Goal: Task Accomplishment & Management: Manage account settings

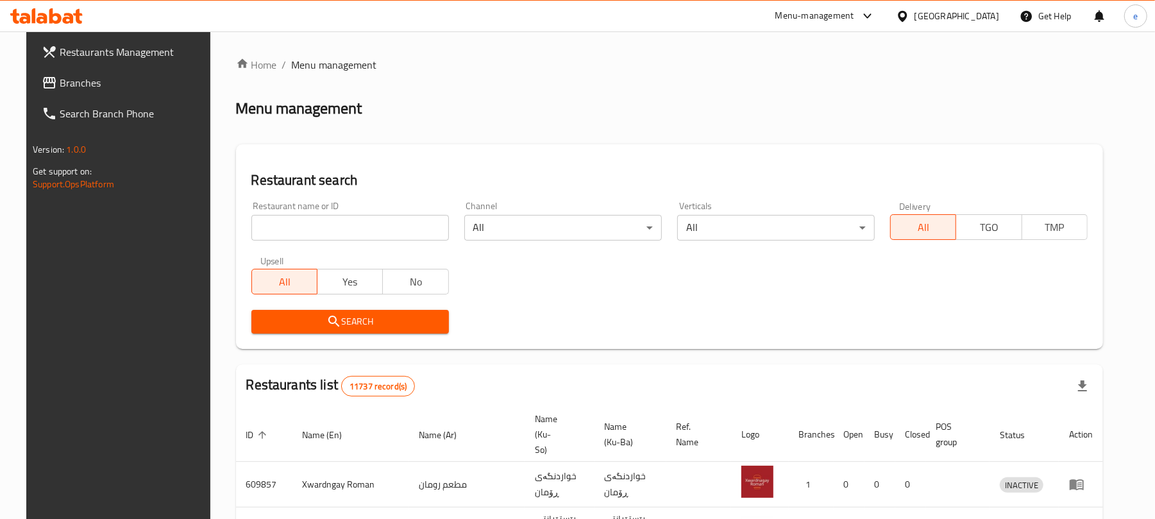
click at [78, 21] on icon at bounding box center [77, 16] width 9 height 15
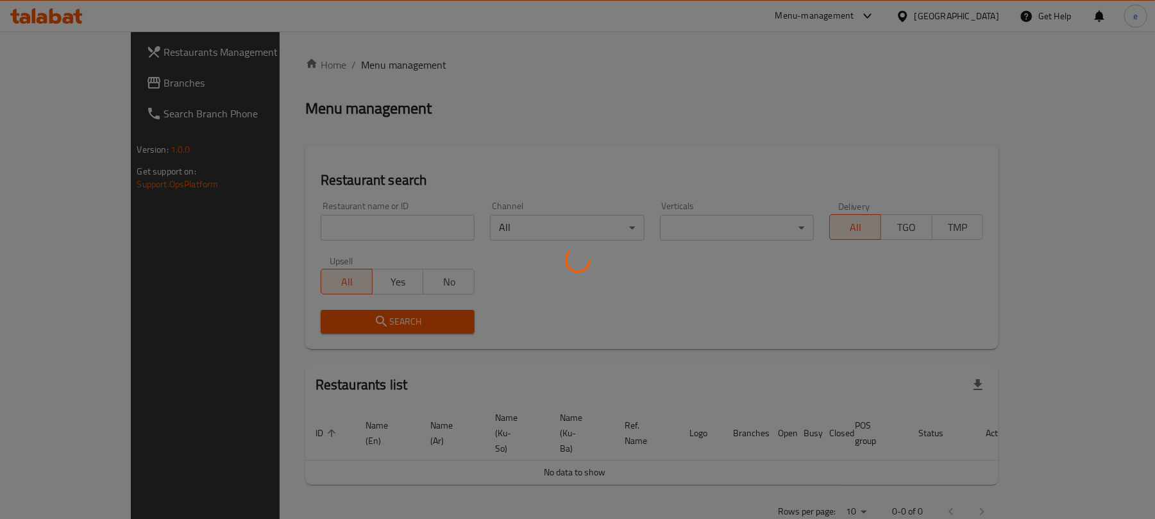
click at [314, 230] on div at bounding box center [577, 259] width 1155 height 519
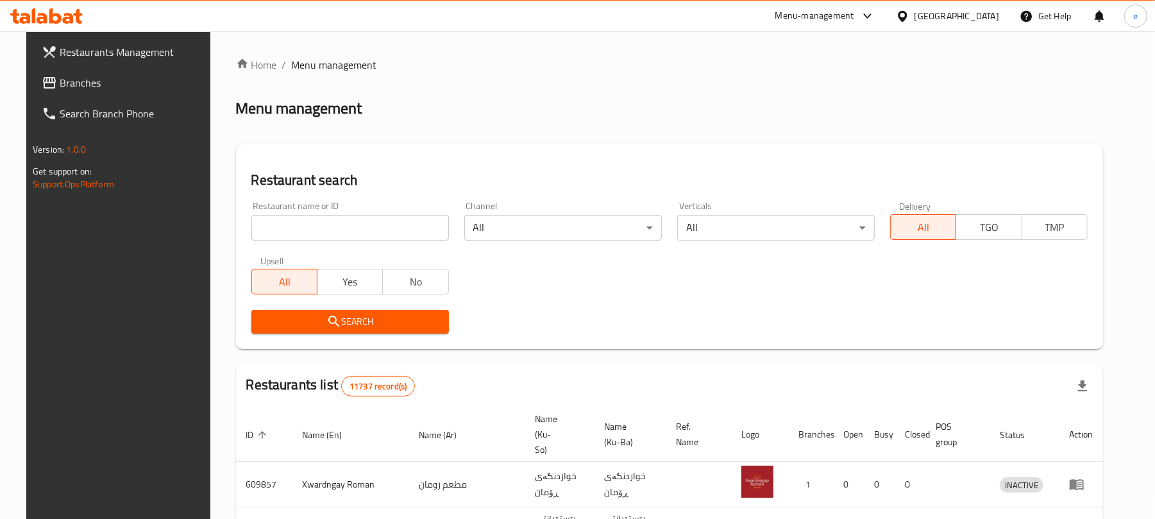
click at [314, 230] on input "search" at bounding box center [350, 228] width 198 height 26
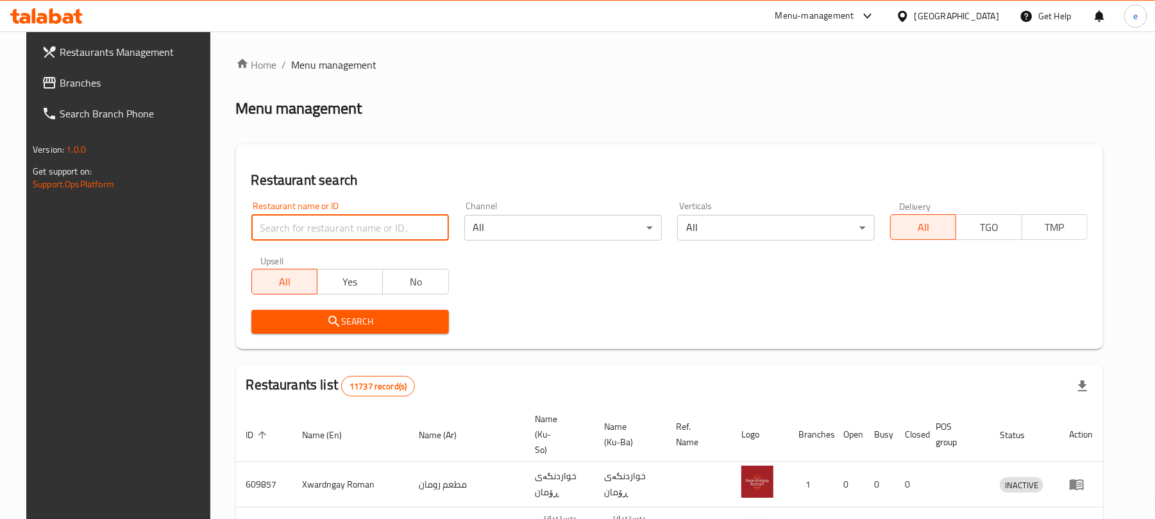
paste input "778611"
type input "778611"
click button "Search" at bounding box center [350, 322] width 198 height 24
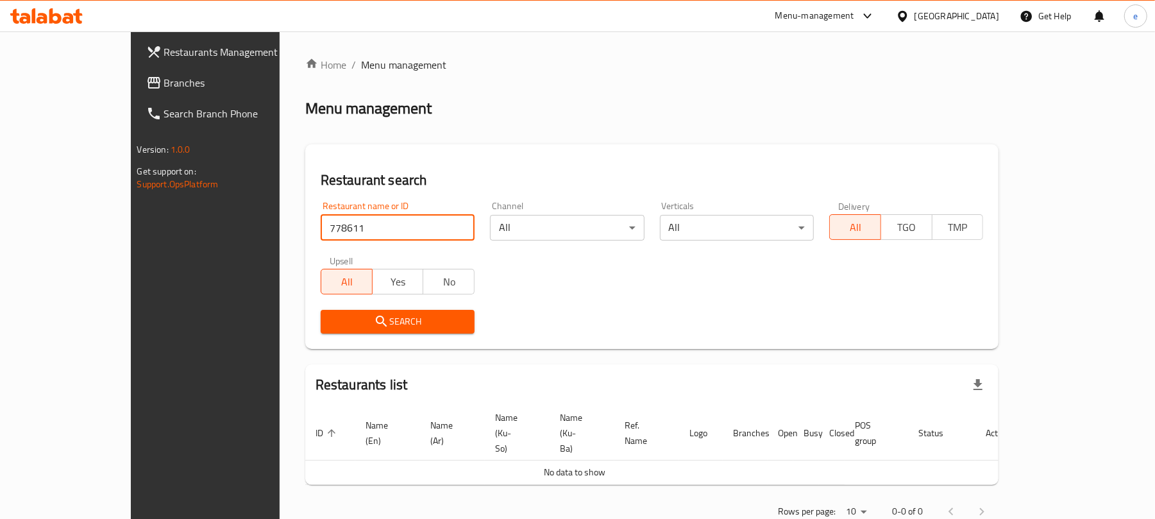
click at [164, 81] on span "Branches" at bounding box center [238, 82] width 149 height 15
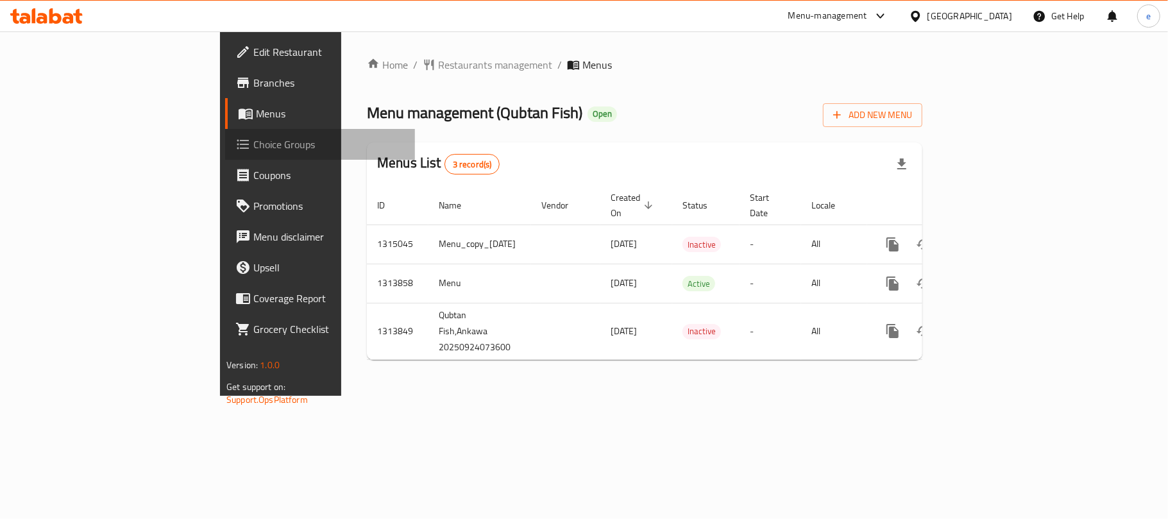
click at [253, 151] on span "Choice Groups" at bounding box center [328, 144] width 151 height 15
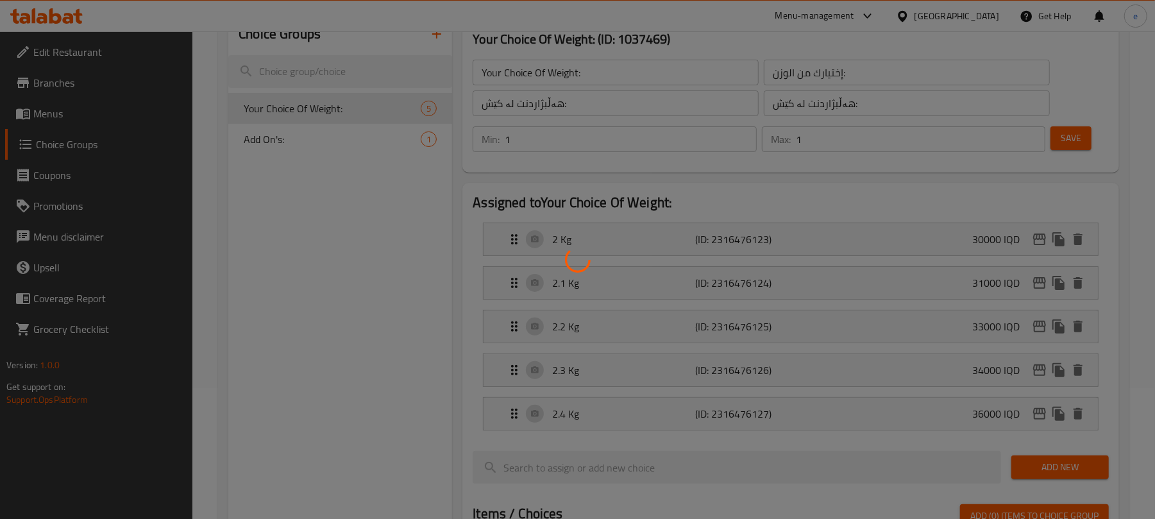
scroll to position [171, 0]
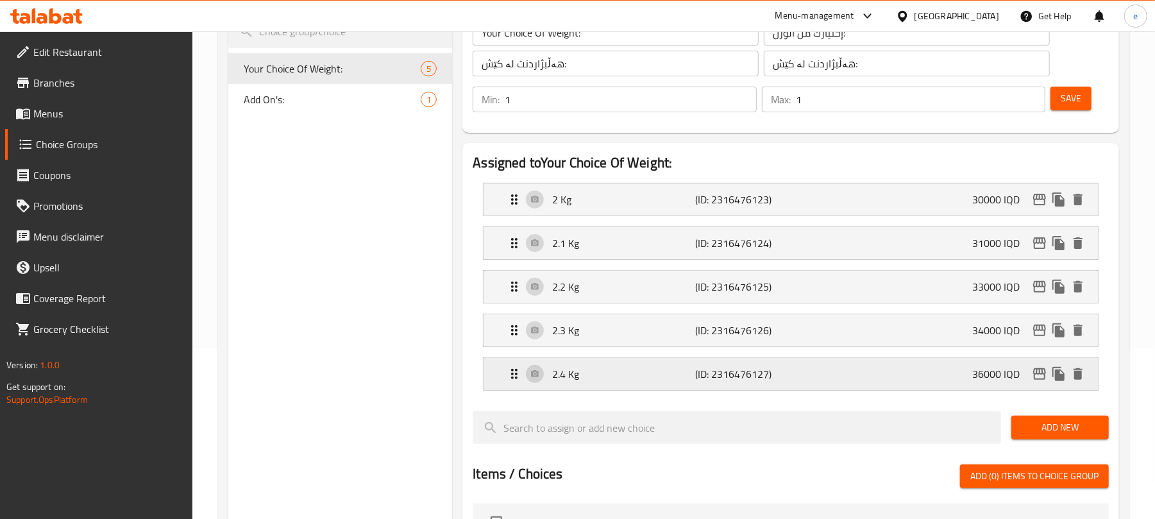
click at [715, 379] on p "(ID: 2316476127)" at bounding box center [744, 373] width 96 height 15
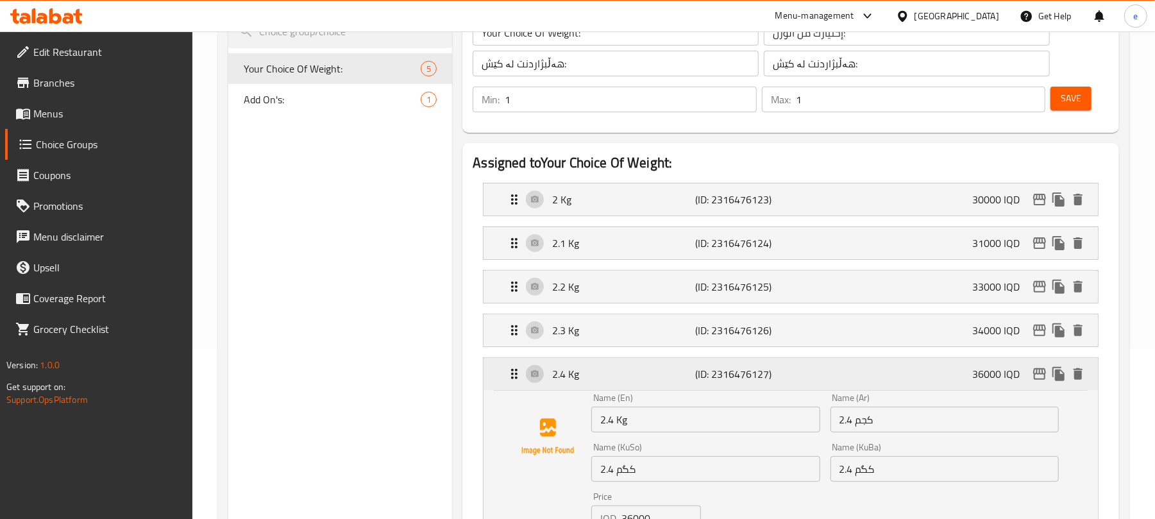
click at [715, 379] on p "(ID: 2316476127)" at bounding box center [744, 373] width 96 height 15
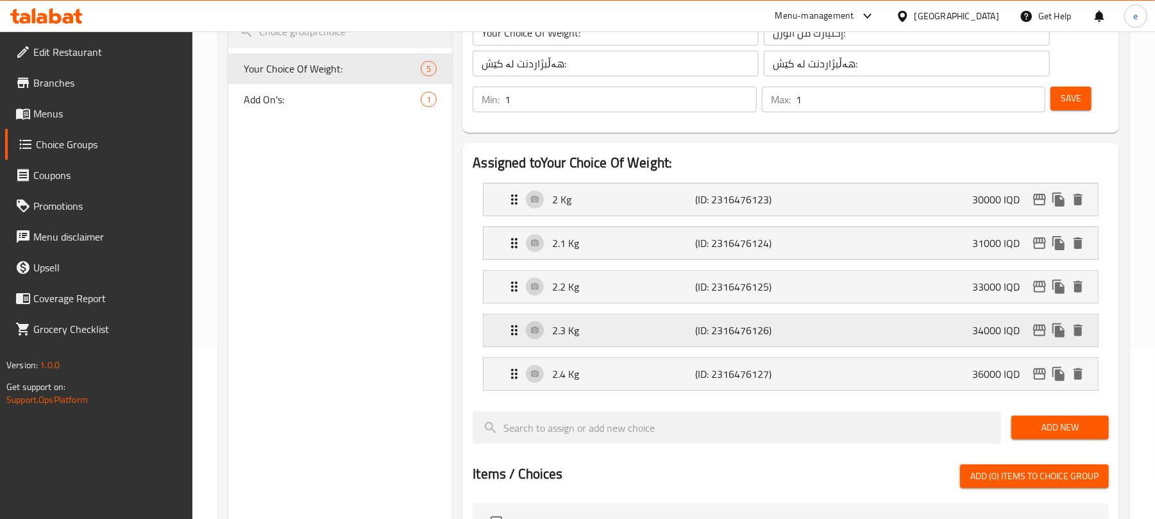
click at [737, 332] on p "(ID: 2316476126)" at bounding box center [744, 330] width 96 height 15
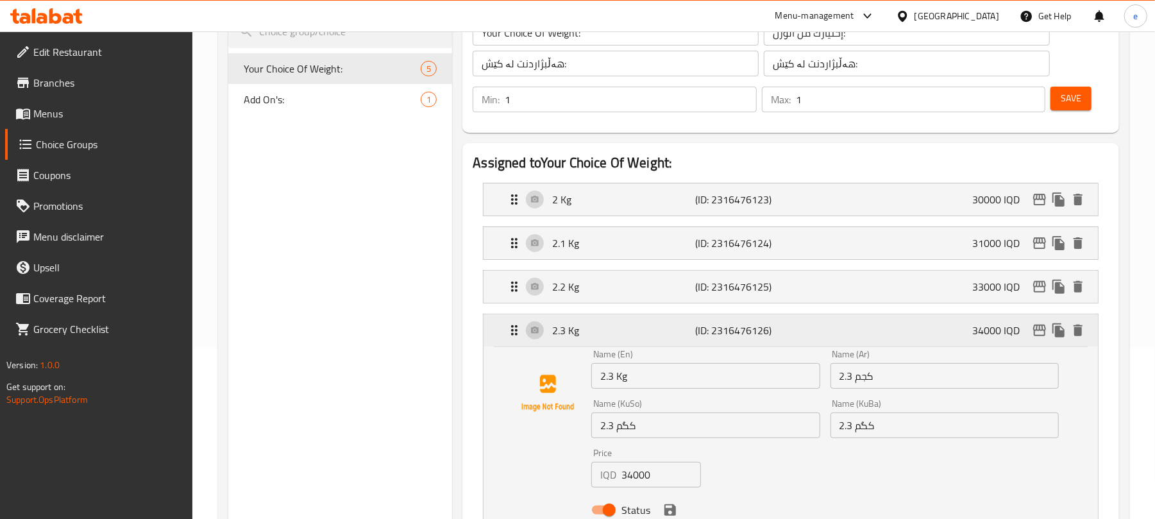
click at [737, 332] on p "(ID: 2316476126)" at bounding box center [744, 330] width 96 height 15
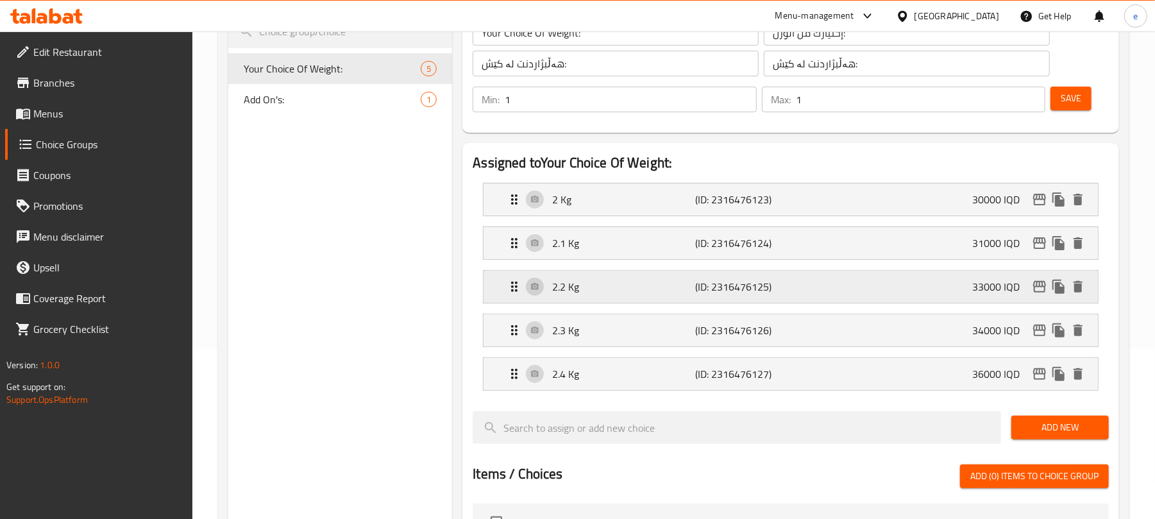
click at [745, 300] on div "2.2 Kg (ID: 2316476125) 33000 IQD" at bounding box center [795, 287] width 576 height 32
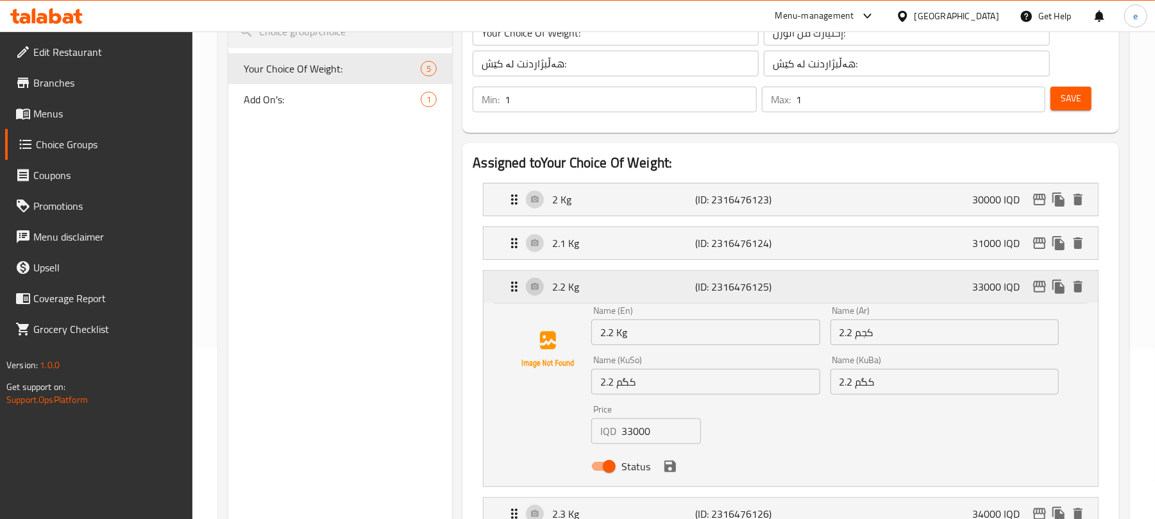
click at [745, 300] on div "2.2 Kg (ID: 2316476125) 33000 IQD" at bounding box center [795, 287] width 576 height 32
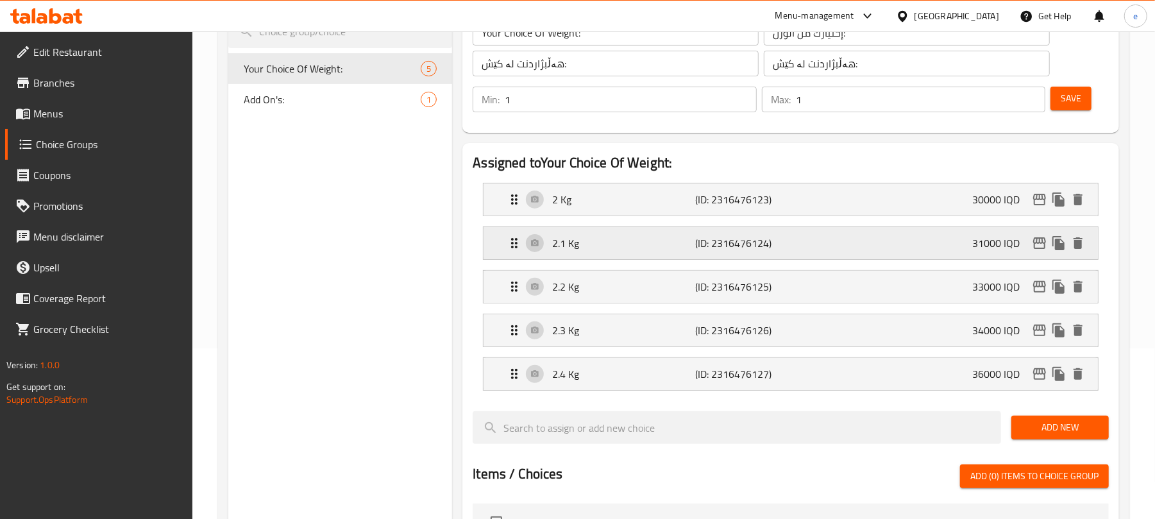
click at [740, 250] on p "(ID: 2316476124)" at bounding box center [744, 242] width 96 height 15
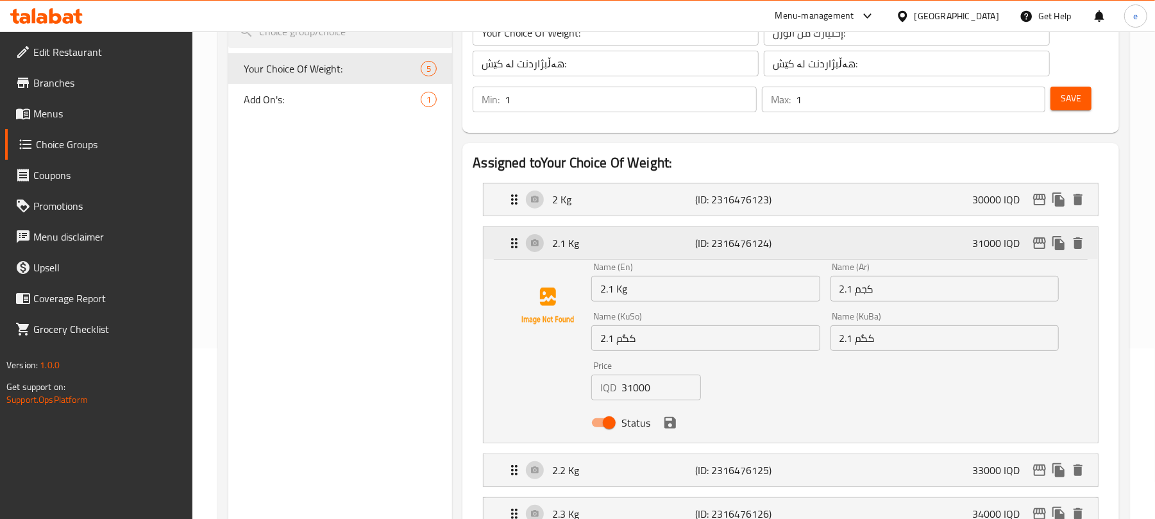
click at [740, 250] on p "(ID: 2316476124)" at bounding box center [744, 242] width 96 height 15
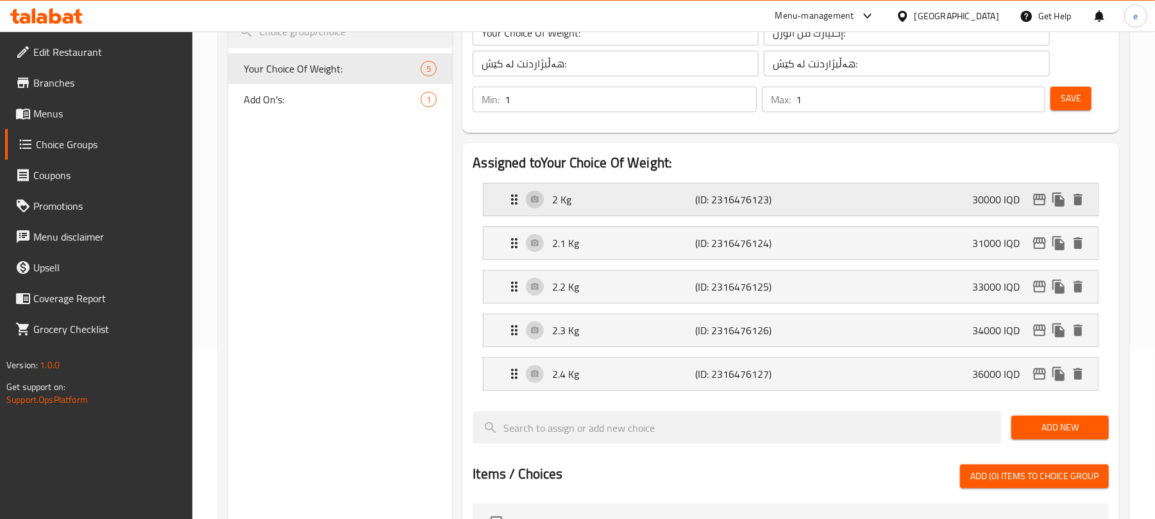
click at [729, 201] on p "(ID: 2316476123)" at bounding box center [744, 199] width 96 height 15
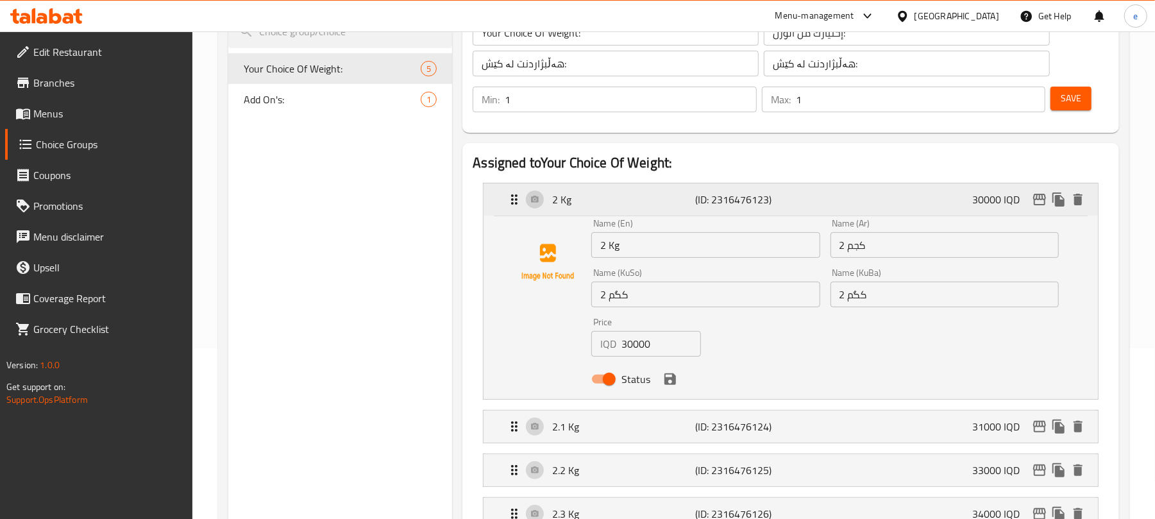
click at [729, 201] on p "(ID: 2316476123)" at bounding box center [744, 199] width 96 height 15
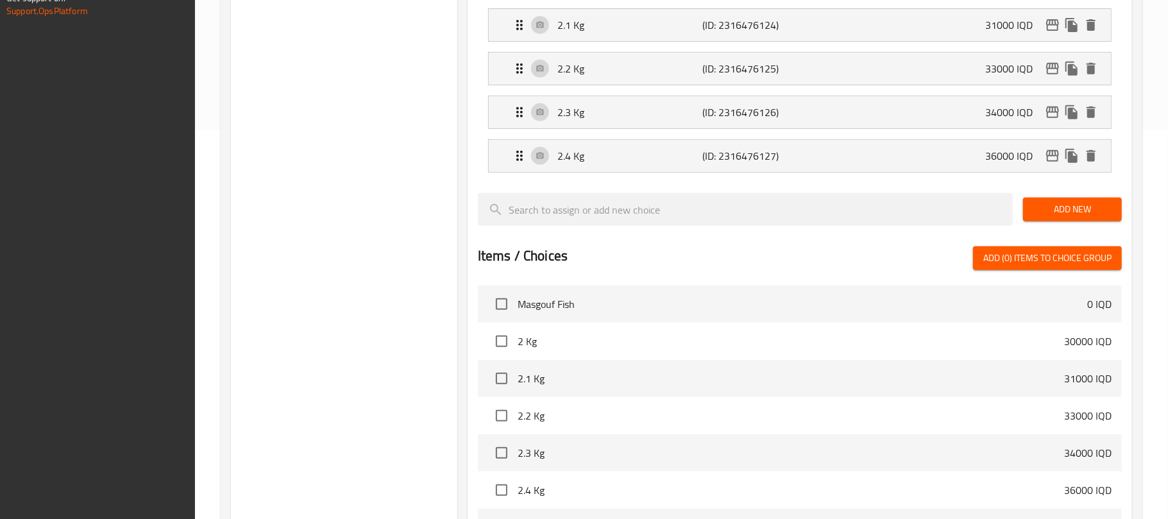
scroll to position [604, 0]
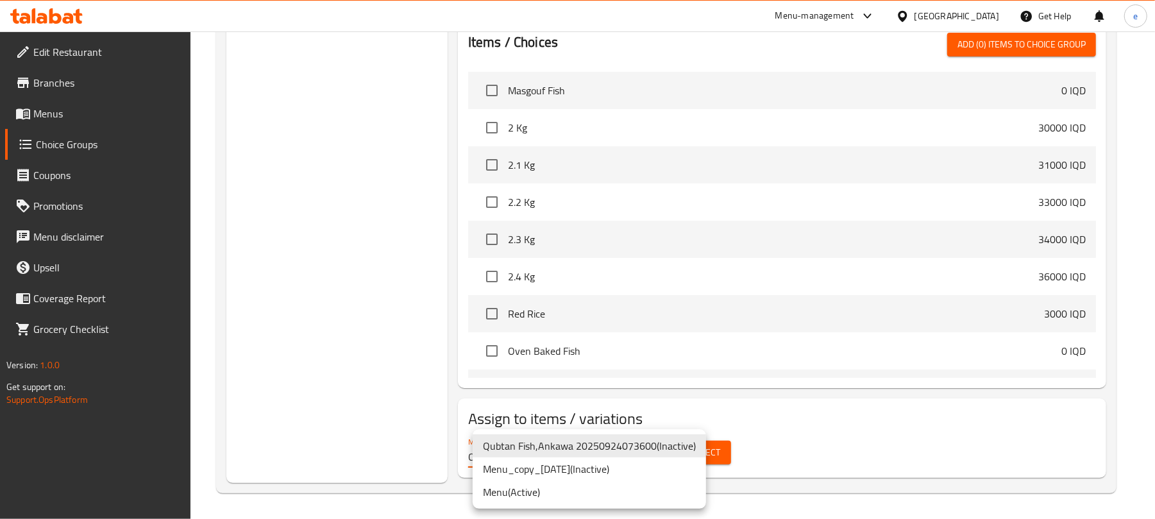
click at [527, 484] on li "Menu ( Active )" at bounding box center [590, 492] width 234 height 23
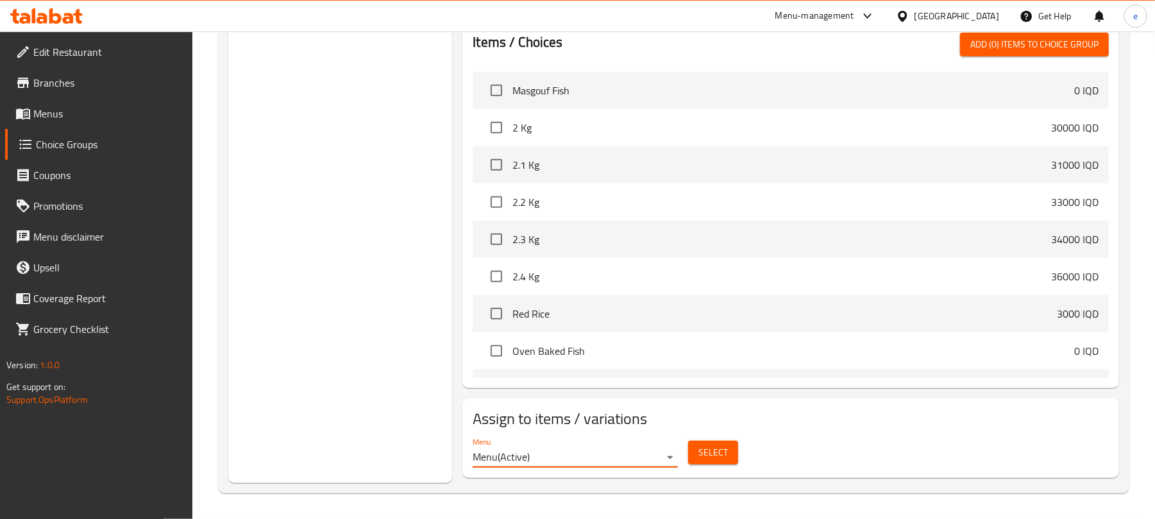
click at [693, 453] on button "Select" at bounding box center [713, 453] width 50 height 24
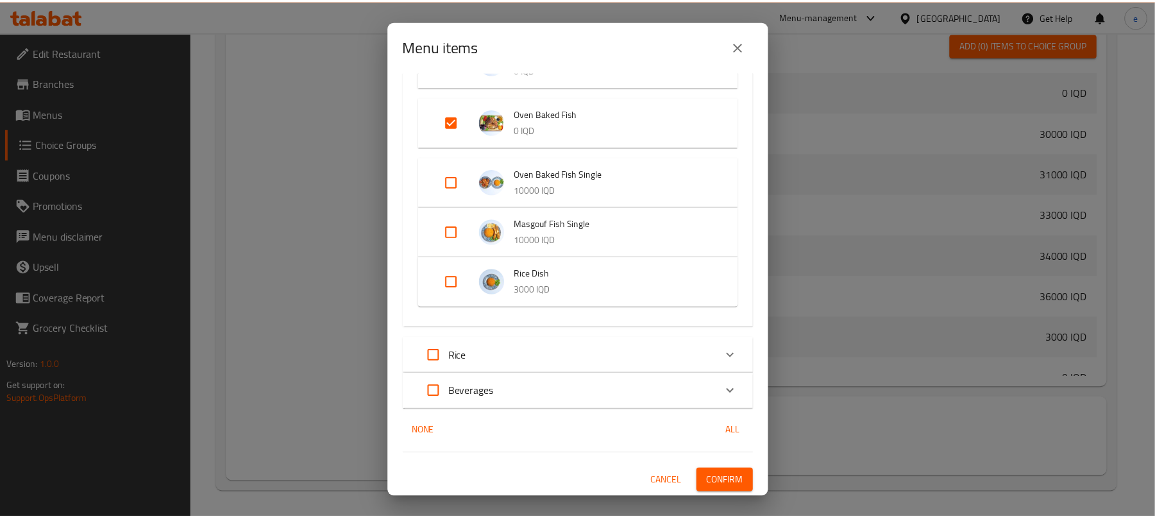
scroll to position [0, 0]
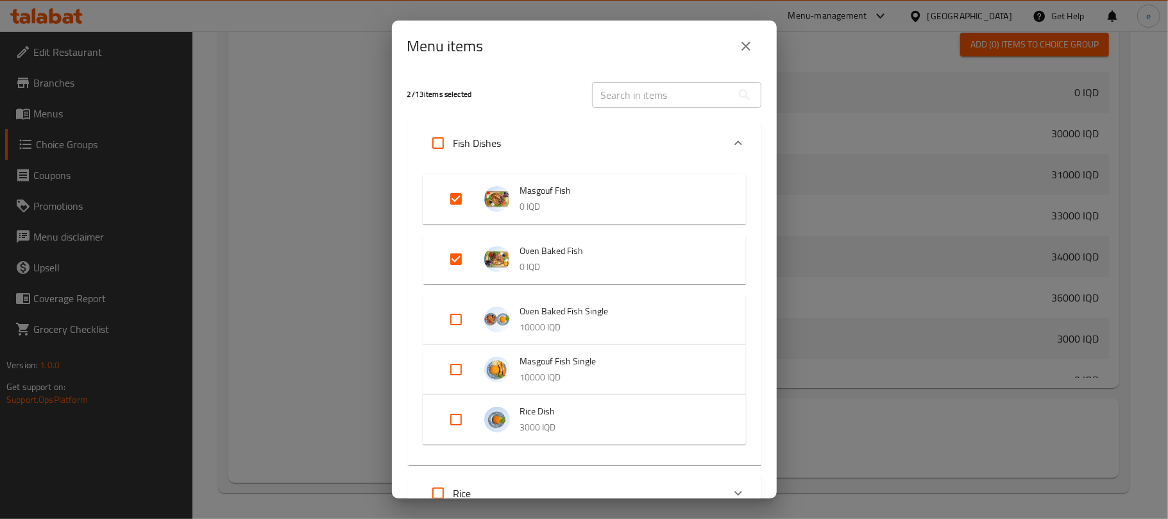
click at [336, 121] on div "Menu items 2 / 13 items selected ​ Fish Dishes Masgouf Fish 0 IQD Oven Baked Fi…" at bounding box center [584, 259] width 1168 height 519
click at [744, 52] on icon "close" at bounding box center [745, 45] width 15 height 15
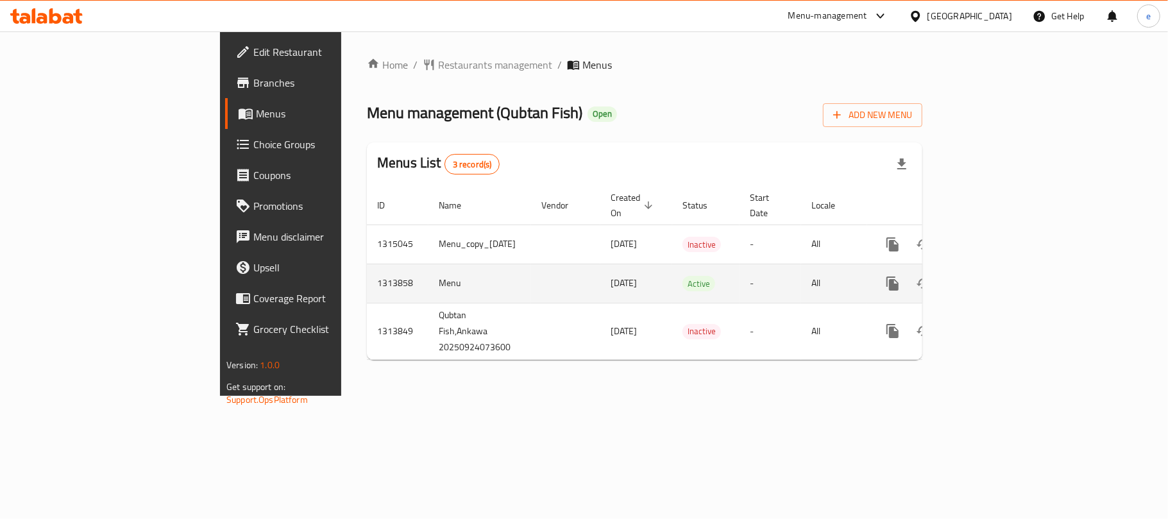
click at [1001, 271] on link "enhanced table" at bounding box center [985, 283] width 31 height 31
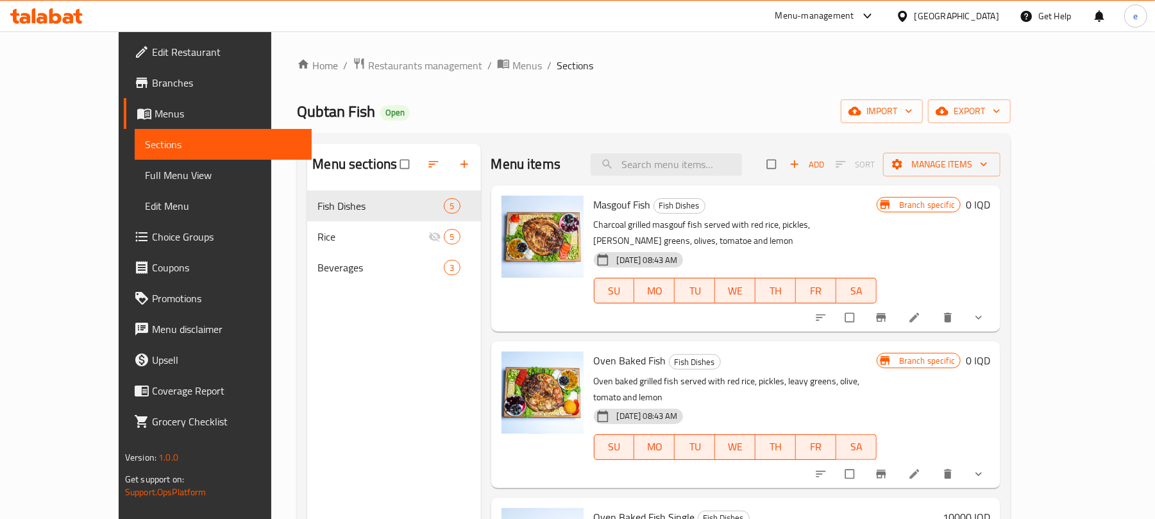
click at [155, 119] on span "Menus" at bounding box center [228, 113] width 147 height 15
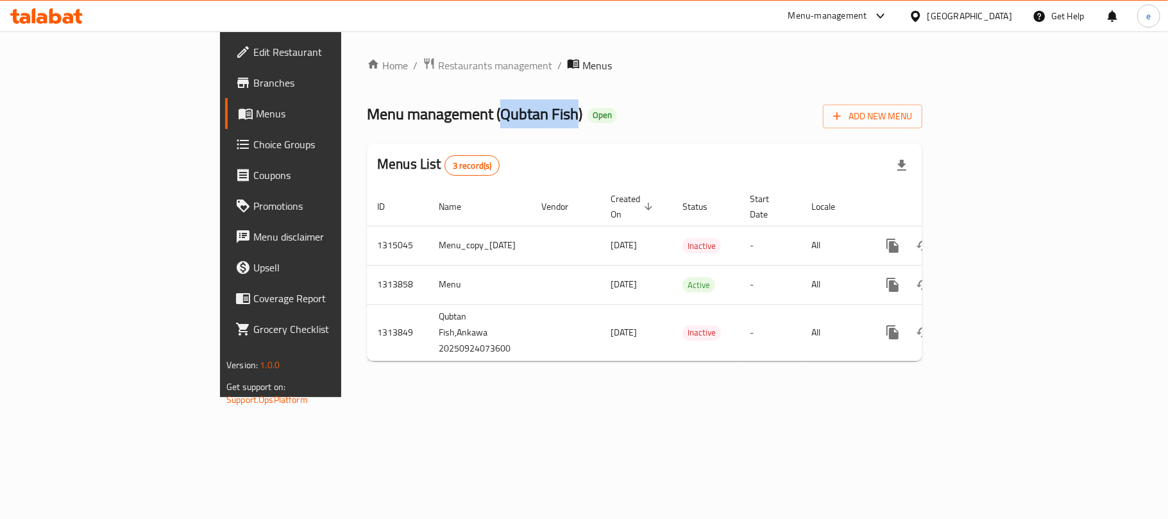
drag, startPoint x: 355, startPoint y: 114, endPoint x: 430, endPoint y: 114, distance: 75.1
click at [430, 114] on span "Menu management ( Qubtan Fish )" at bounding box center [475, 113] width 216 height 29
copy span "Qubtan Fish"
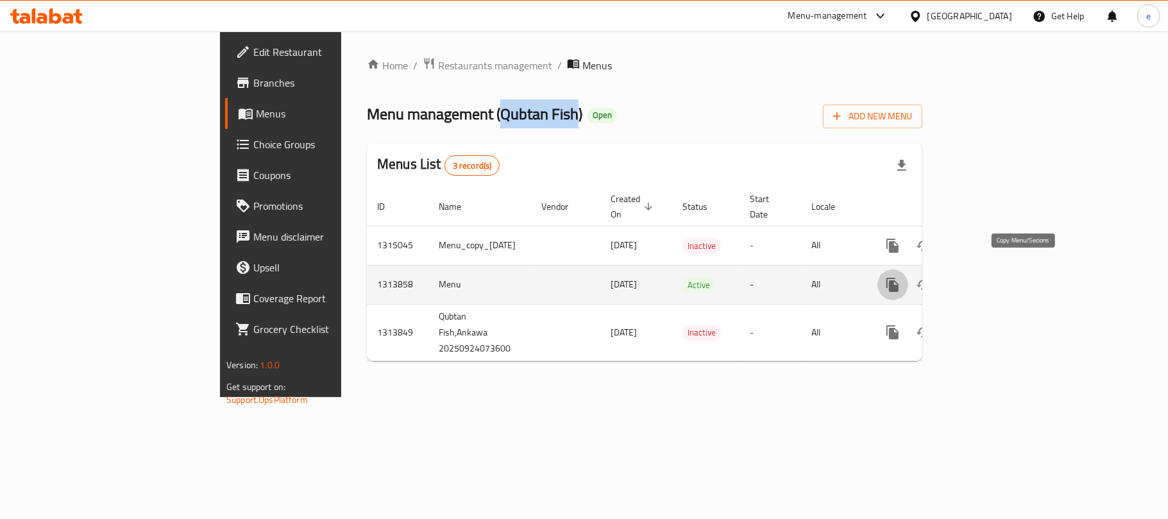
click at [901, 277] on icon "more" at bounding box center [892, 284] width 15 height 15
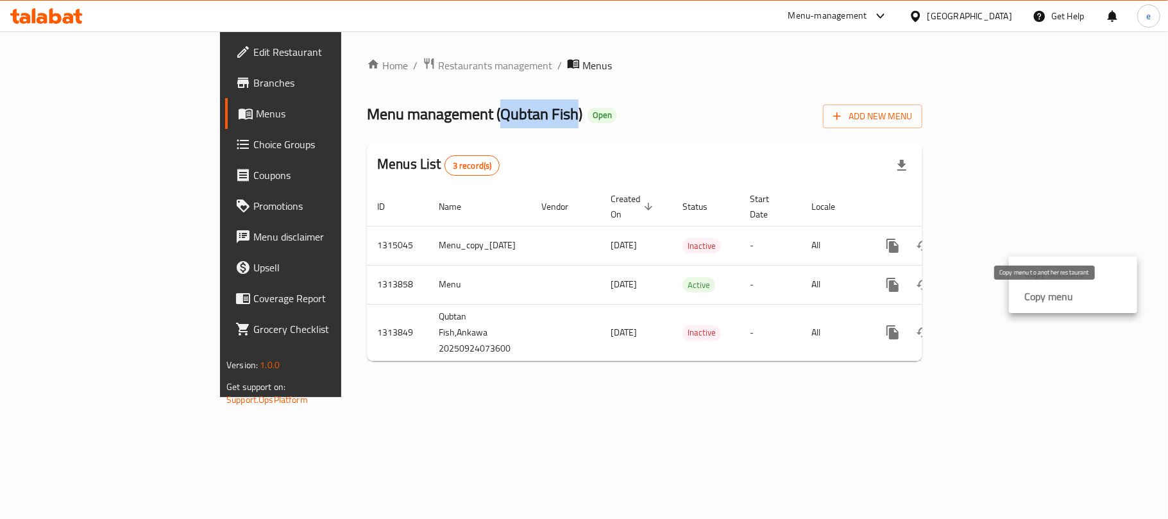
click at [1048, 300] on strong "Copy menu" at bounding box center [1049, 296] width 49 height 15
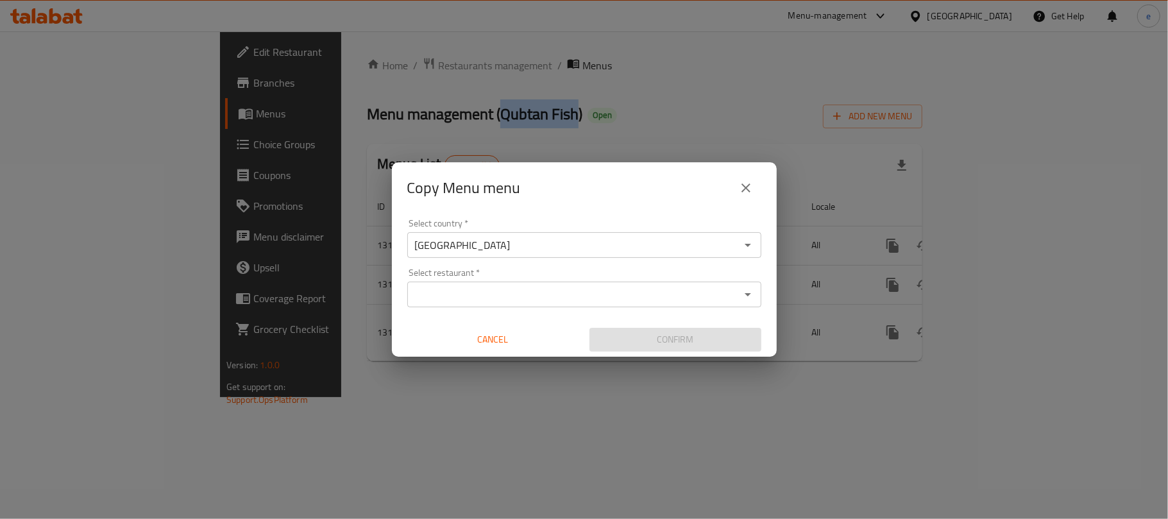
click at [586, 296] on input "Select restaurant   *" at bounding box center [573, 294] width 325 height 18
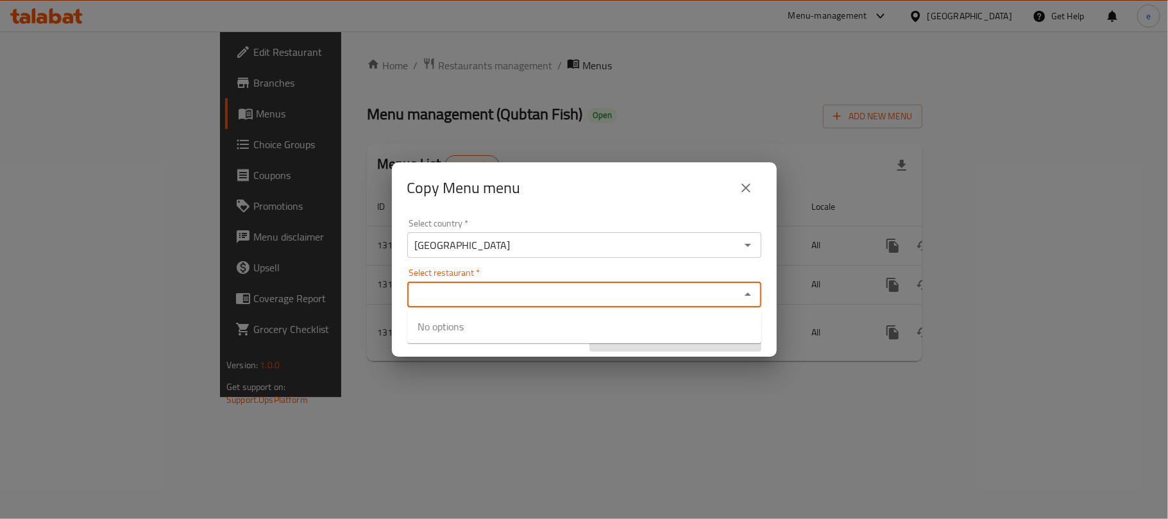
paste input "Qubtan Fish"
type input "Qubtan Fish"
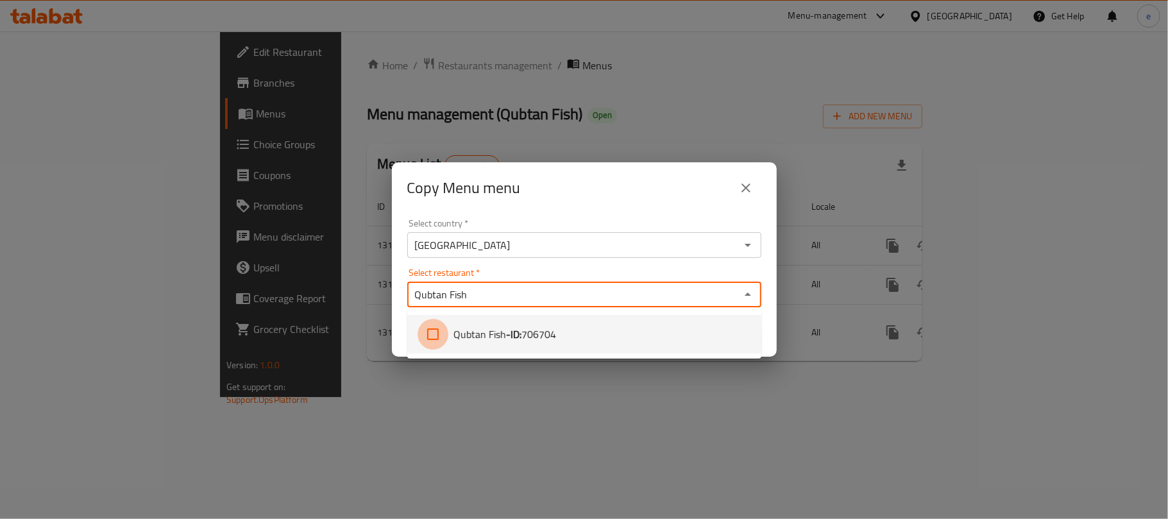
click at [434, 332] on input "checkbox" at bounding box center [433, 334] width 31 height 31
checkbox input "true"
click at [585, 396] on div "Copy Menu menu Select country   * Iraq Select country * Select restaurant   * Q…" at bounding box center [584, 259] width 1168 height 519
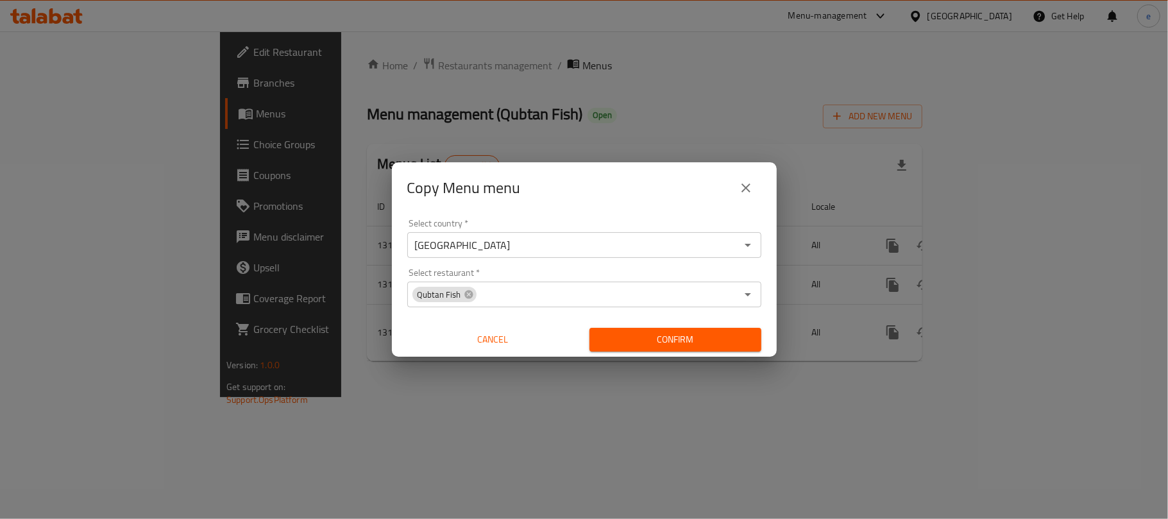
click at [709, 332] on span "Confirm" at bounding box center [675, 340] width 151 height 16
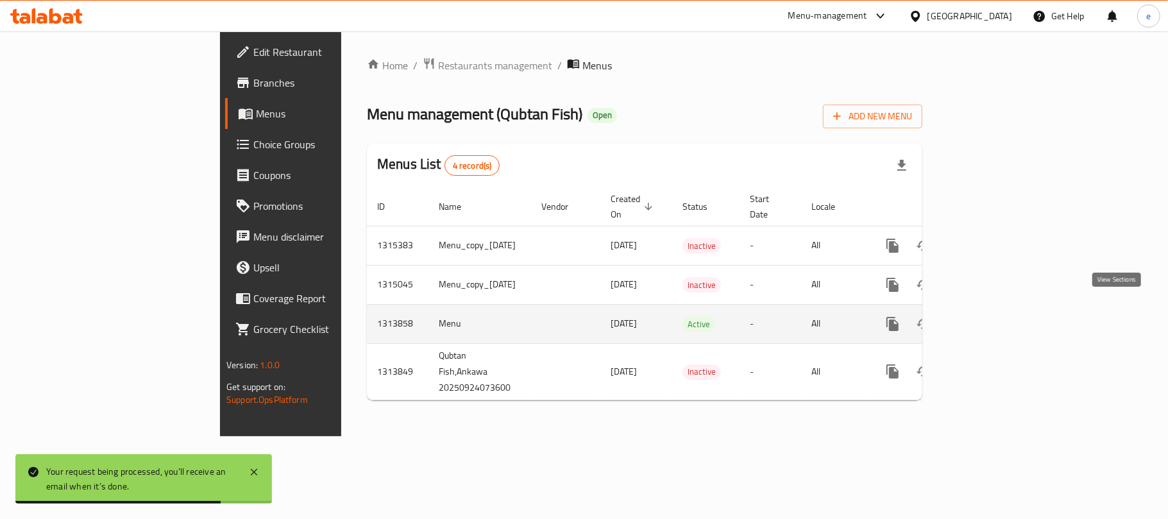
click at [993, 319] on icon "enhanced table" at bounding box center [985, 323] width 15 height 15
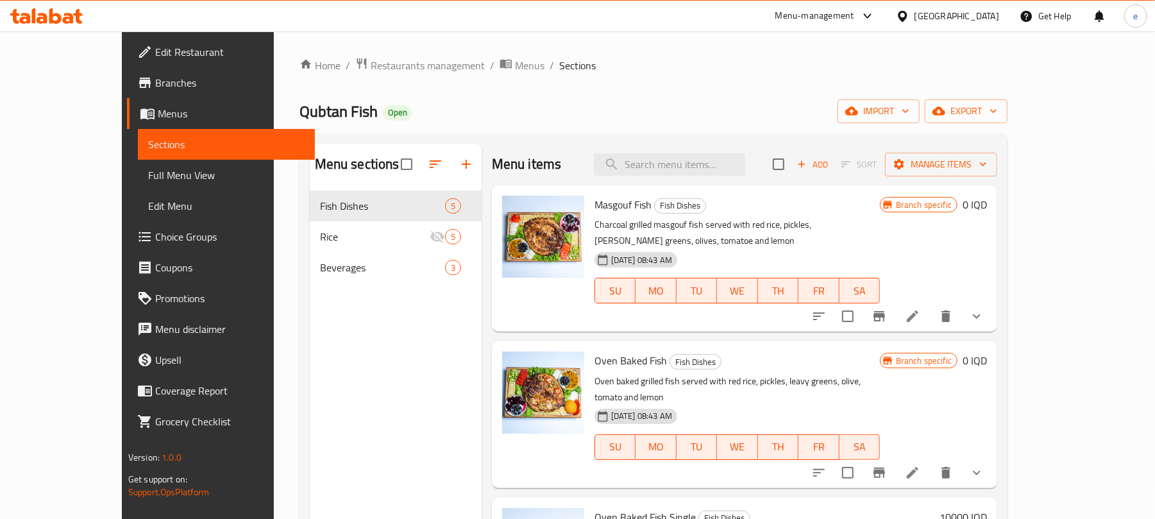
click at [155, 231] on span "Choice Groups" at bounding box center [229, 236] width 149 height 15
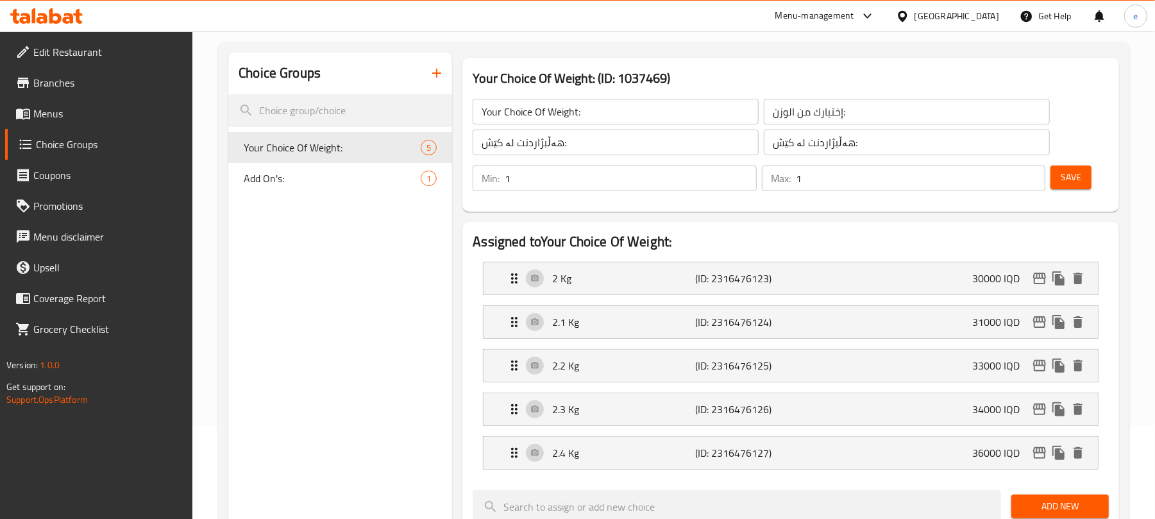
scroll to position [264, 0]
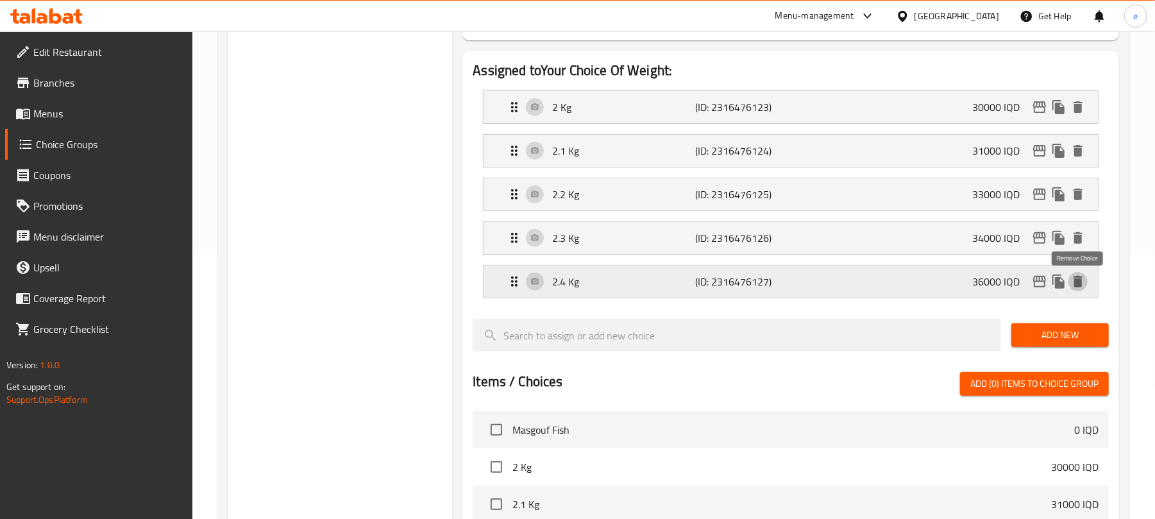
click at [1078, 291] on button "delete" at bounding box center [1078, 281] width 19 height 19
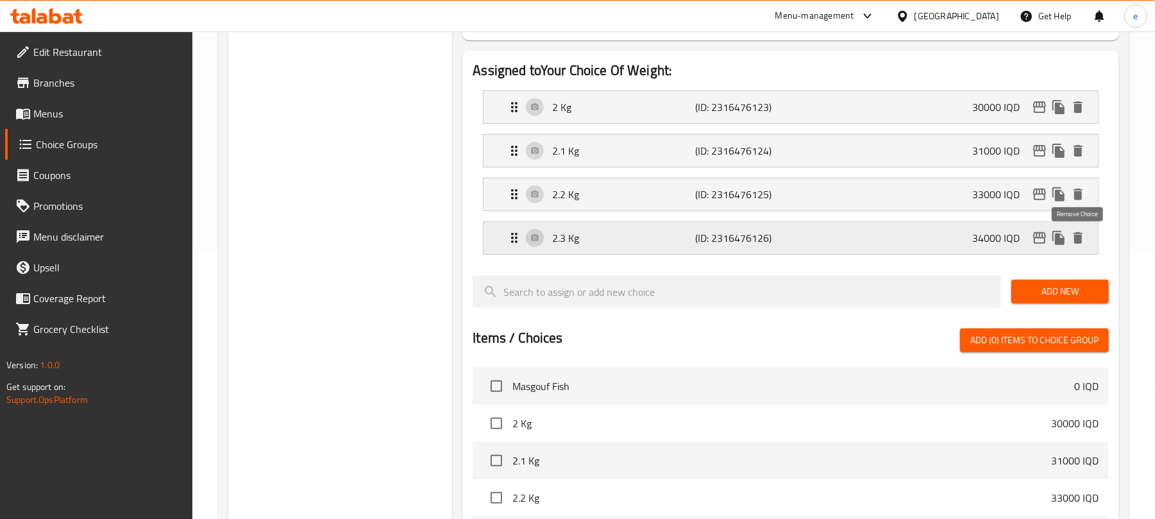
click at [1078, 242] on icon "delete" at bounding box center [1078, 238] width 9 height 12
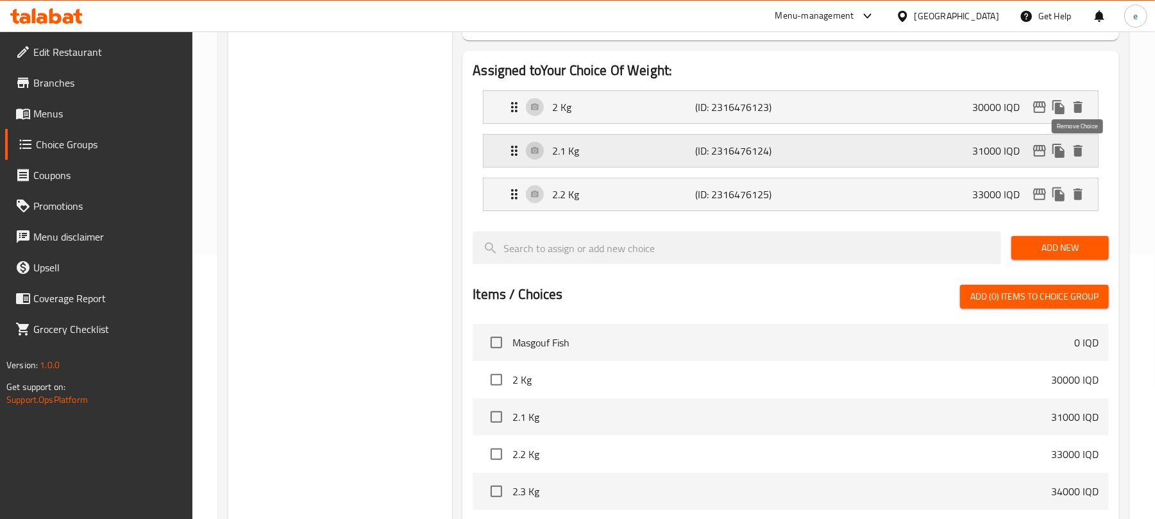
click at [1077, 146] on icon "delete" at bounding box center [1078, 151] width 9 height 12
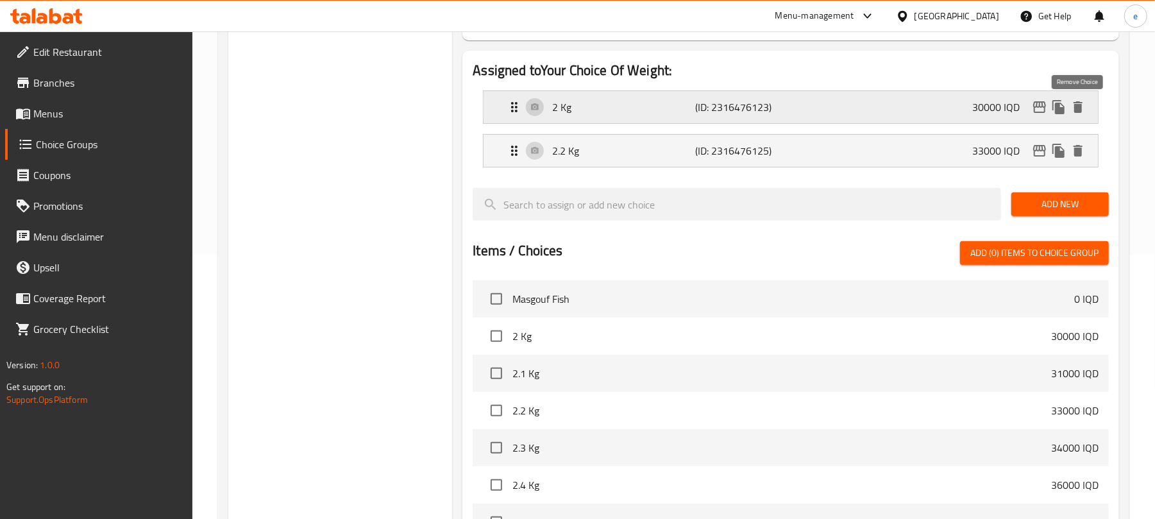
click at [1075, 108] on icon "delete" at bounding box center [1078, 107] width 9 height 12
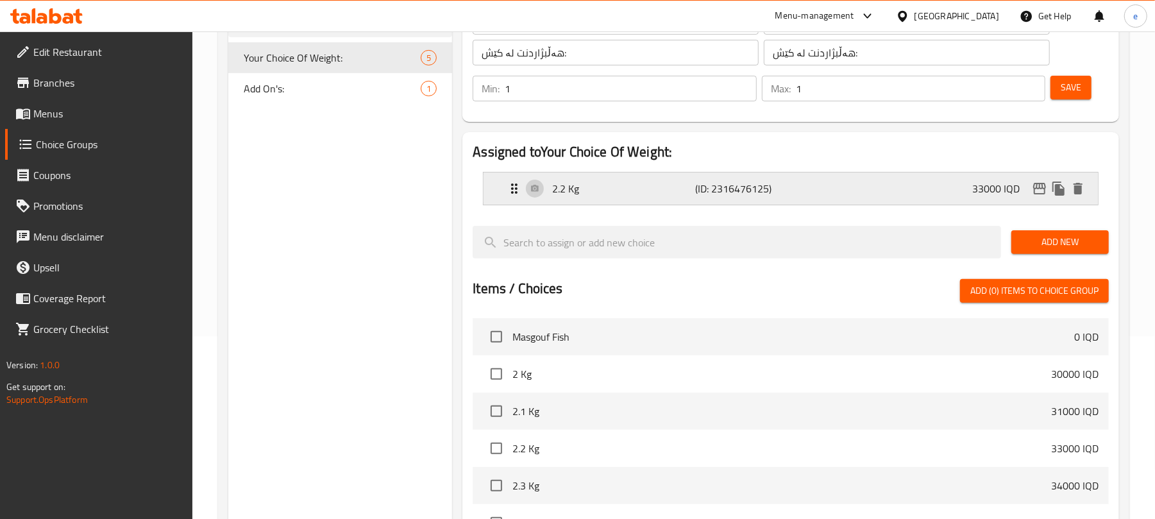
scroll to position [93, 0]
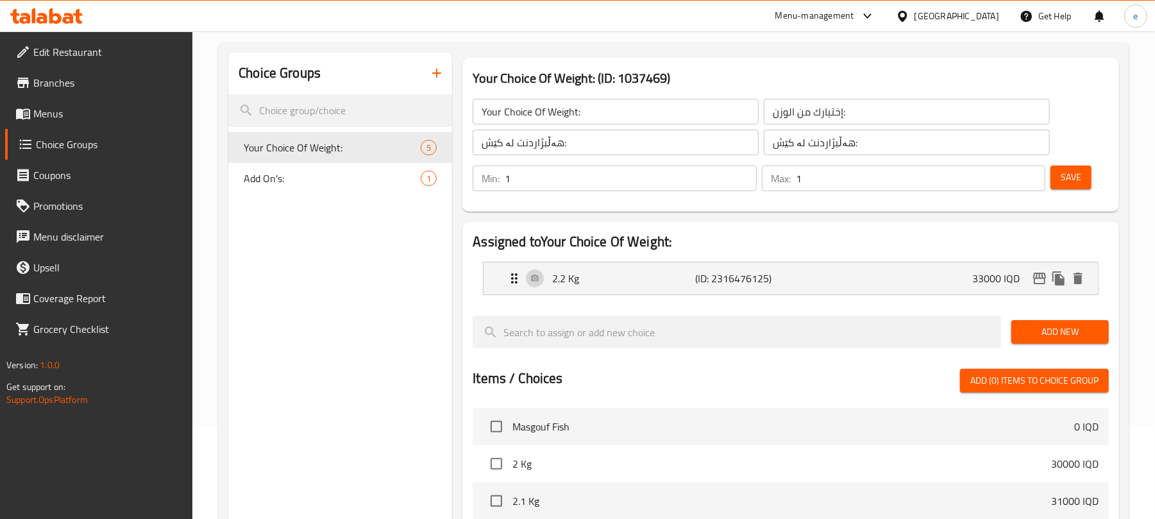
click at [1071, 173] on span "Save" at bounding box center [1071, 177] width 21 height 16
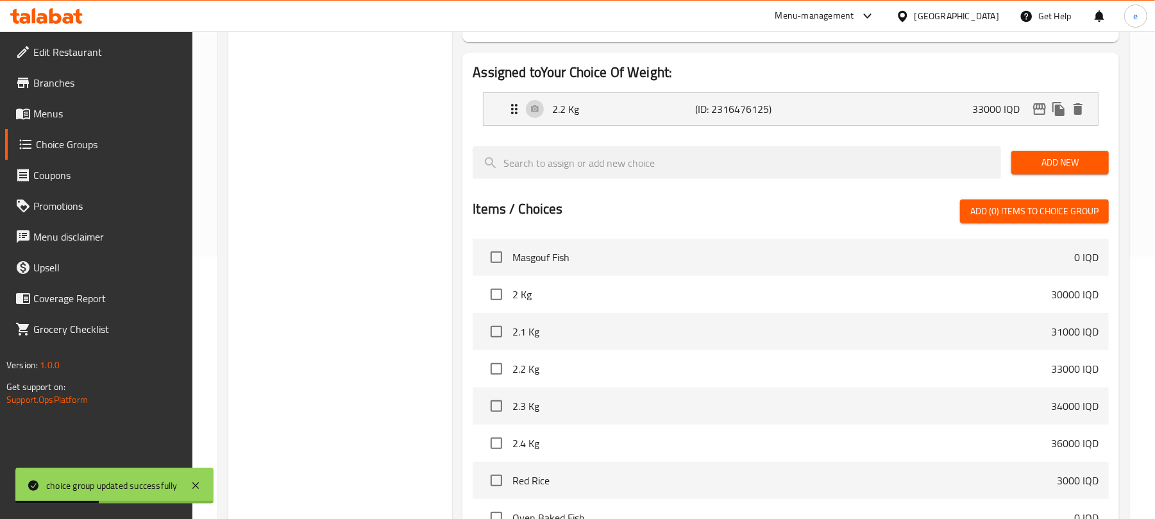
scroll to position [0, 0]
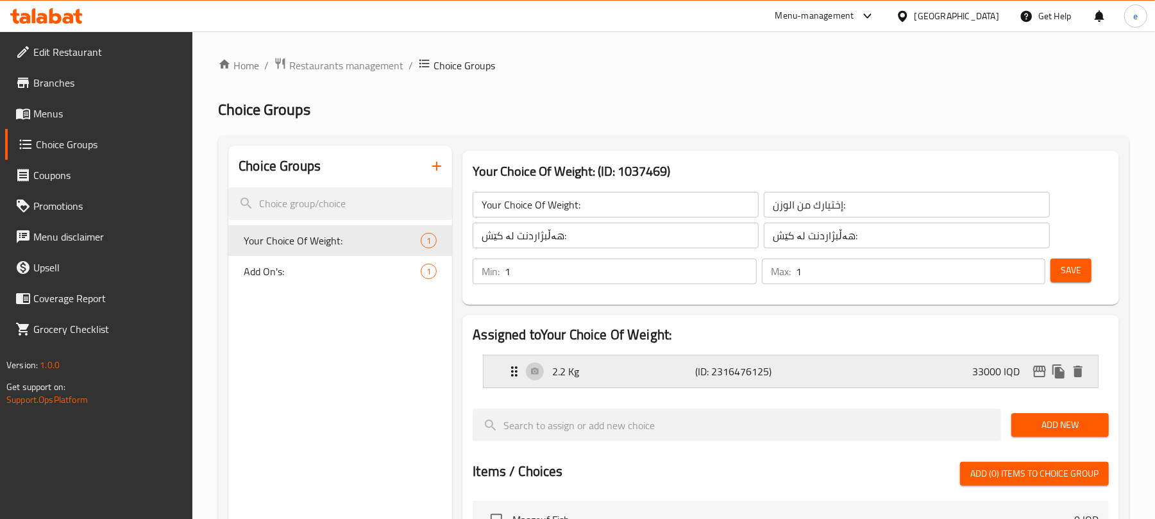
click at [806, 365] on div "2.2 Kg (ID: 2316476125) 33000 IQD" at bounding box center [795, 371] width 576 height 32
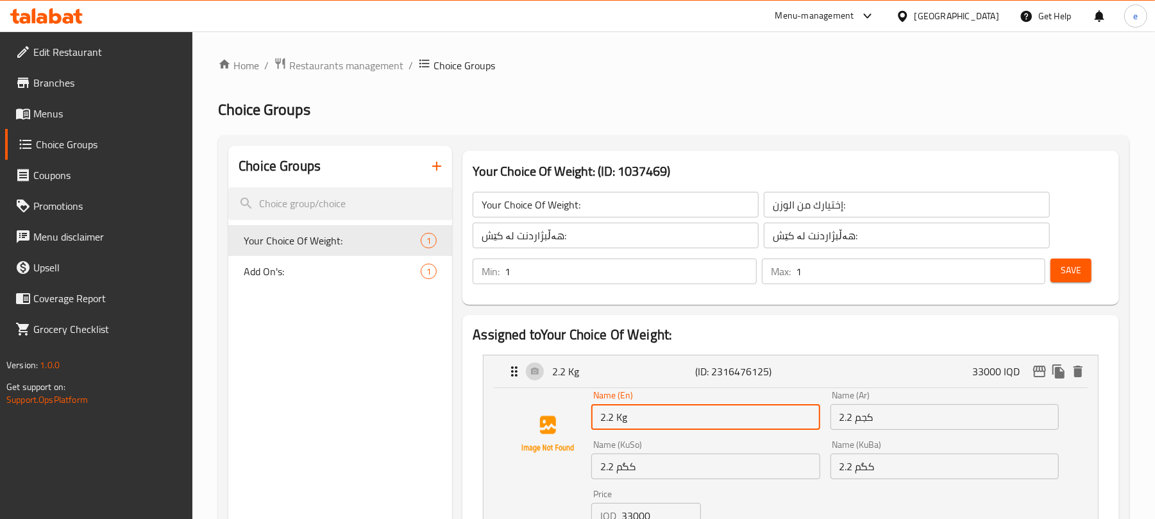
click at [616, 426] on input "2.2 Kg" at bounding box center [706, 417] width 228 height 26
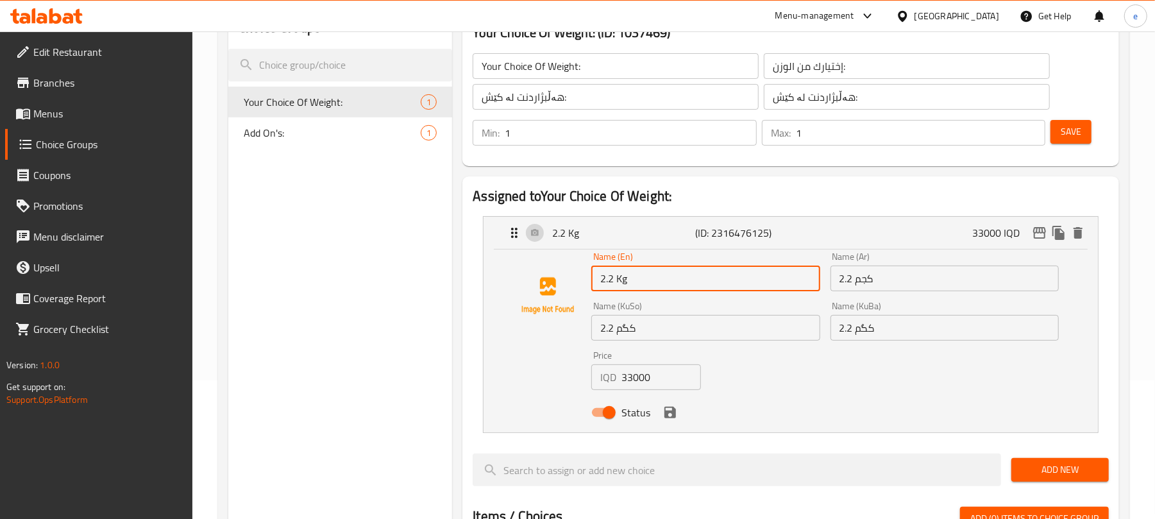
scroll to position [171, 0]
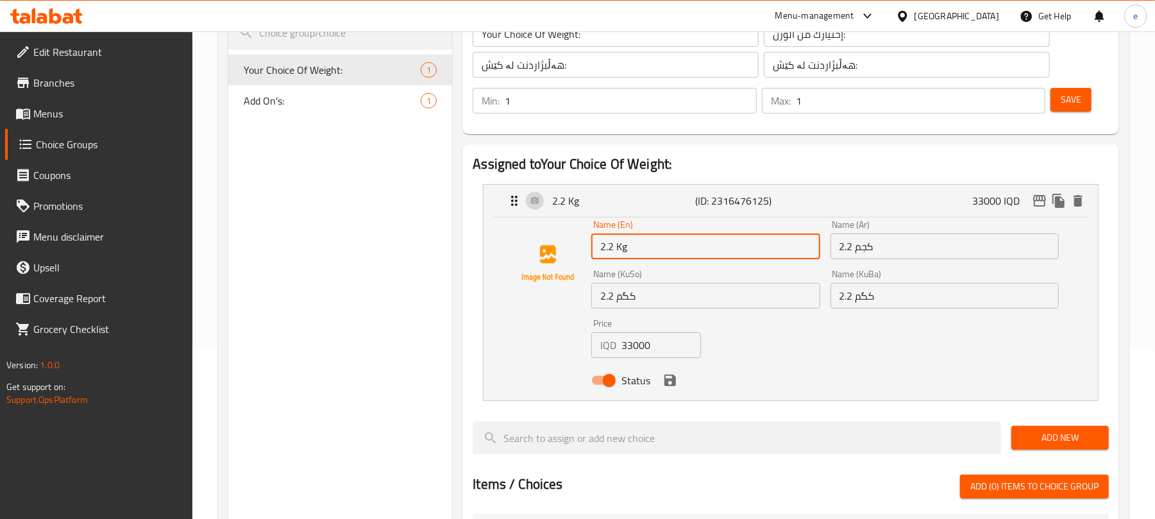
click at [649, 306] on input "2.2 کگم" at bounding box center [706, 296] width 228 height 26
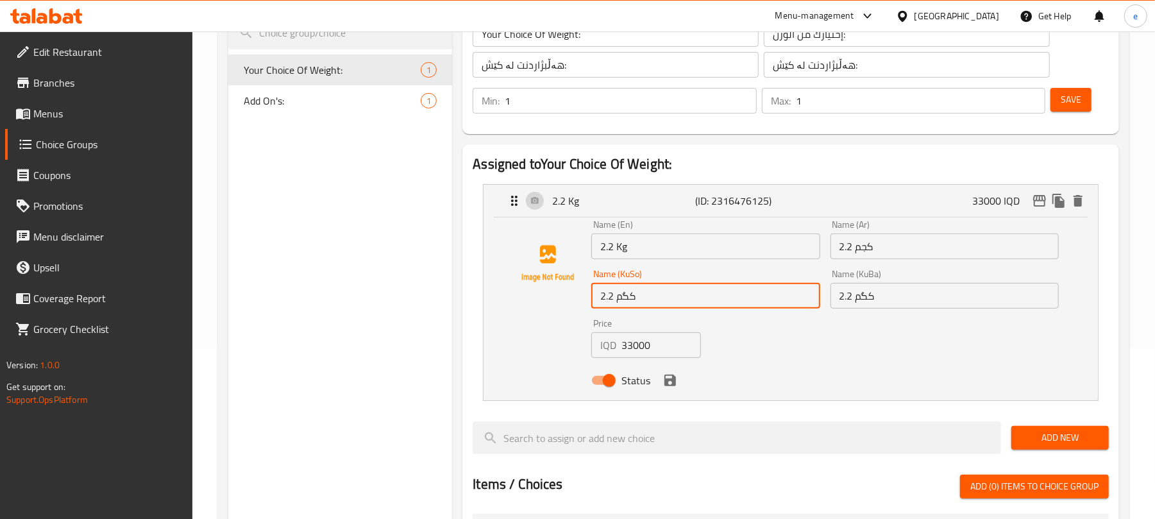
click at [649, 306] on input "2.2 کگم" at bounding box center [706, 296] width 228 height 26
click at [852, 258] on input "2.2 كجم" at bounding box center [945, 247] width 228 height 26
click at [853, 257] on input "2.2 كجم" at bounding box center [945, 247] width 228 height 26
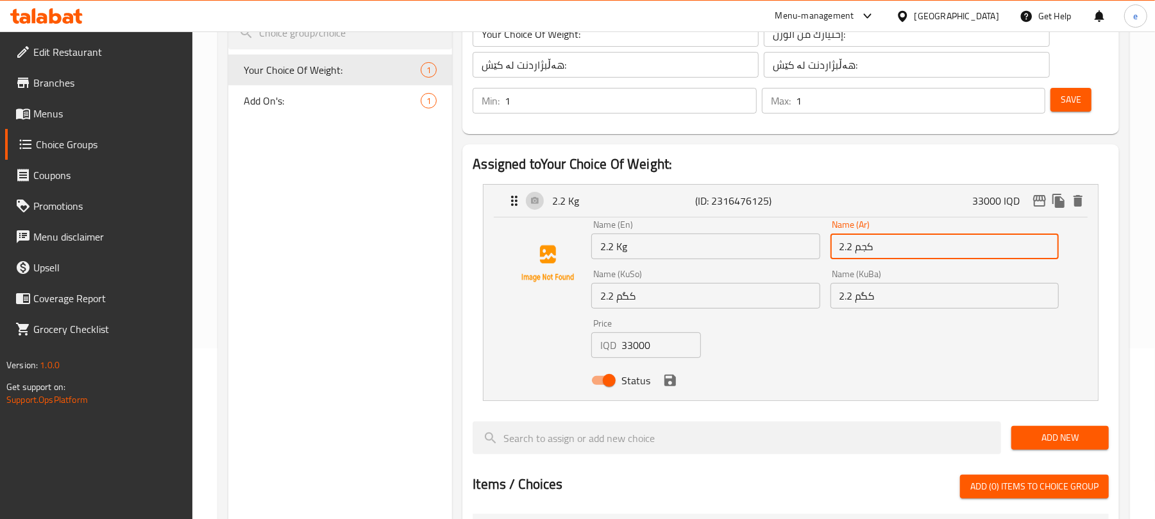
click at [853, 257] on input "2.2 كجم" at bounding box center [945, 247] width 228 height 26
click at [644, 346] on input "33000" at bounding box center [661, 345] width 79 height 26
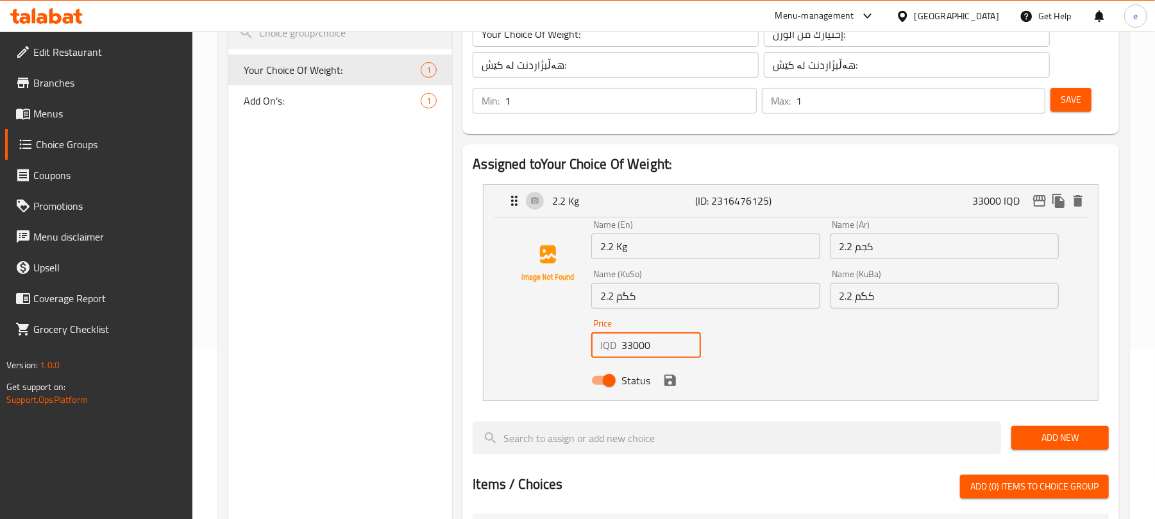
click at [644, 346] on input "33000" at bounding box center [661, 345] width 79 height 26
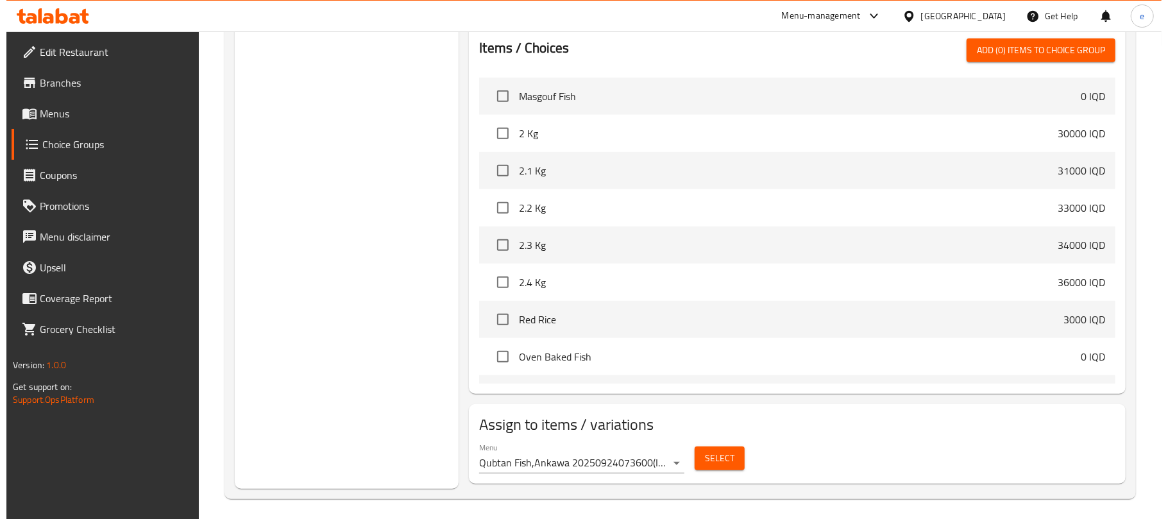
scroll to position [613, 0]
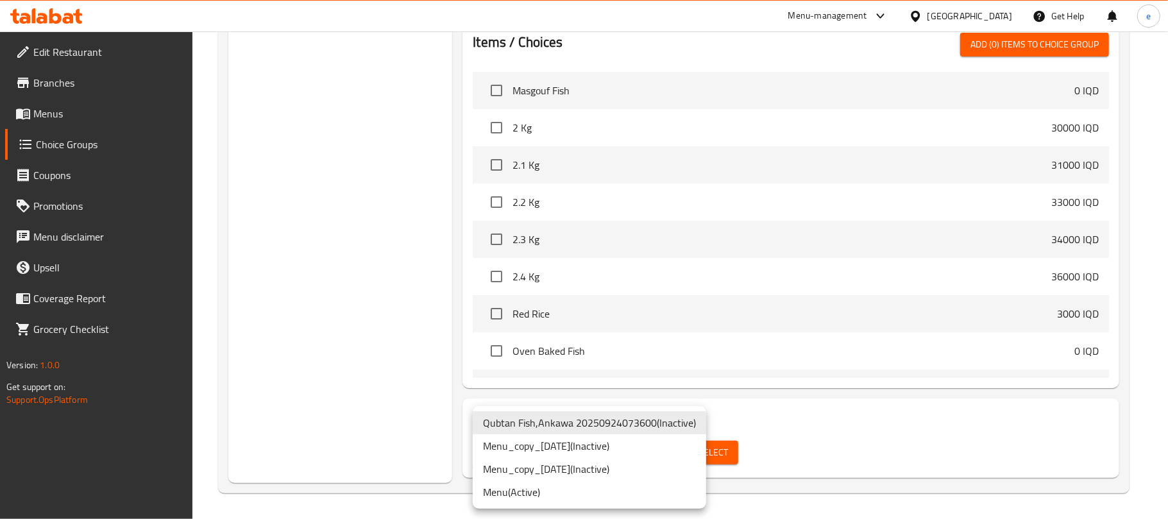
click at [515, 488] on li "Menu ( Active )" at bounding box center [590, 492] width 234 height 23
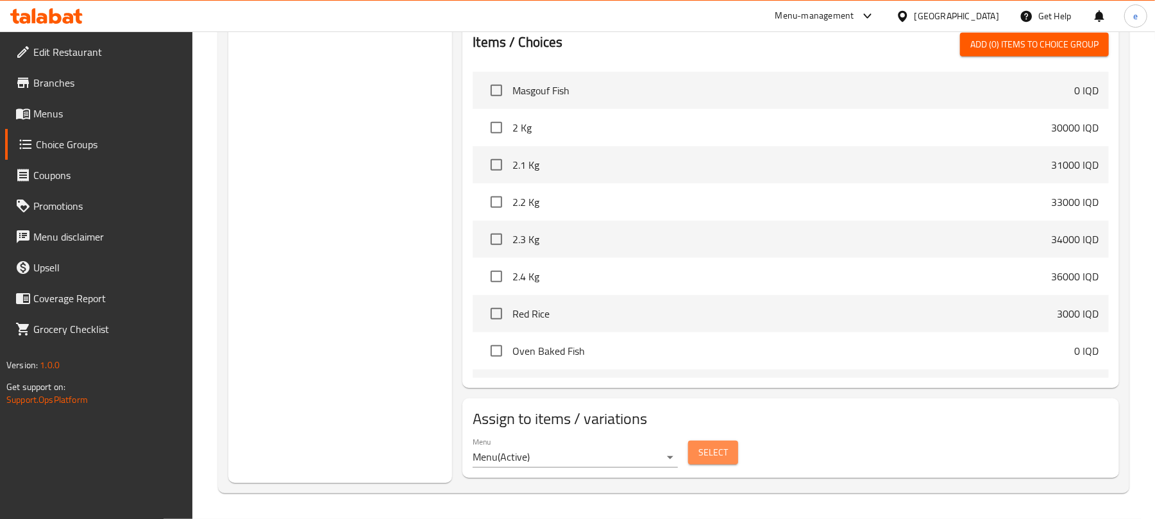
click at [722, 447] on span "Select" at bounding box center [714, 453] width 30 height 16
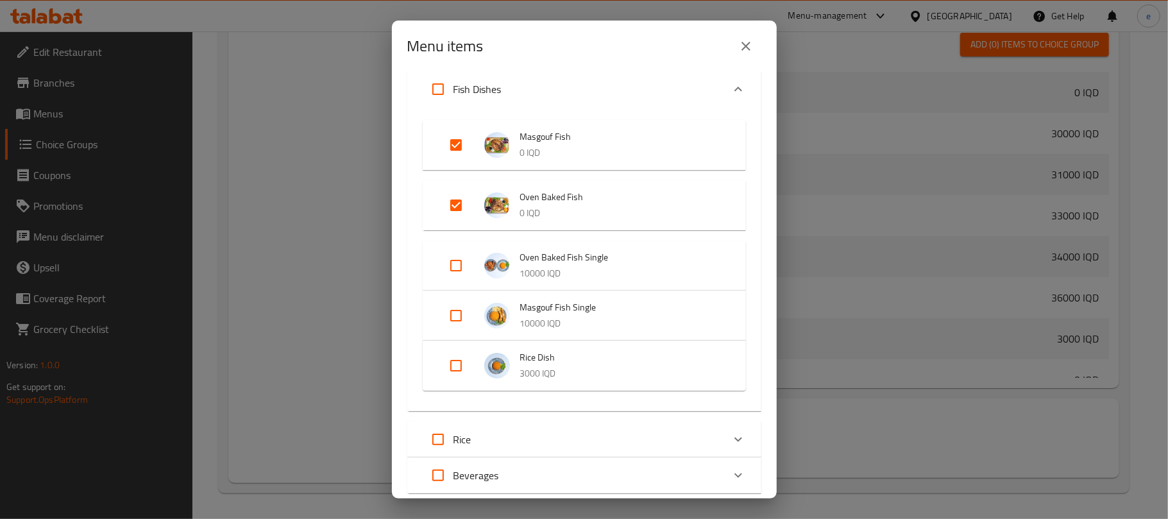
scroll to position [0, 0]
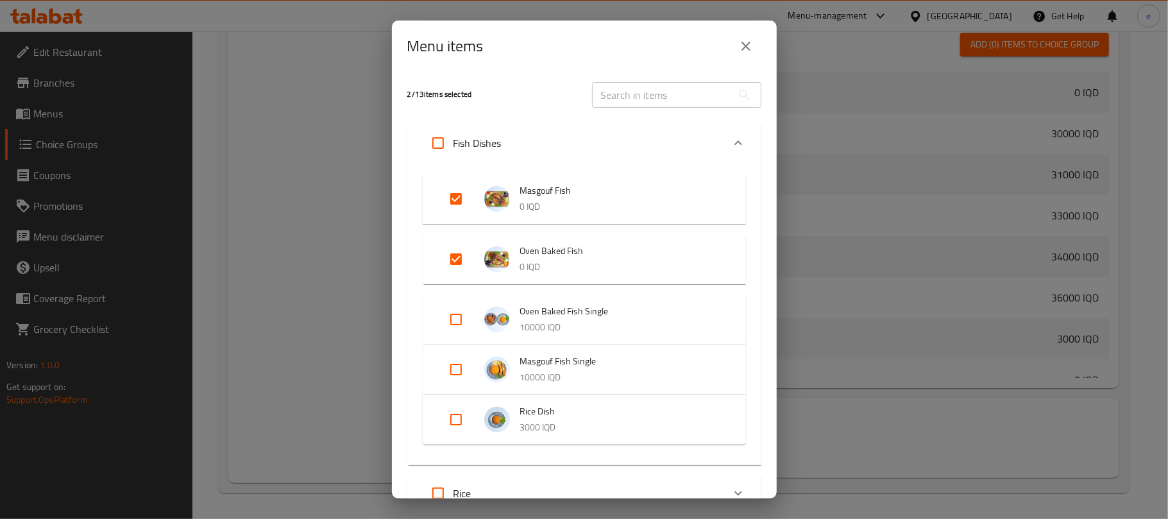
click at [740, 53] on icon "close" at bounding box center [745, 45] width 15 height 15
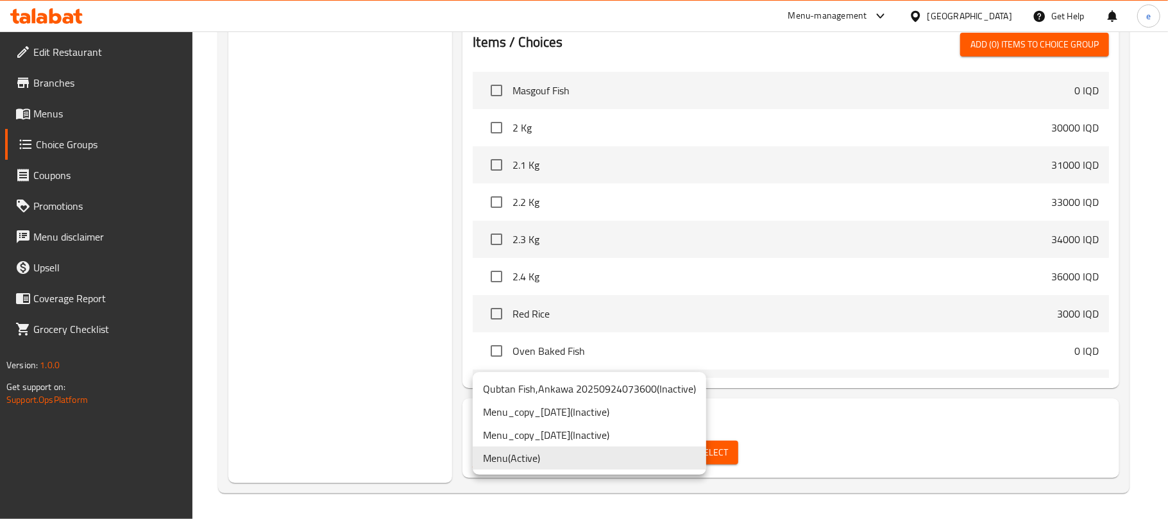
click at [266, 288] on div at bounding box center [584, 259] width 1168 height 519
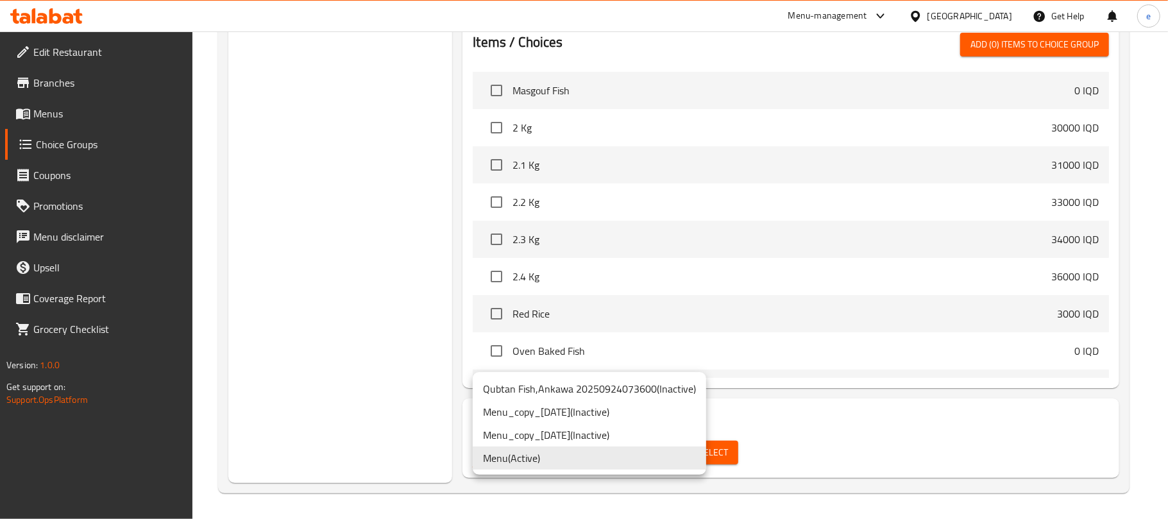
click at [717, 449] on div at bounding box center [584, 259] width 1168 height 519
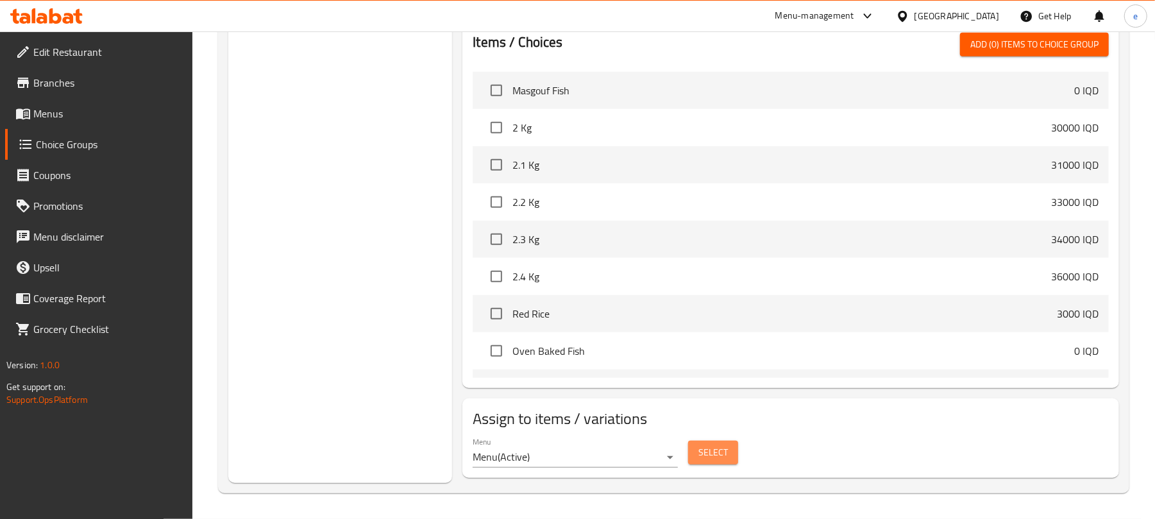
click at [717, 449] on span "Select" at bounding box center [714, 453] width 30 height 16
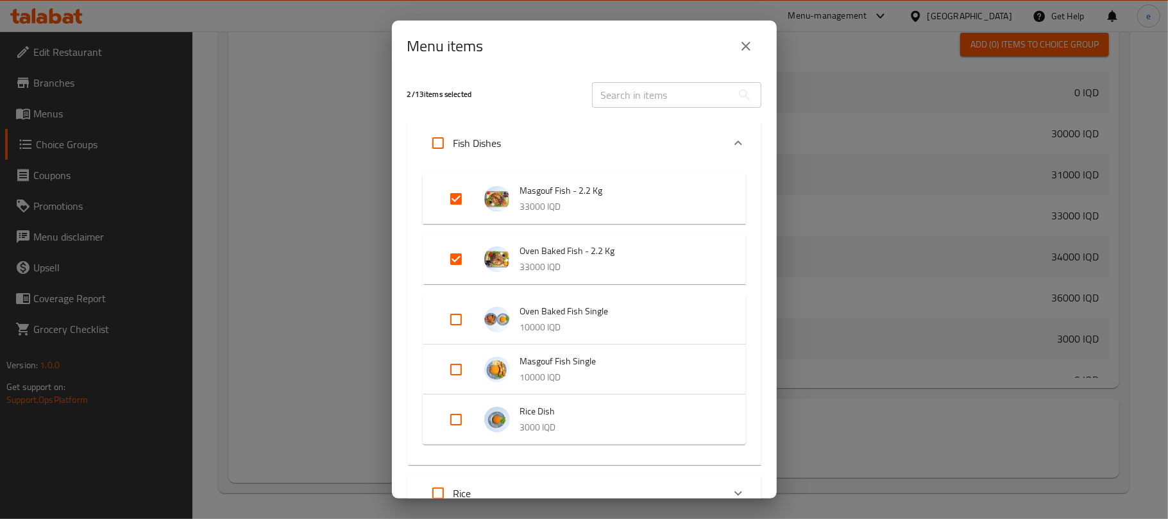
click at [467, 244] on input "Expand" at bounding box center [456, 259] width 31 height 31
checkbox input "false"
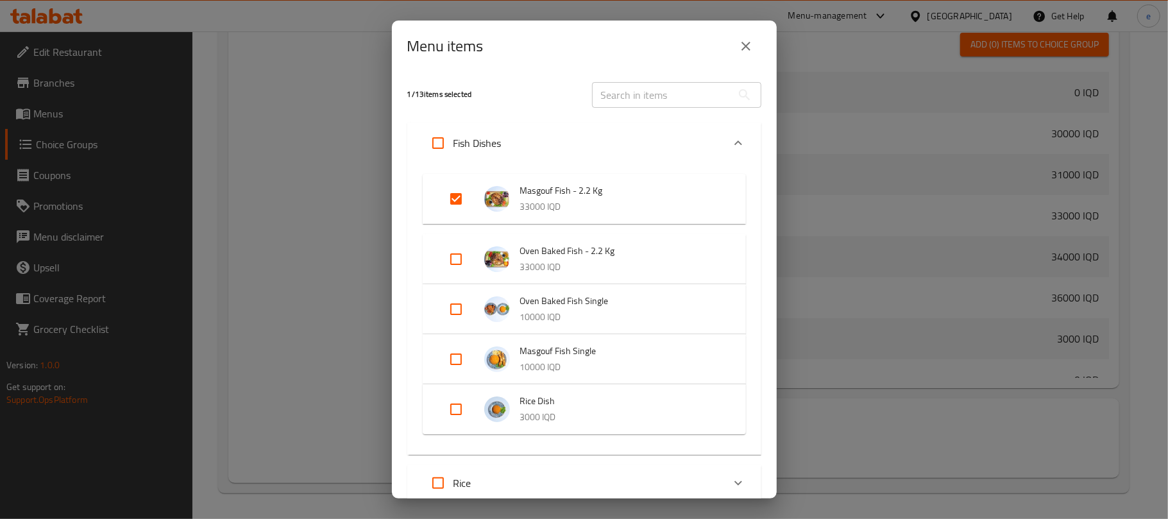
click at [452, 201] on input "Expand" at bounding box center [456, 198] width 31 height 31
checkbox input "false"
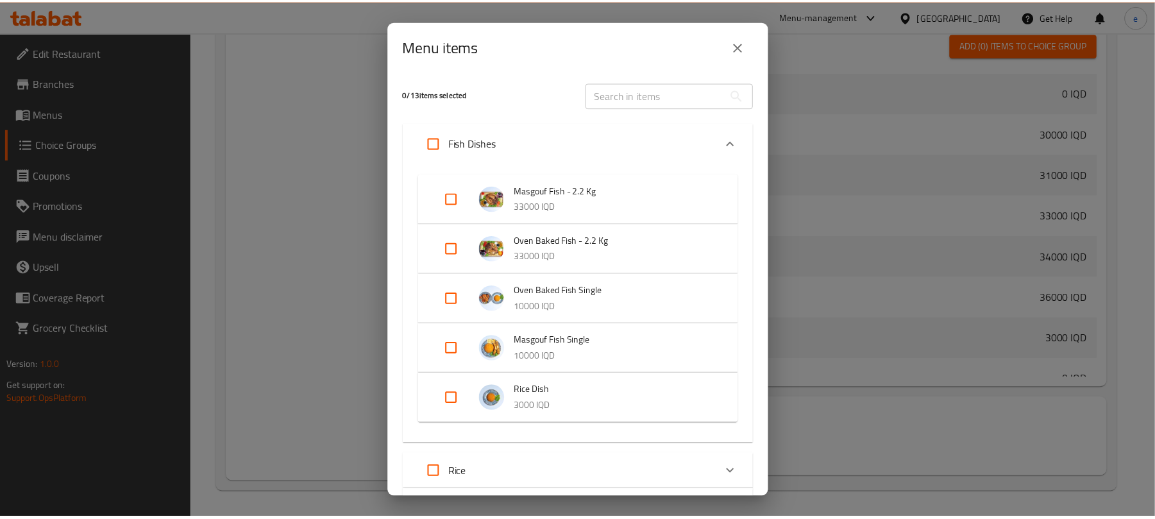
scroll to position [117, 0]
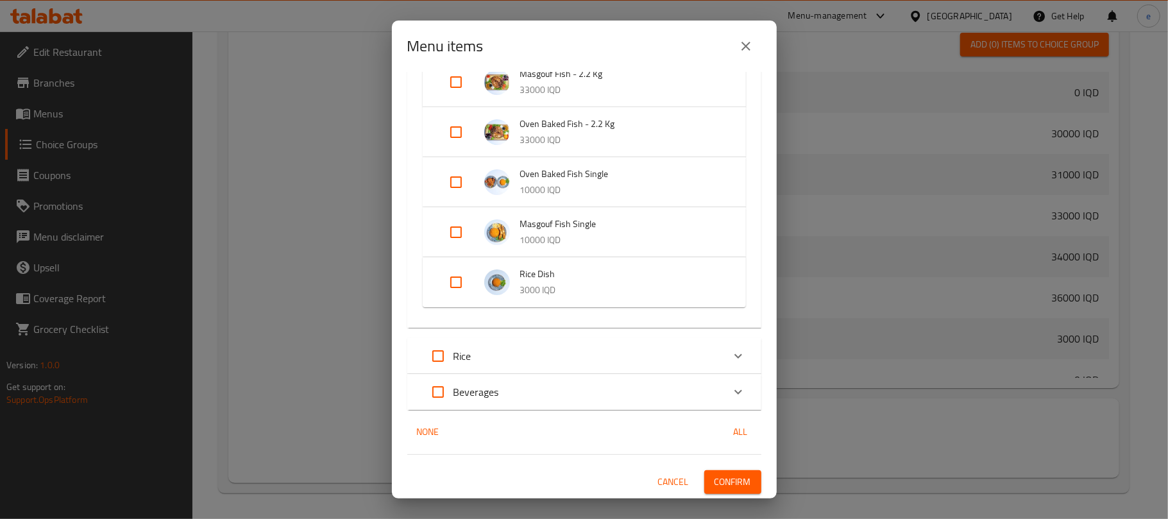
click at [724, 481] on span "Confirm" at bounding box center [733, 482] width 37 height 16
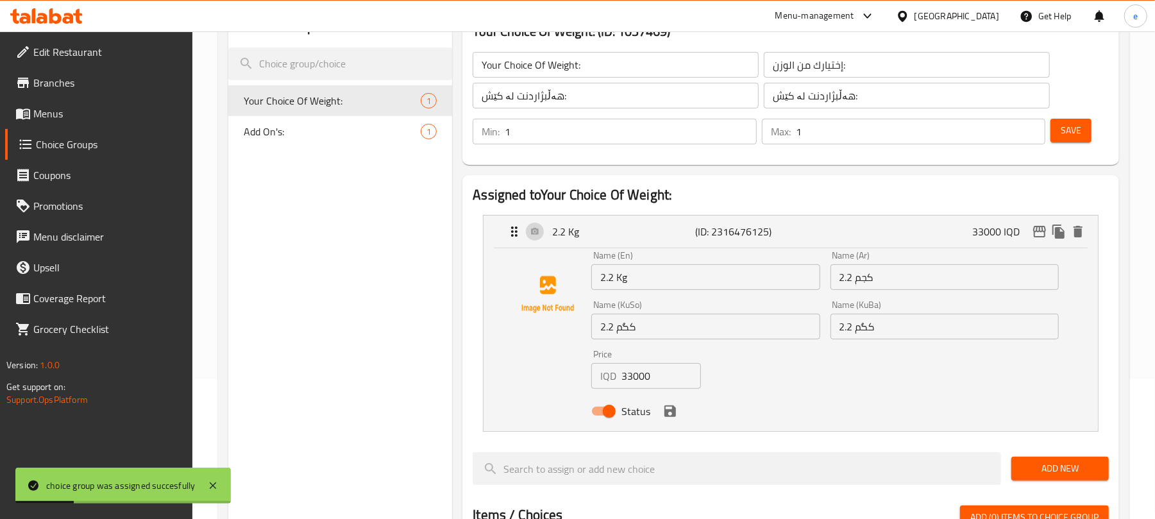
scroll to position [100, 0]
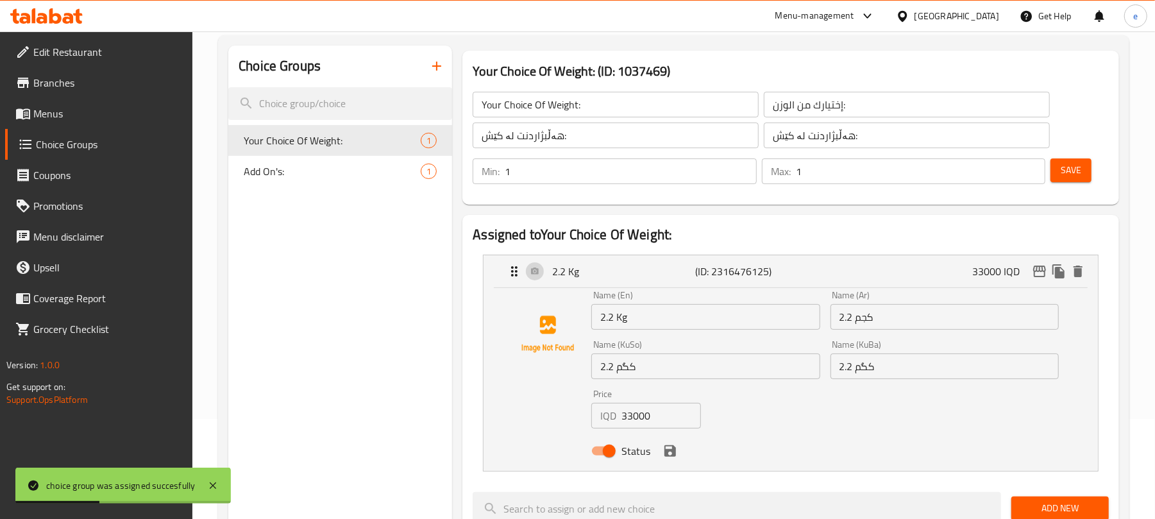
click at [650, 424] on input "33000" at bounding box center [661, 416] width 79 height 26
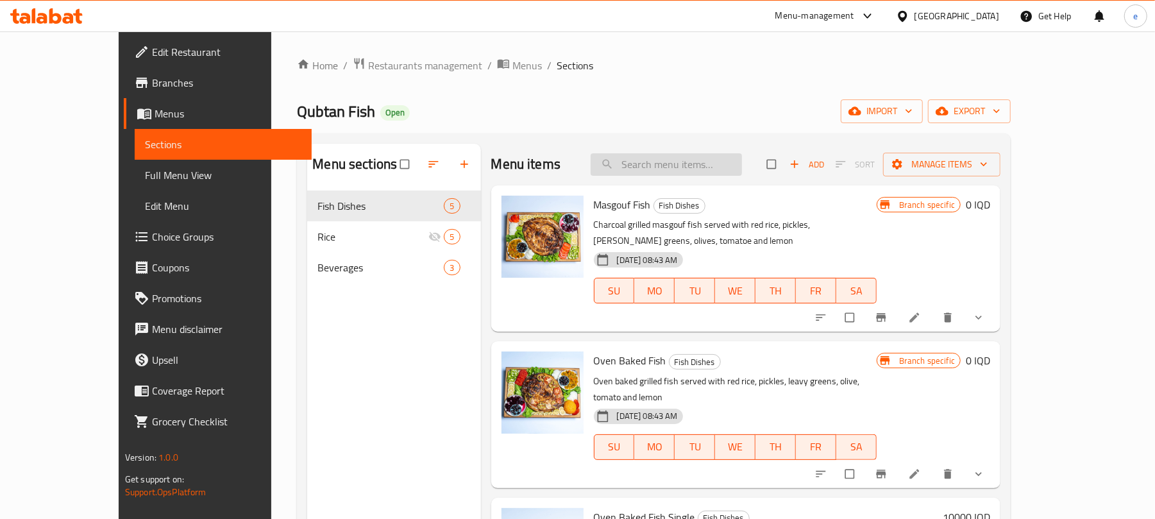
click at [724, 169] on input "search" at bounding box center [666, 164] width 151 height 22
paste input "Masgouf Fish"
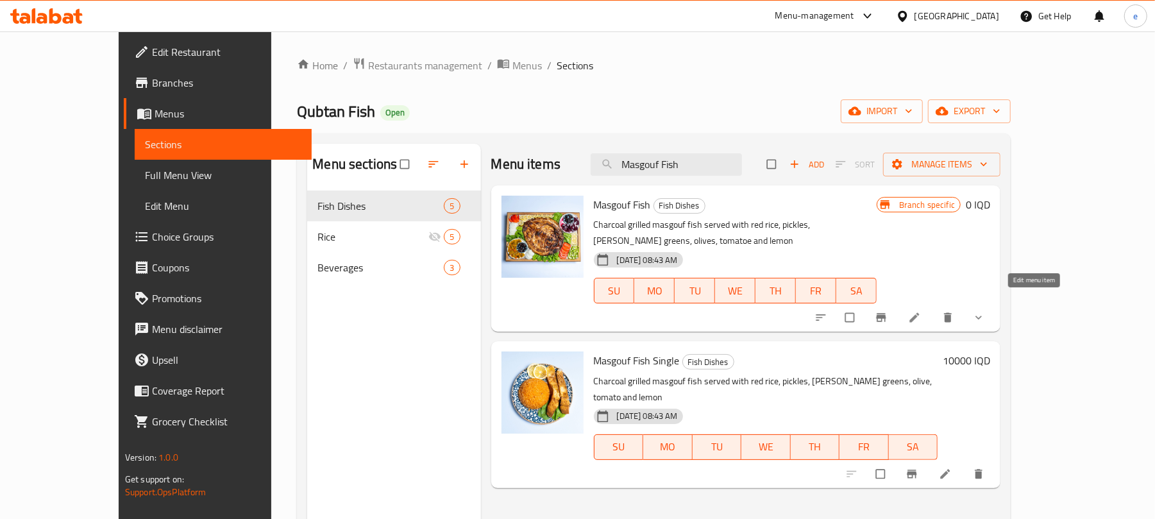
type input "Masgouf Fish"
click at [921, 311] on icon at bounding box center [914, 317] width 13 height 13
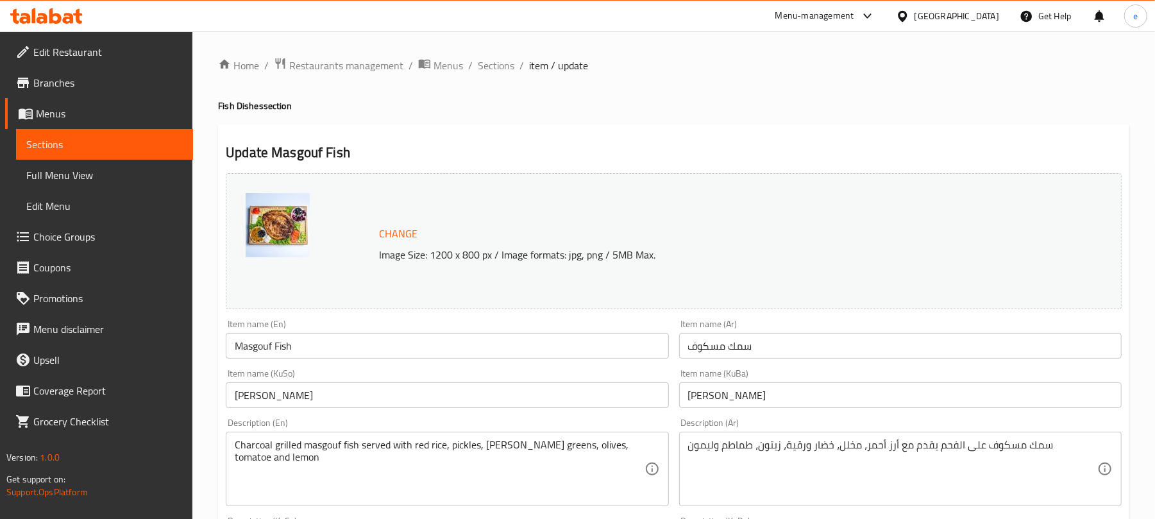
click at [405, 334] on input "Masgouf Fish" at bounding box center [447, 346] width 443 height 26
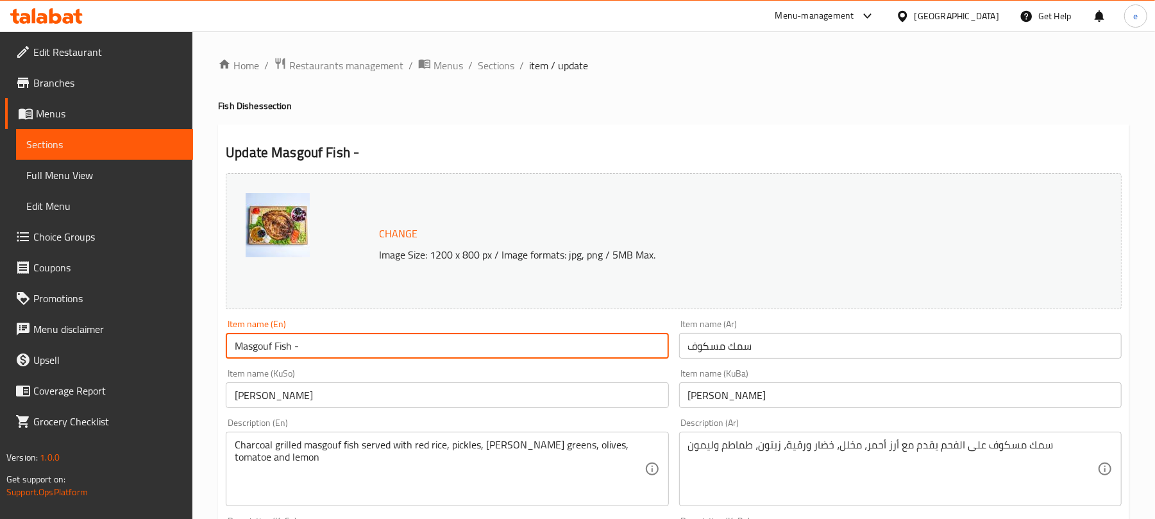
paste input "2.2 Kg"
type input "Masgouf Fish - 2.2 Kg"
click at [932, 358] on input "سمك مسكوف" at bounding box center [900, 346] width 443 height 26
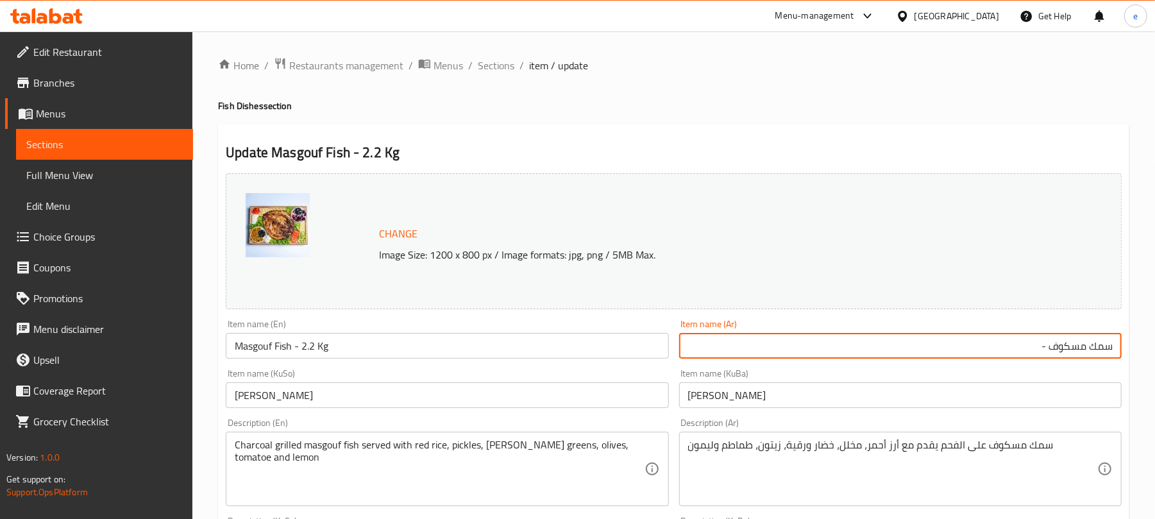
paste input "2.2 كجم"
type input "سمك مسكوف - 2.2 كجم"
click at [476, 387] on input "[PERSON_NAME]" at bounding box center [447, 395] width 443 height 26
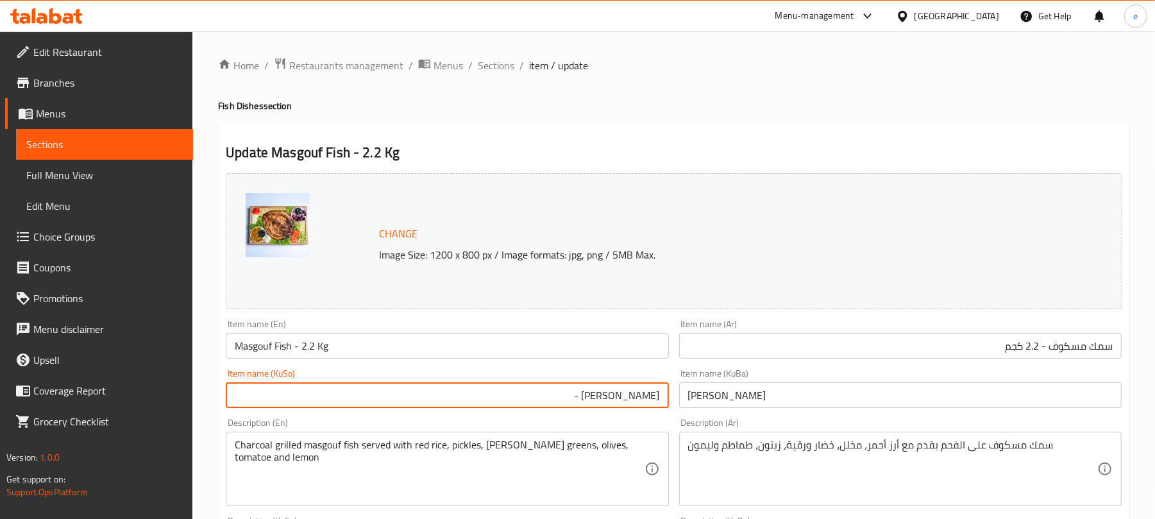
paste input "2.2 کگم"
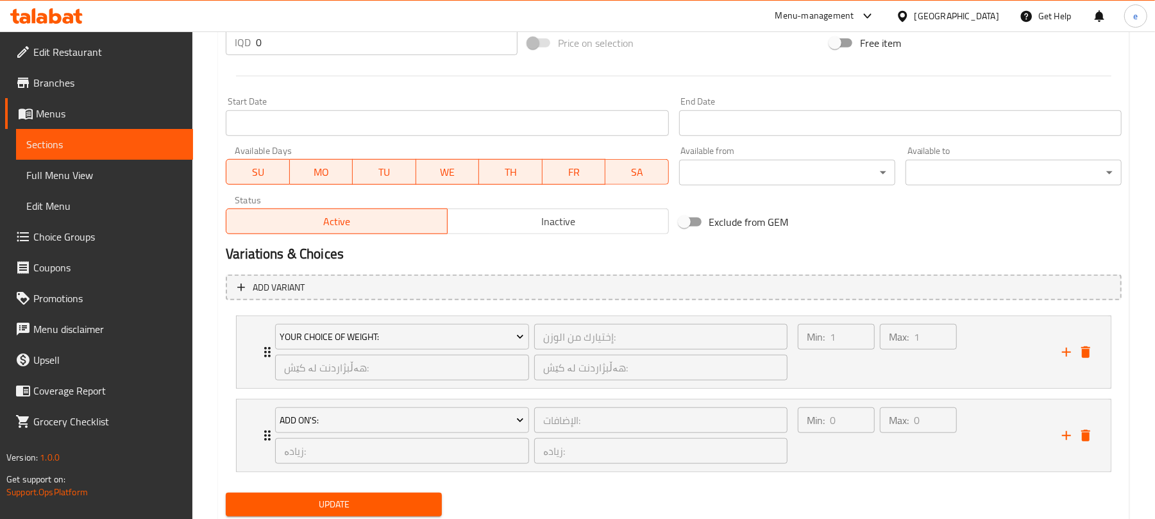
scroll to position [690, 0]
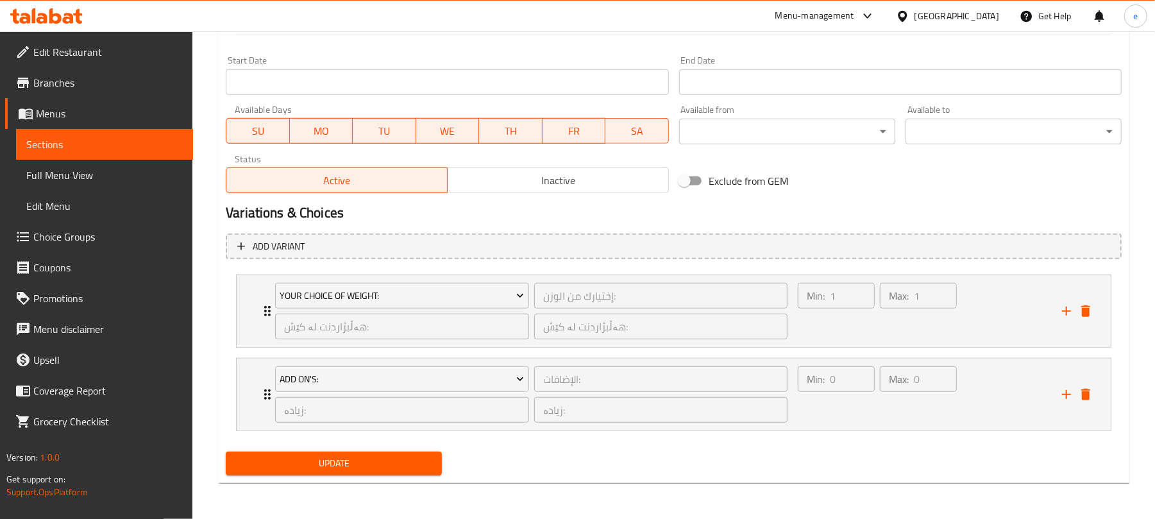
type input "[PERSON_NAME] - 2.2 کگم"
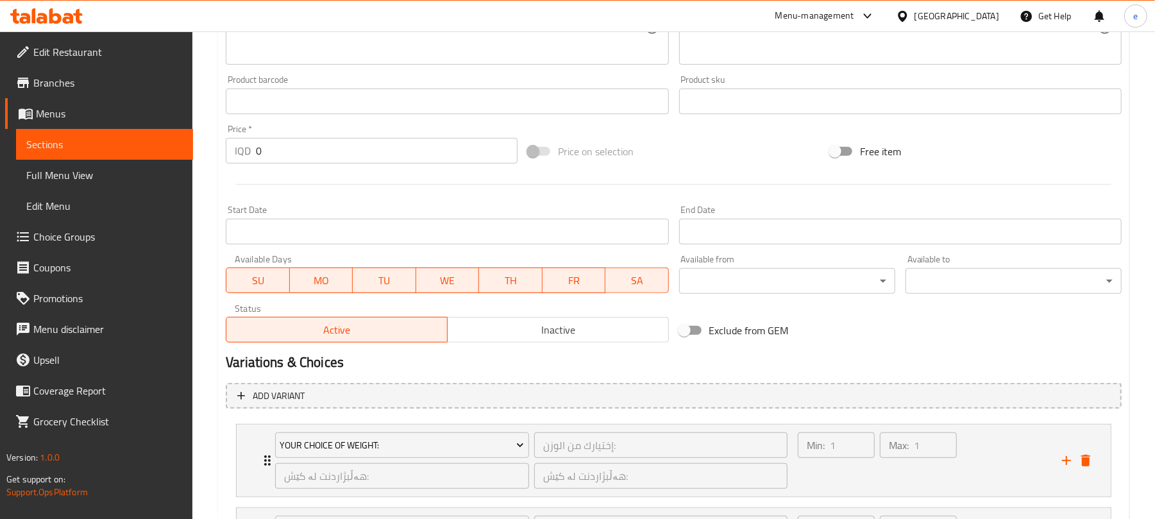
scroll to position [519, 0]
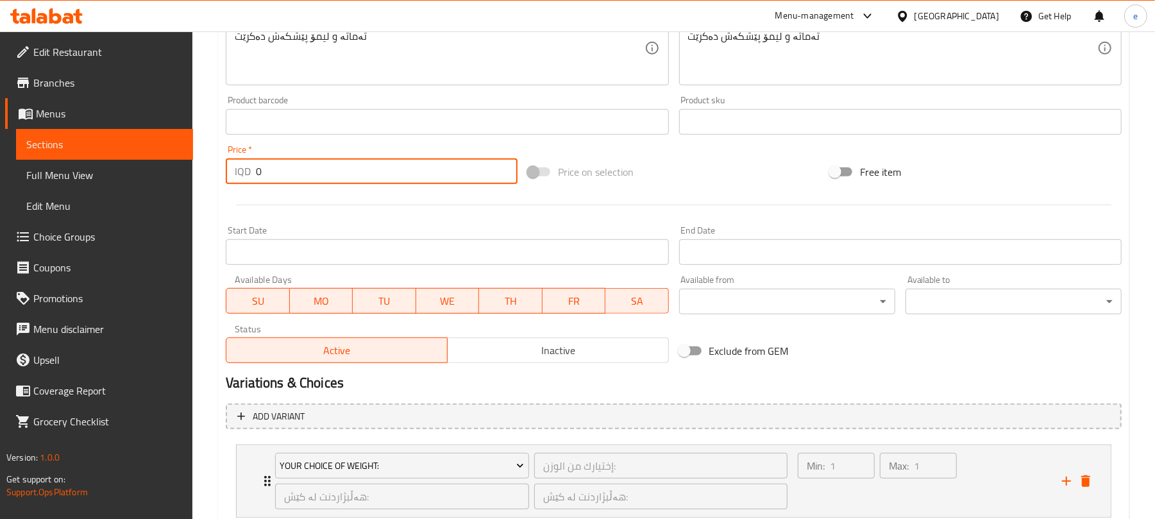
drag, startPoint x: 314, startPoint y: 166, endPoint x: 209, endPoint y: 160, distance: 104.7
click at [209, 160] on div "Home / Restaurants management / Menus / Sections / item / update Fish Dishes se…" at bounding box center [673, 100] width 963 height 1177
paste input "3300"
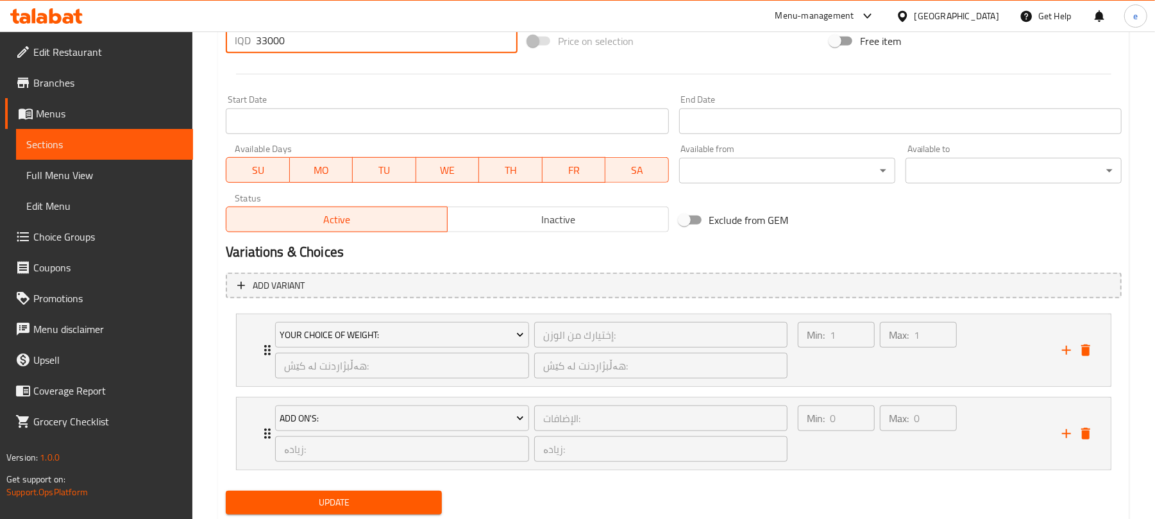
scroll to position [690, 0]
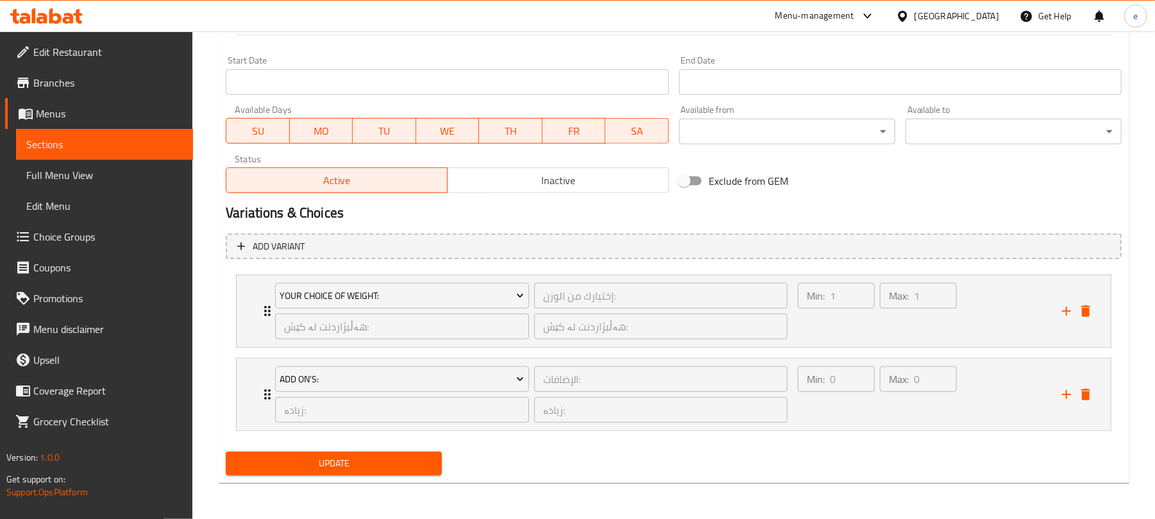
type input "33000"
click at [385, 464] on span "Update" at bounding box center [334, 464] width 196 height 16
click at [140, 146] on span "Sections" at bounding box center [104, 144] width 157 height 15
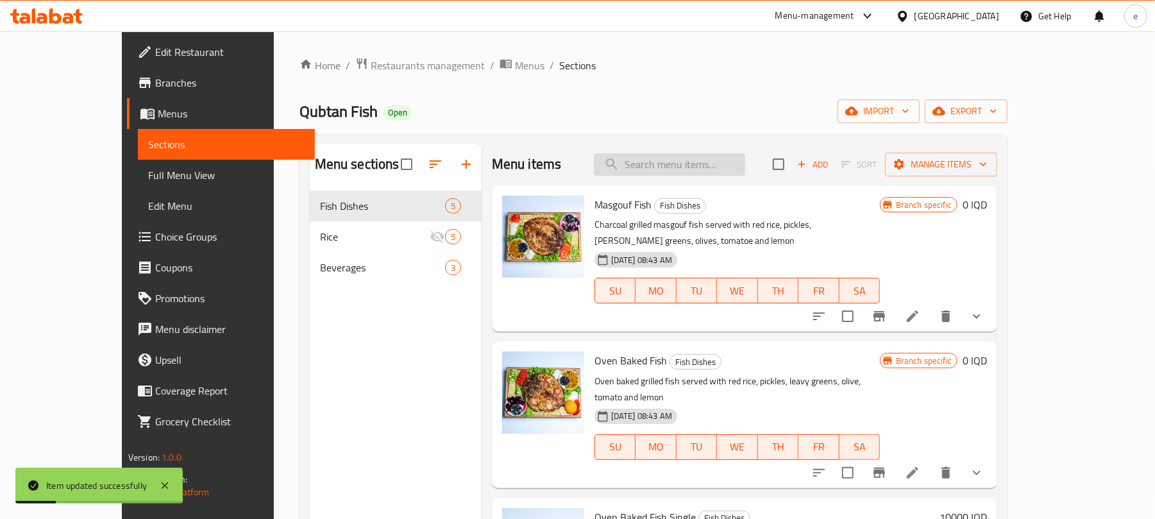
click at [722, 157] on input "search" at bounding box center [669, 164] width 151 height 22
paste input "Oven Baked Fish"
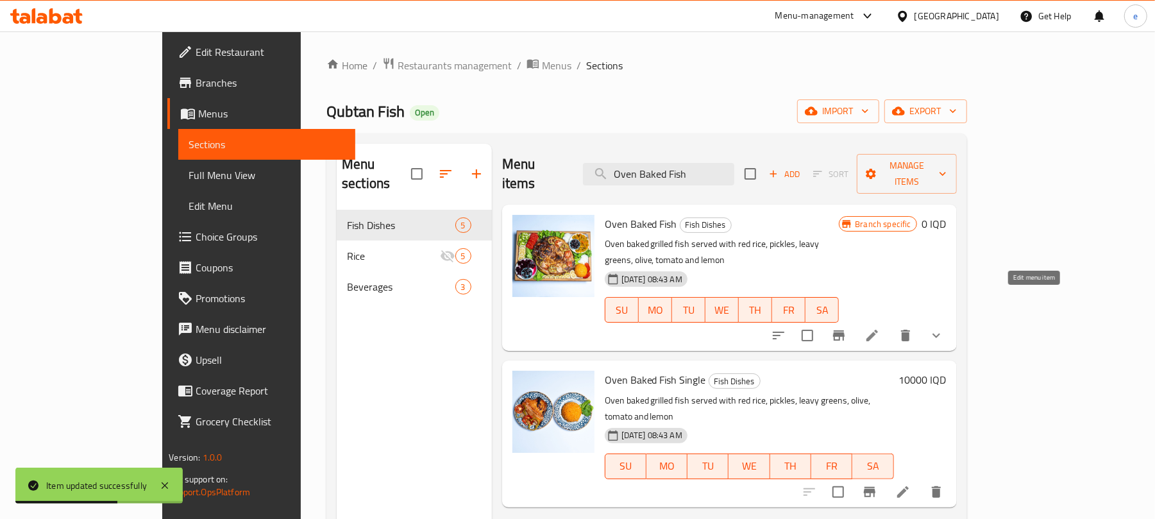
type input "Oven Baked Fish"
click at [878, 330] on icon at bounding box center [873, 336] width 12 height 12
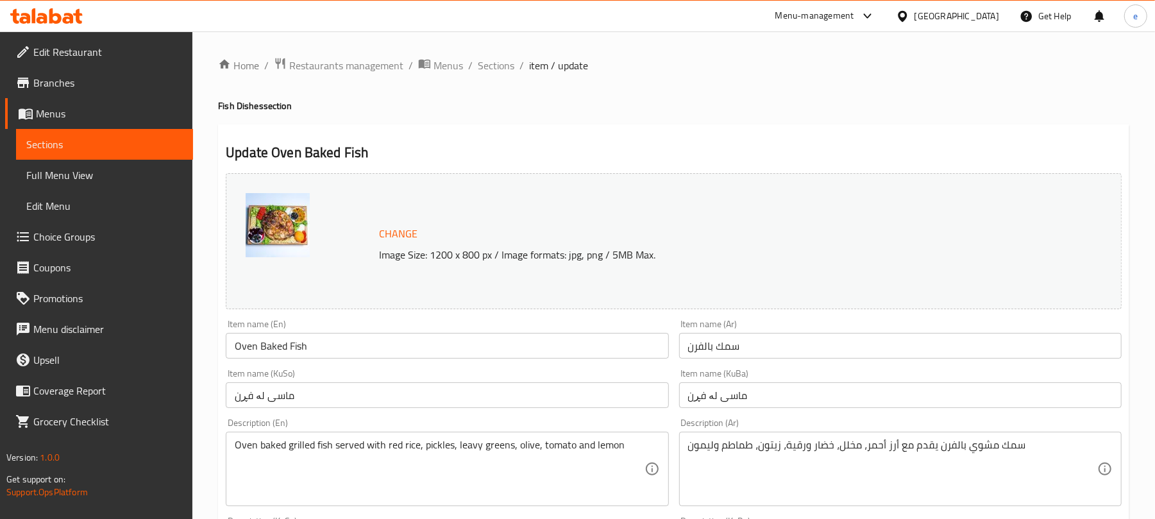
click at [358, 343] on input "Oven Baked Fish" at bounding box center [447, 346] width 443 height 26
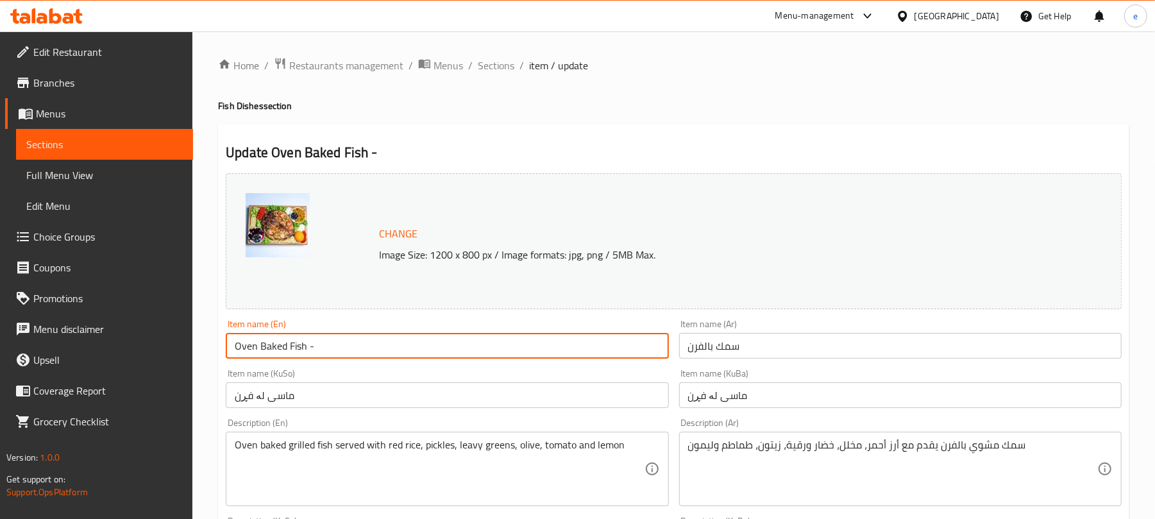
paste input "2.2 Kg"
type input "Oven Baked Fish - 2.2 Kg"
click at [855, 353] on input "سمك بالفرن" at bounding box center [900, 346] width 443 height 26
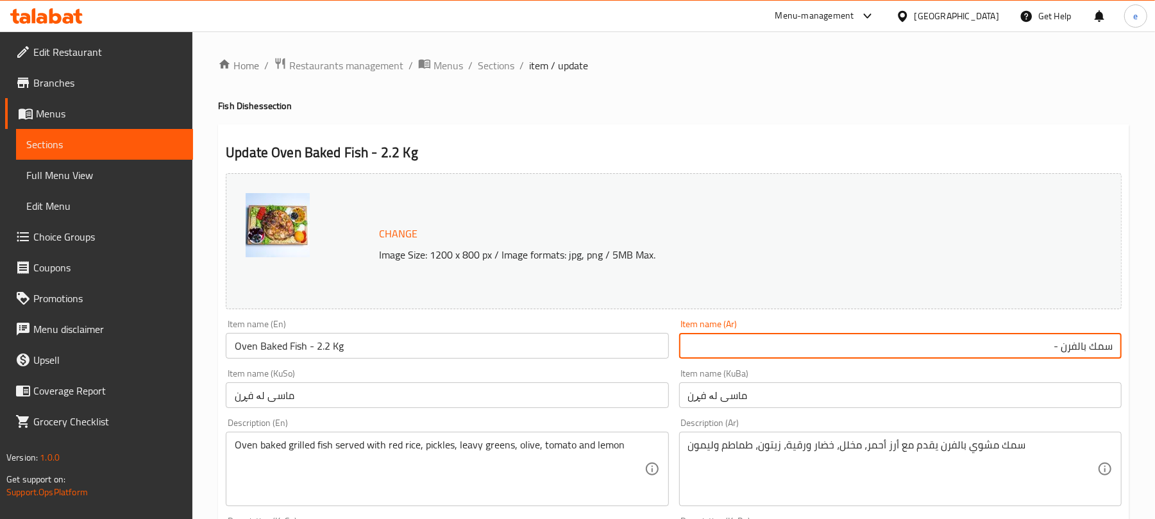
paste input "2.2 كجم"
type input "سمك بالفرن - 2.2 كجم"
click at [611, 401] on input "ماسی لە فڕن" at bounding box center [447, 395] width 443 height 26
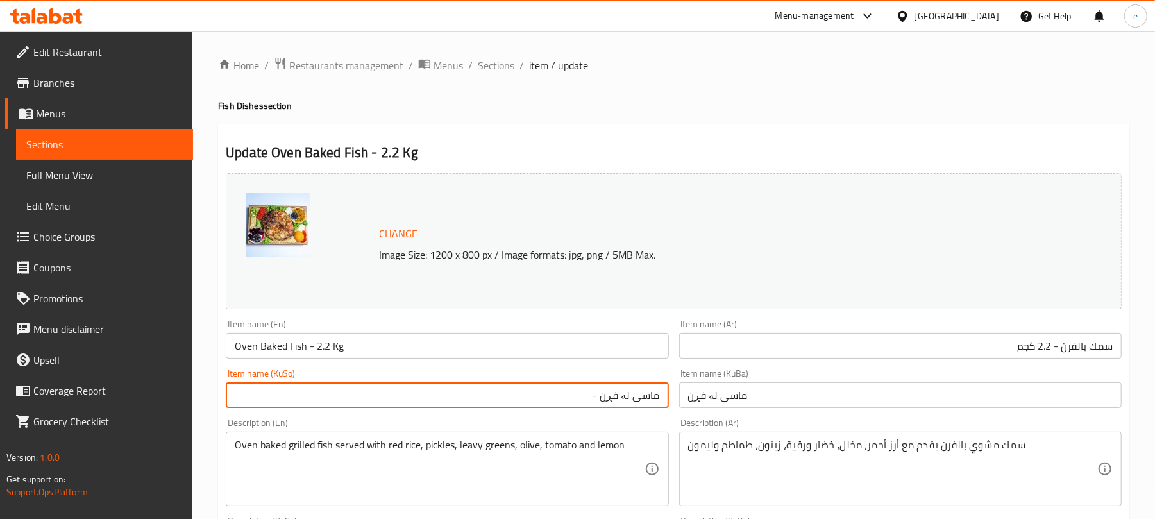
paste input "2.2 كجم"
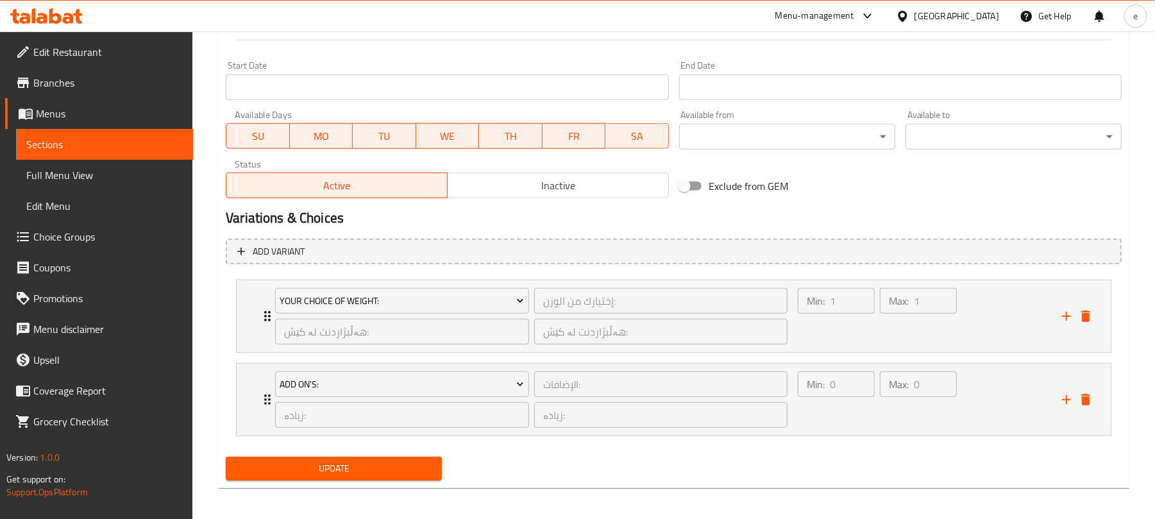
scroll to position [513, 0]
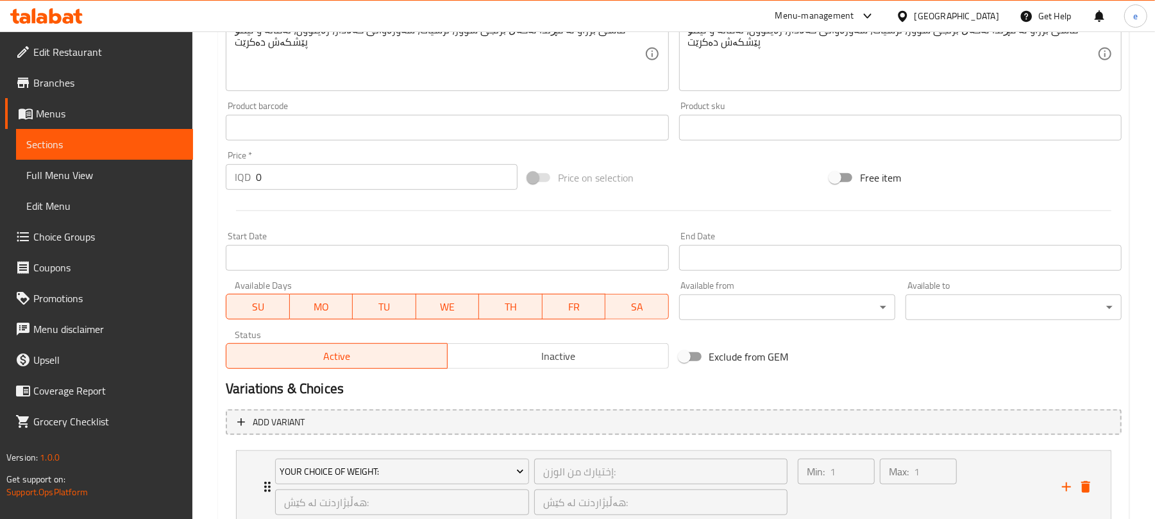
type input "ماسی لە فڕن - 2.2 كجم"
drag, startPoint x: 239, startPoint y: 163, endPoint x: 216, endPoint y: 157, distance: 24.0
click at [216, 157] on div "Home / Restaurants management / Menus / Sections / item / update Fish Dishes se…" at bounding box center [673, 106] width 963 height 1177
paste input "3300"
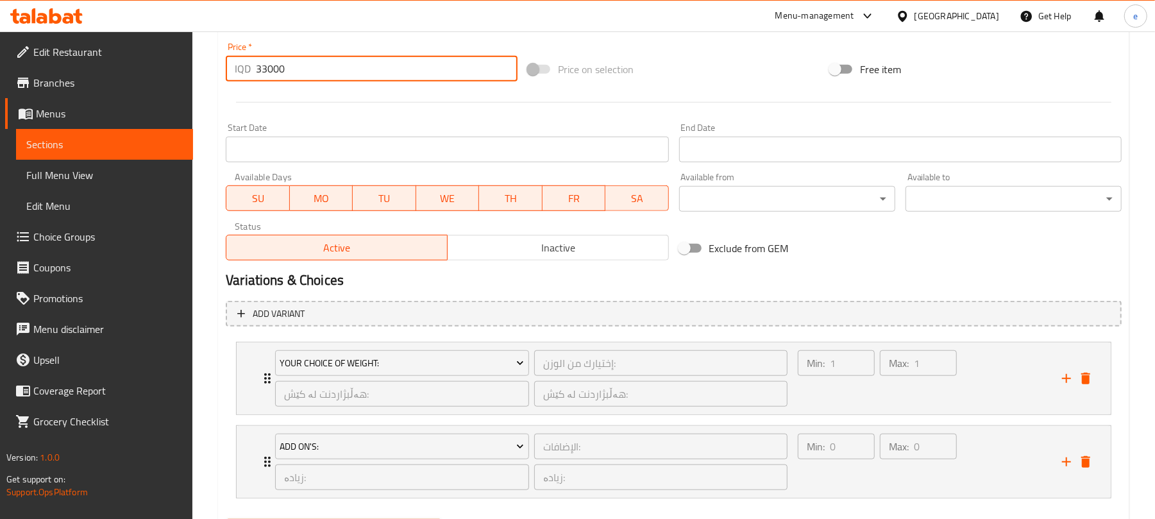
scroll to position [690, 0]
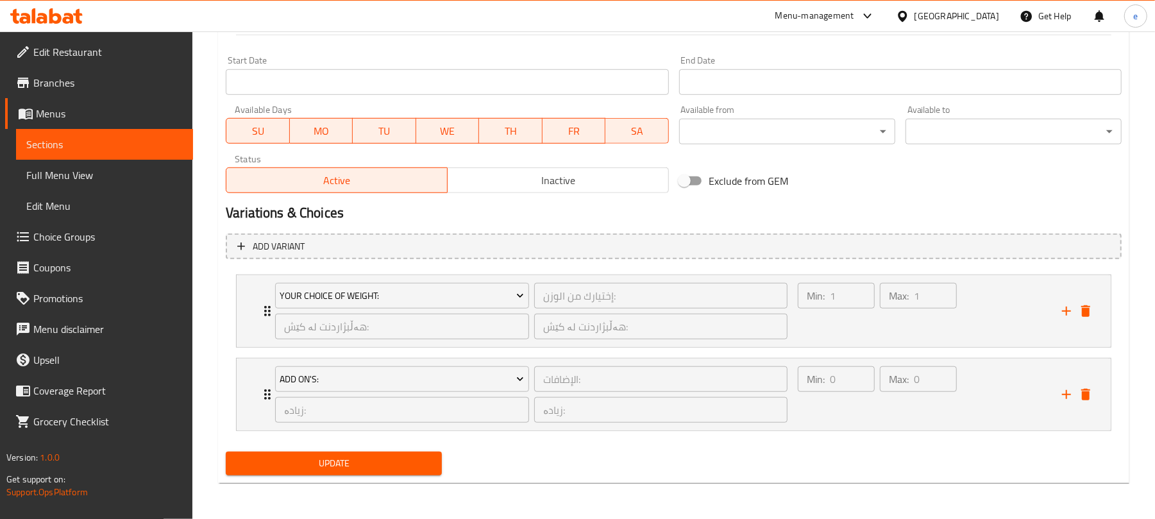
type input "33000"
click at [432, 464] on button "Update" at bounding box center [334, 464] width 216 height 24
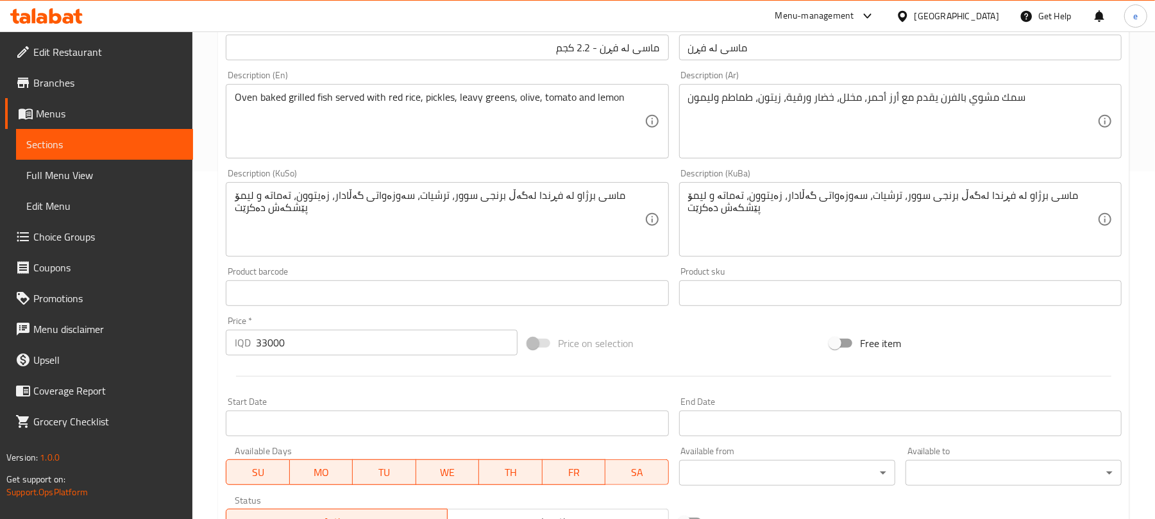
click at [130, 137] on span "Sections" at bounding box center [104, 144] width 157 height 15
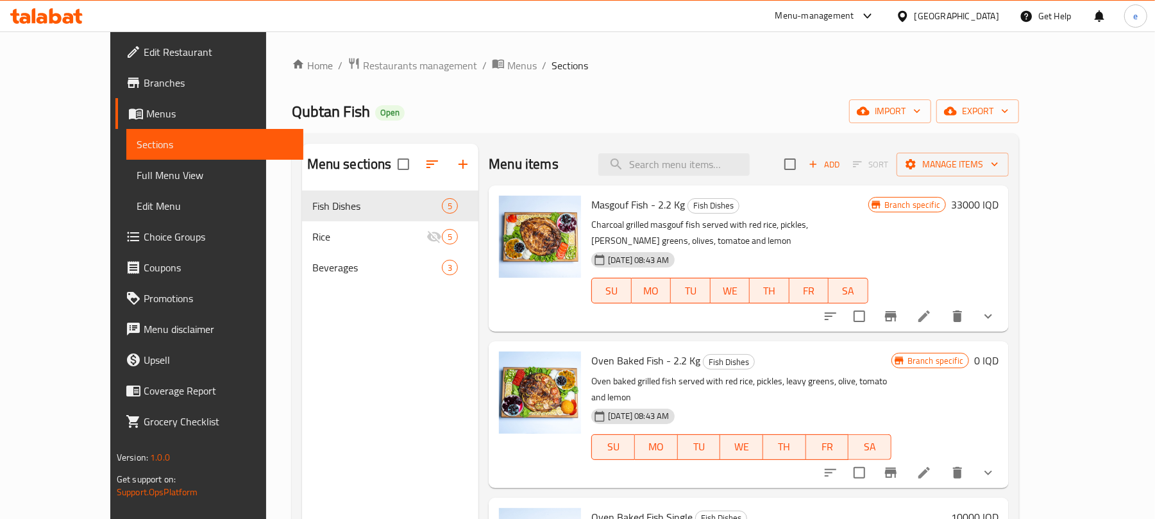
click at [899, 309] on icon "Branch-specific-item" at bounding box center [890, 316] width 15 height 15
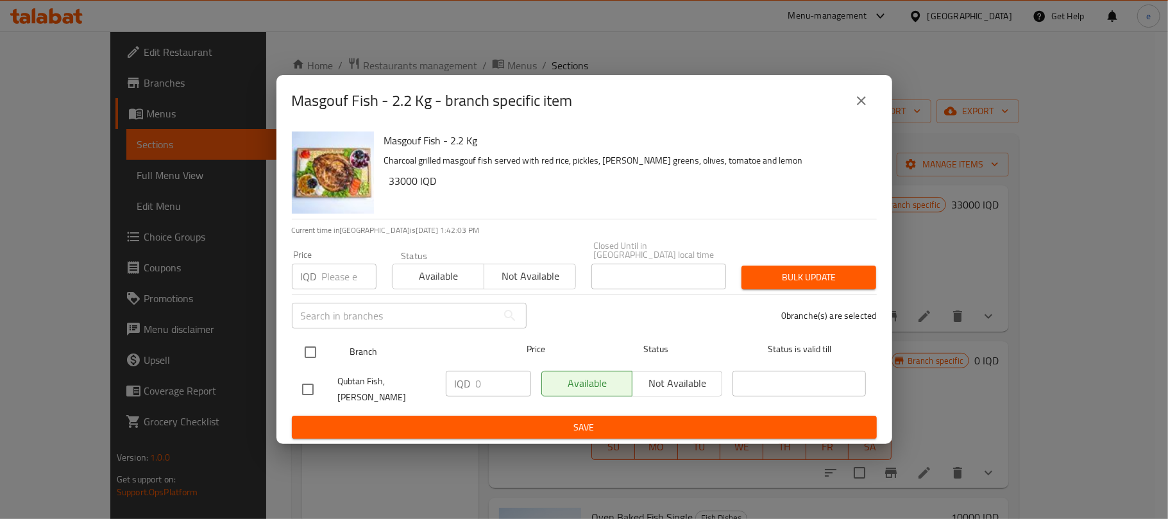
click at [316, 349] on input "checkbox" at bounding box center [310, 352] width 27 height 27
checkbox input "true"
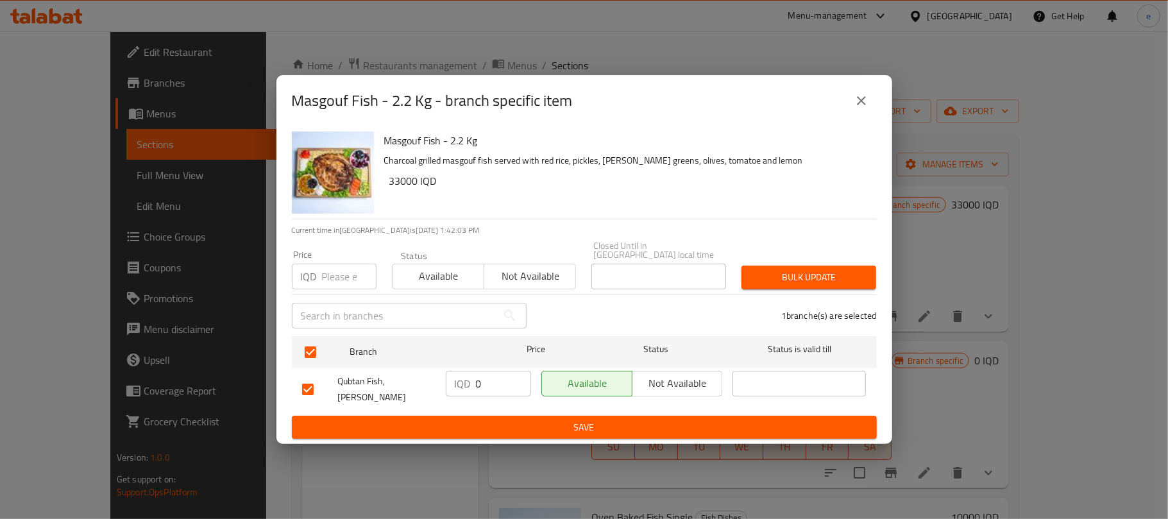
drag, startPoint x: 471, startPoint y: 382, endPoint x: 490, endPoint y: 388, distance: 20.1
click at [482, 386] on div "IQD 0 ​" at bounding box center [488, 384] width 85 height 26
click at [490, 388] on input "0" at bounding box center [503, 384] width 55 height 26
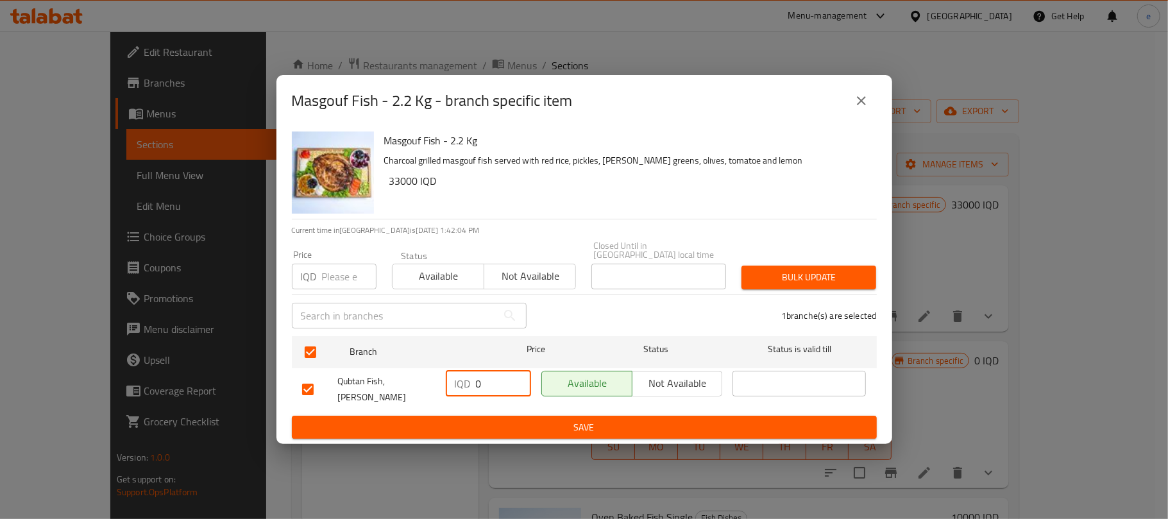
paste input "3300"
type input "33000"
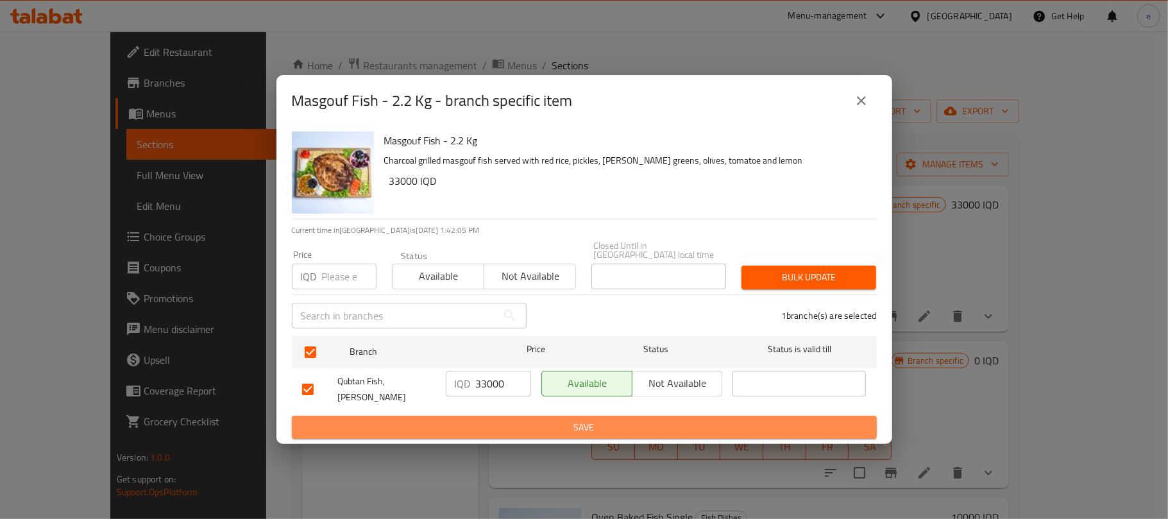
click at [563, 420] on span "Save" at bounding box center [584, 428] width 565 height 16
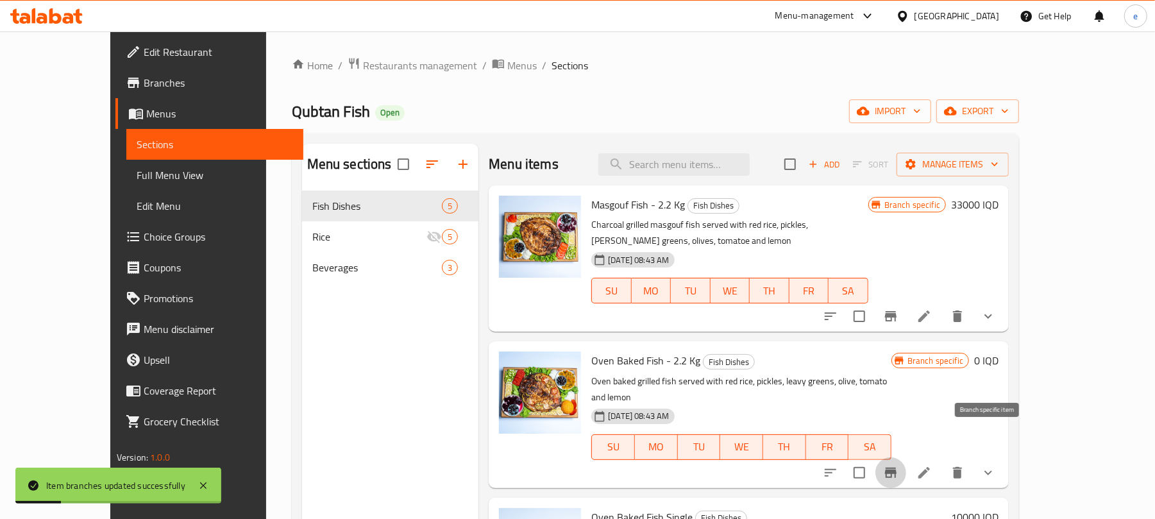
click at [899, 465] on icon "Branch-specific-item" at bounding box center [890, 472] width 15 height 15
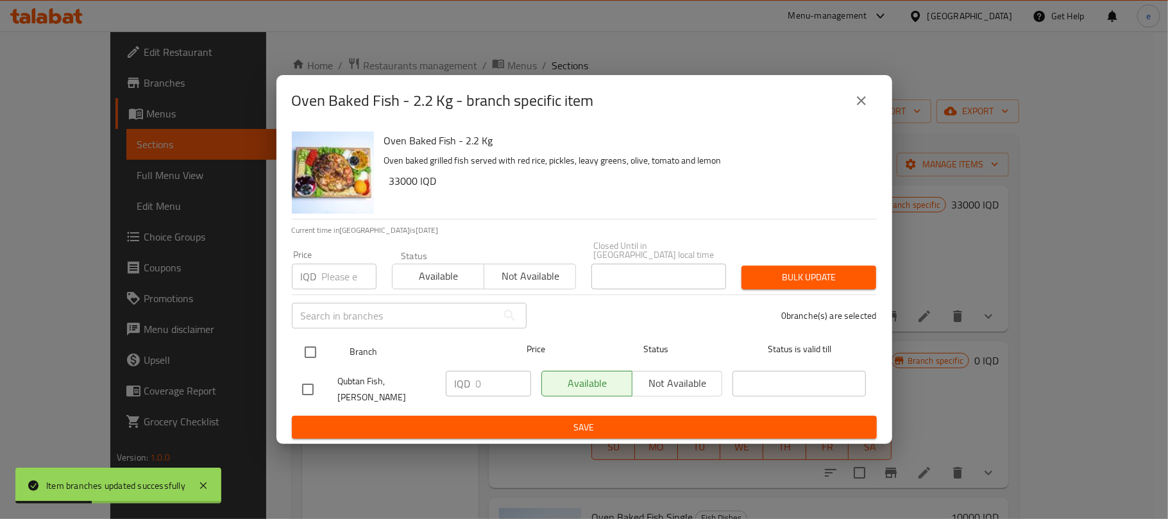
click at [314, 352] on input "checkbox" at bounding box center [310, 352] width 27 height 27
checkbox input "true"
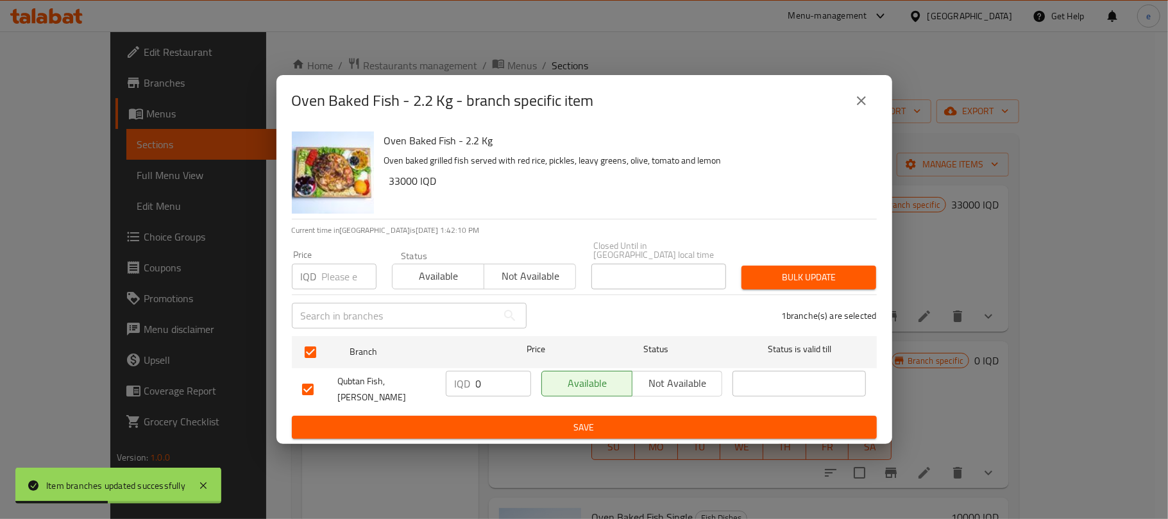
click at [486, 381] on input "0" at bounding box center [503, 384] width 55 height 26
paste input "3300"
type input "33000"
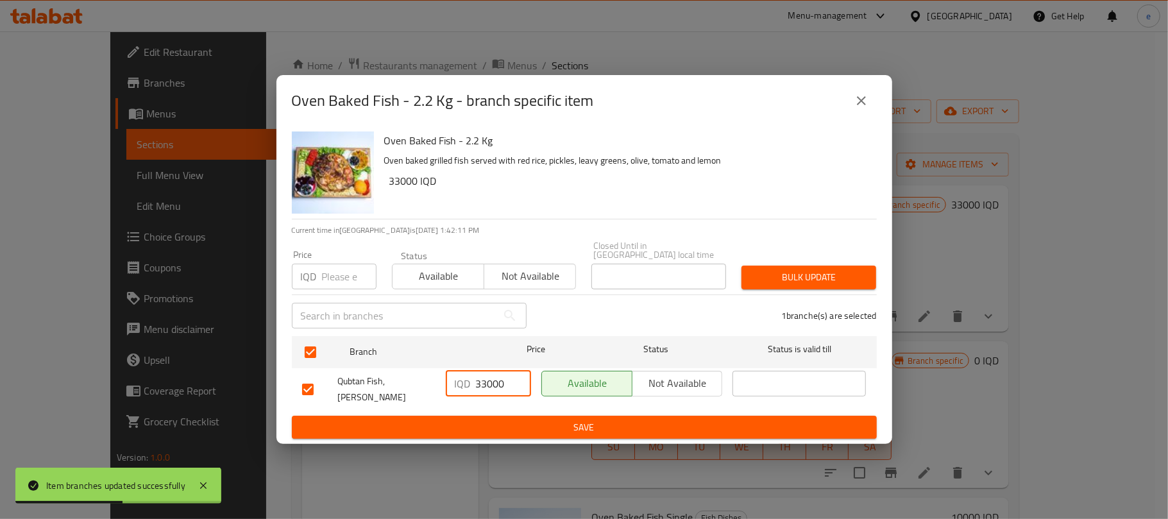
click at [509, 420] on span "Save" at bounding box center [584, 428] width 565 height 16
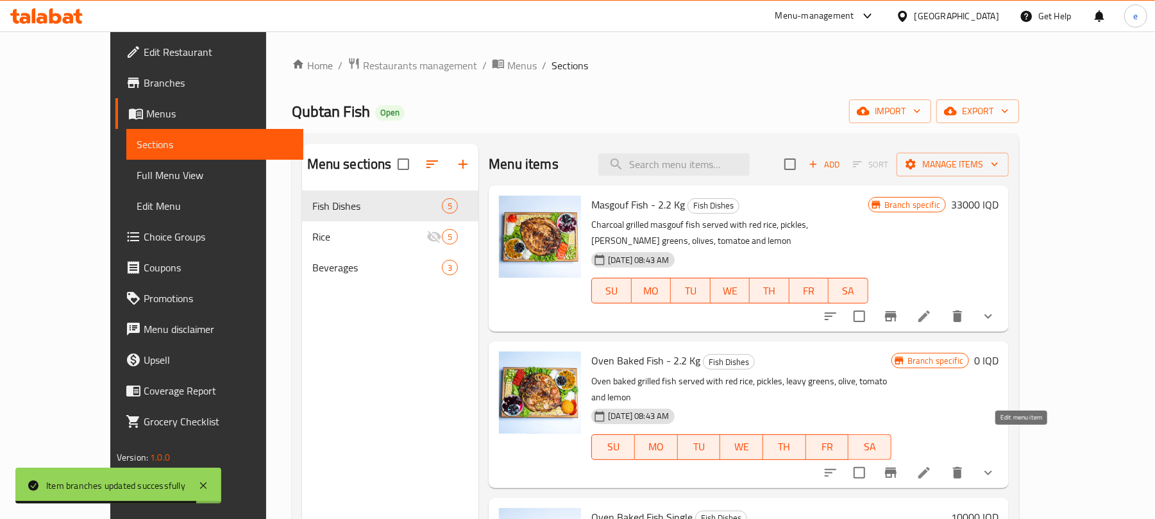
click at [932, 465] on icon at bounding box center [924, 472] width 15 height 15
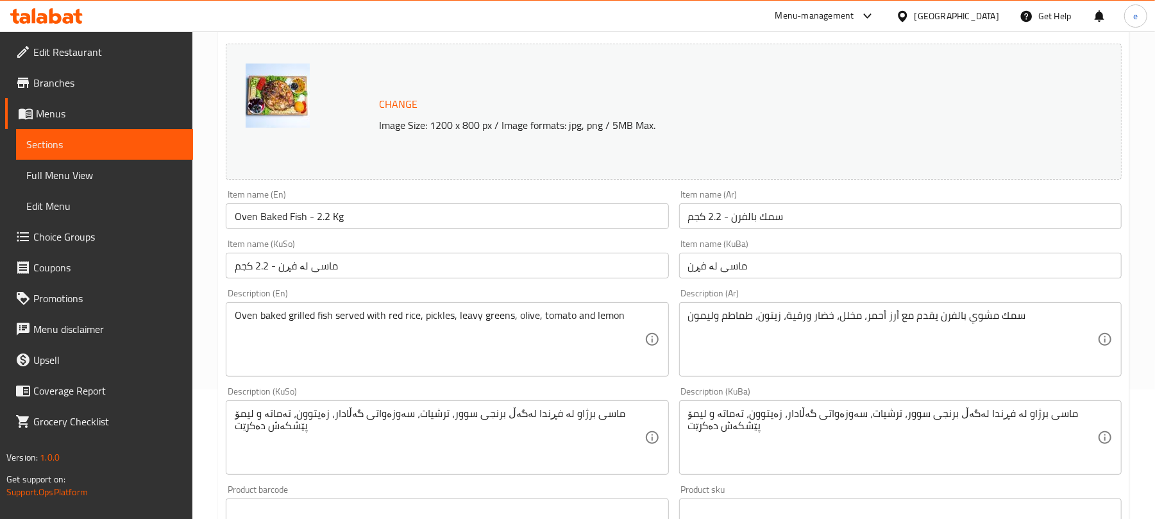
scroll to position [171, 0]
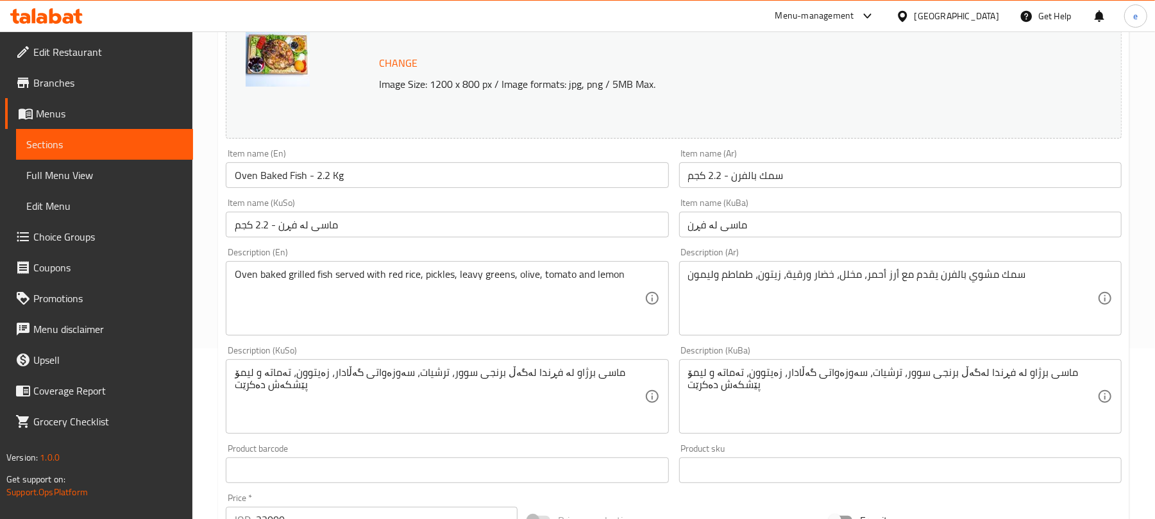
click at [488, 210] on div "Item name (KuSo) ماسی لە فڕن - 2.2 كجم Item name (KuSo)" at bounding box center [447, 217] width 443 height 39
click at [519, 228] on input "ماسی لە فڕن - 2.2 كجم" at bounding box center [447, 225] width 443 height 26
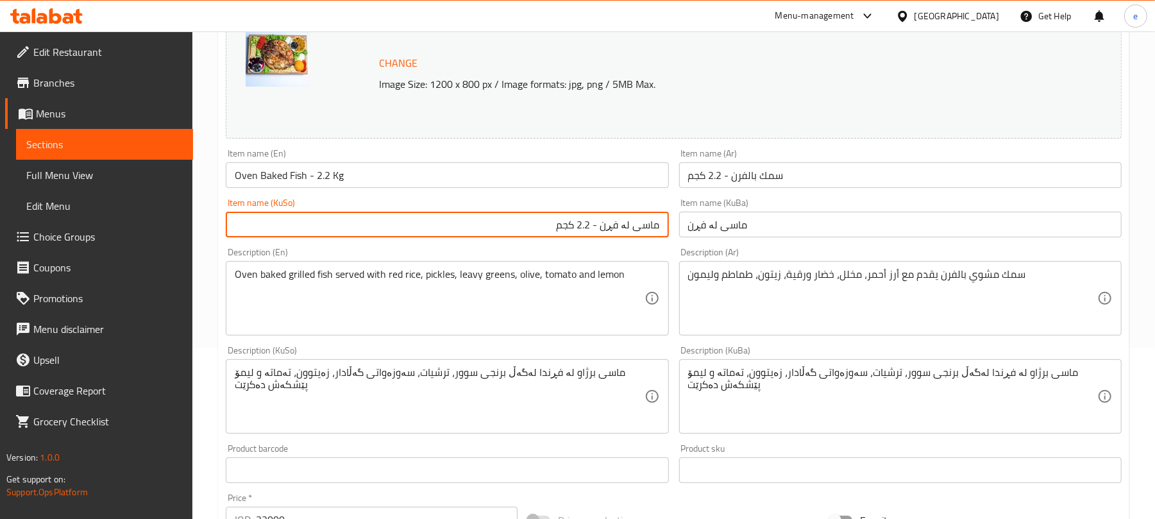
scroll to position [342, 0]
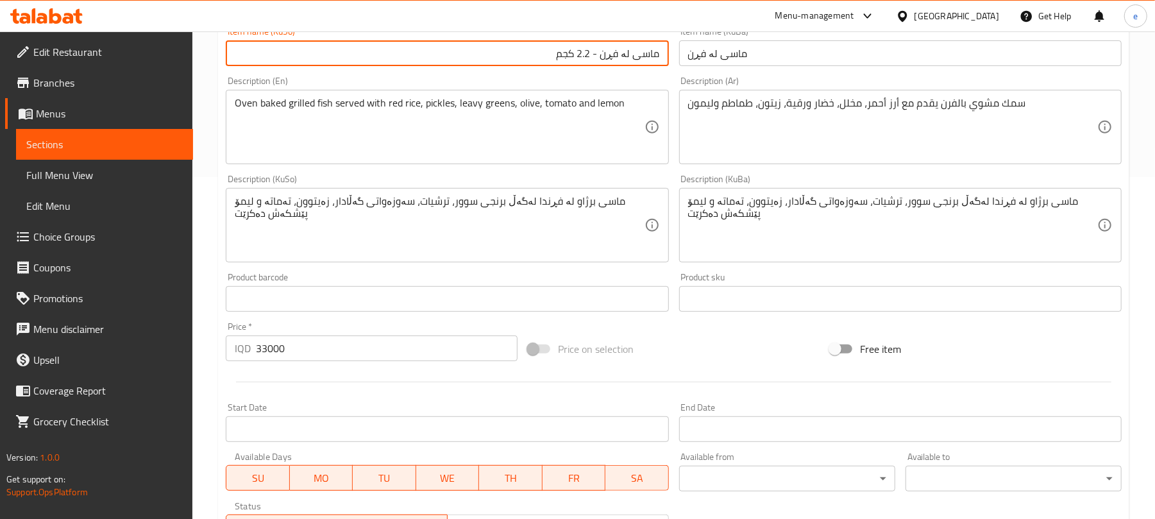
click at [574, 58] on input "ماسی لە فڕن - 2.2 كجم" at bounding box center [447, 53] width 443 height 26
paste input "کگم"
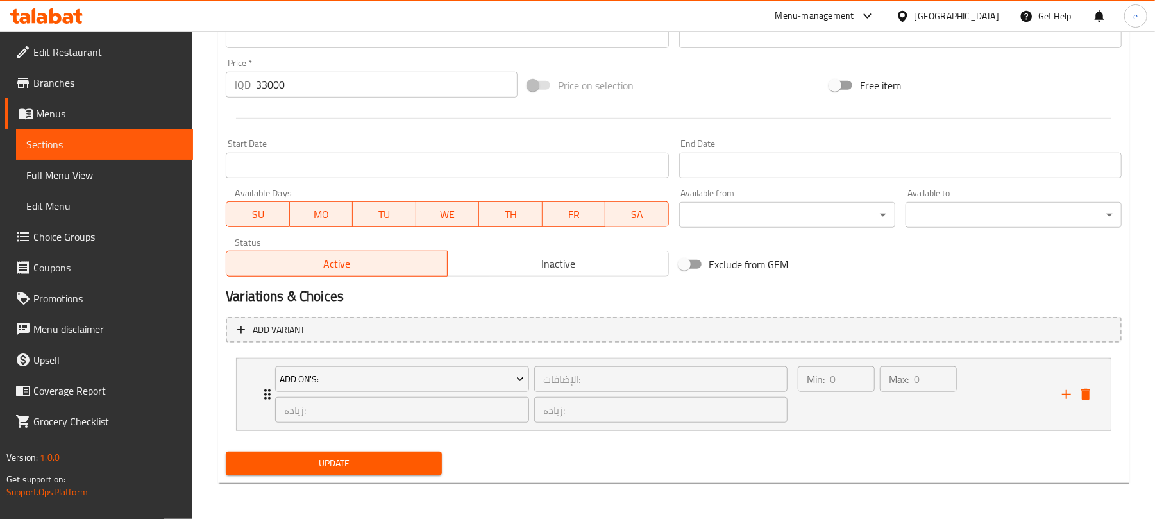
type input "ماسی لە فڕن - 2.2 کگم"
click at [411, 462] on span "Update" at bounding box center [334, 464] width 196 height 16
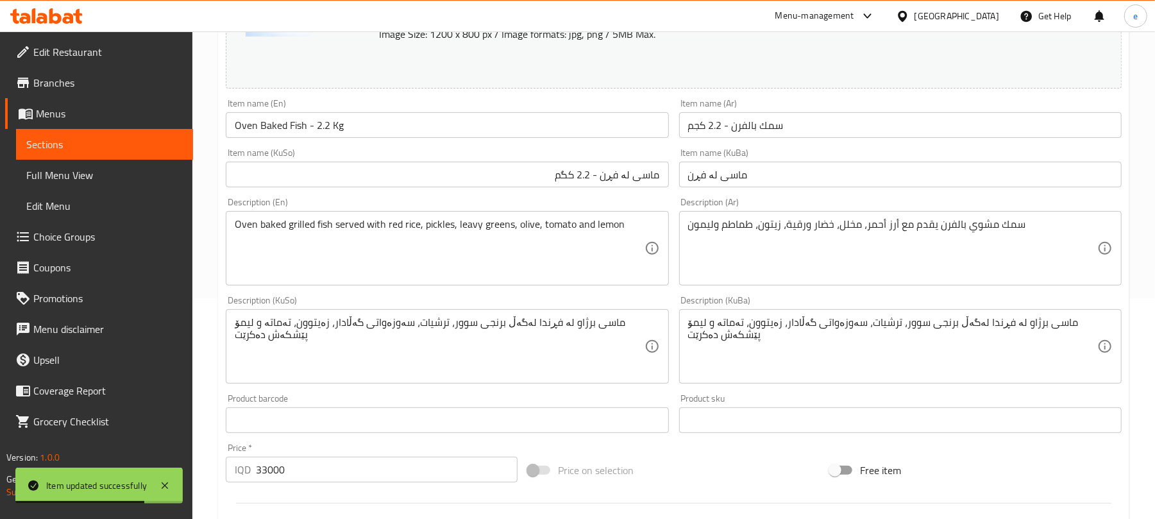
scroll to position [93, 0]
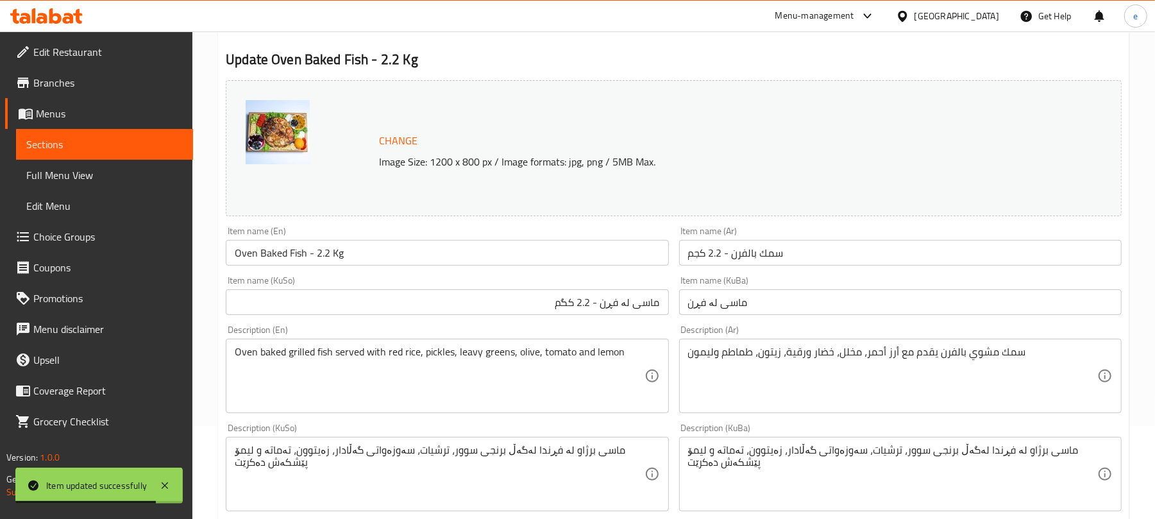
click at [419, 255] on input "Oven Baked Fish - 2.2 Kg" at bounding box center [447, 253] width 443 height 26
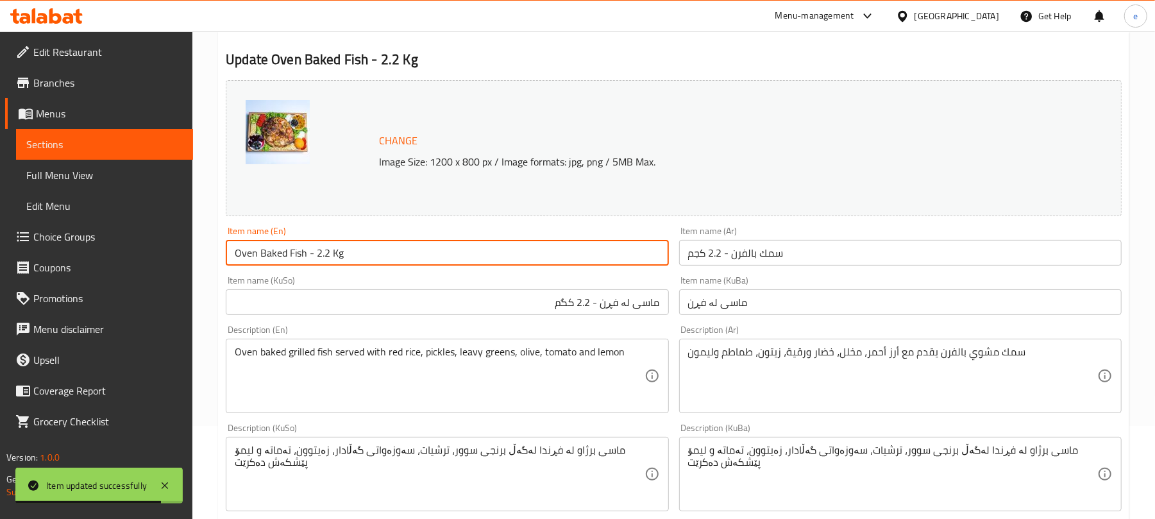
click at [419, 255] on input "Oven Baked Fish - 2.2 Kg" at bounding box center [447, 253] width 443 height 26
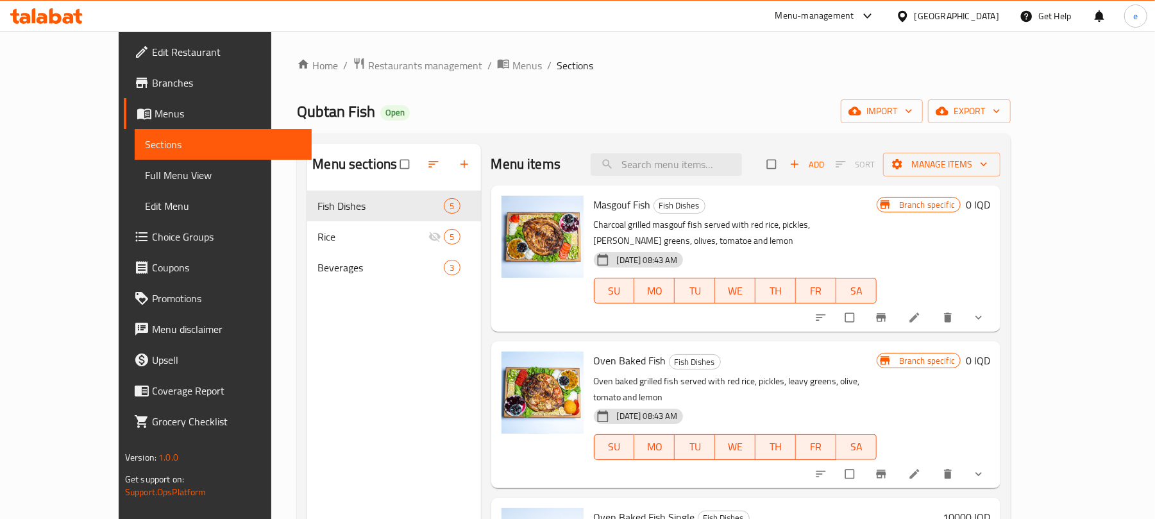
click at [145, 172] on span "Full Menu View" at bounding box center [223, 174] width 157 height 15
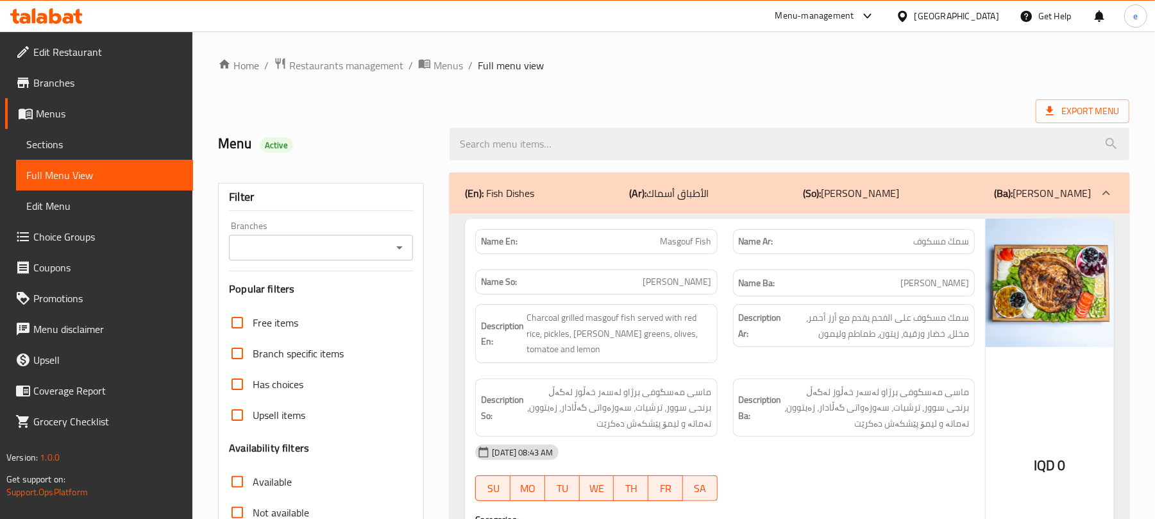
click at [401, 237] on div "Branches" at bounding box center [321, 248] width 184 height 26
click at [401, 246] on icon "Open" at bounding box center [399, 247] width 15 height 15
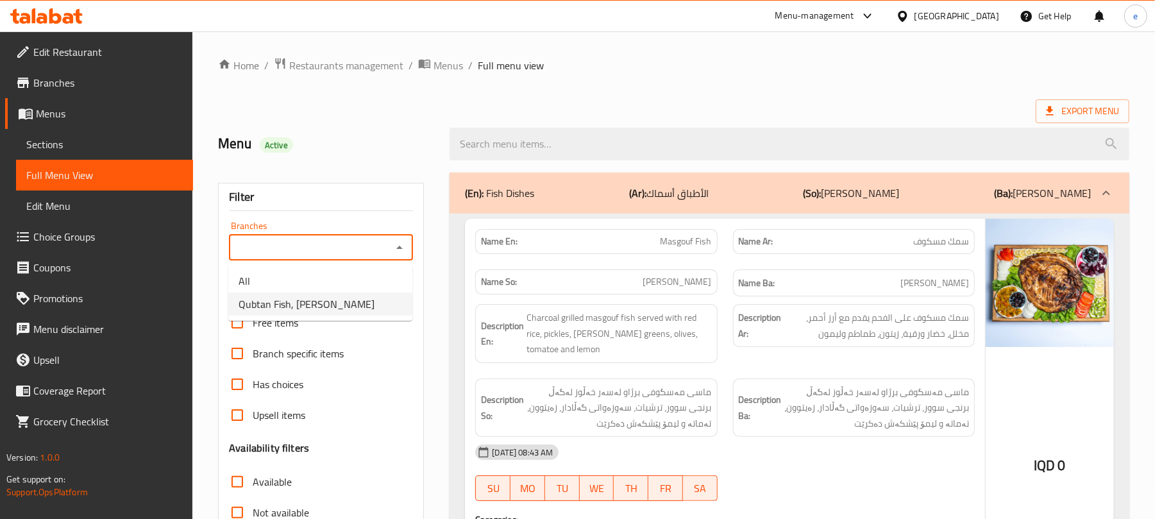
click at [326, 301] on span "Qubtan Fish, [PERSON_NAME]" at bounding box center [307, 303] width 136 height 15
type input "Qubtan Fish, [PERSON_NAME]"
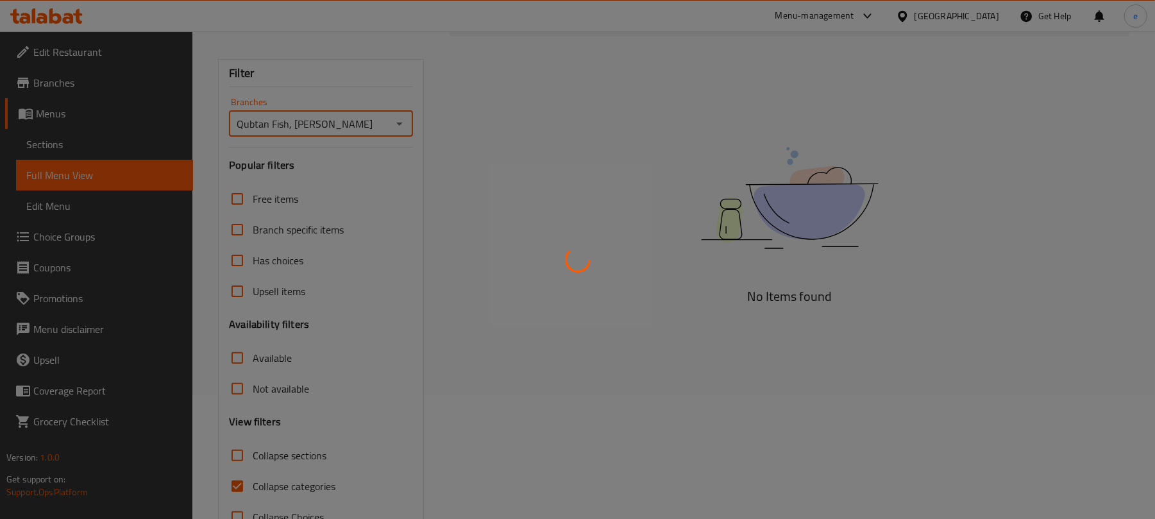
scroll to position [165, 0]
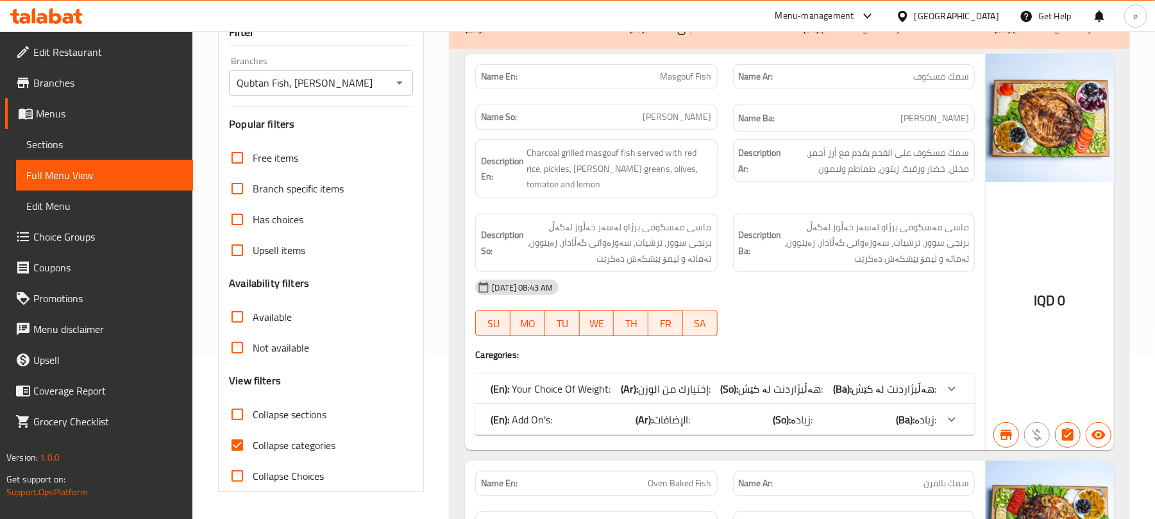
click at [259, 452] on span "Collapse categories" at bounding box center [294, 445] width 83 height 15
click at [253, 452] on input "Collapse categories" at bounding box center [237, 445] width 31 height 31
checkbox input "false"
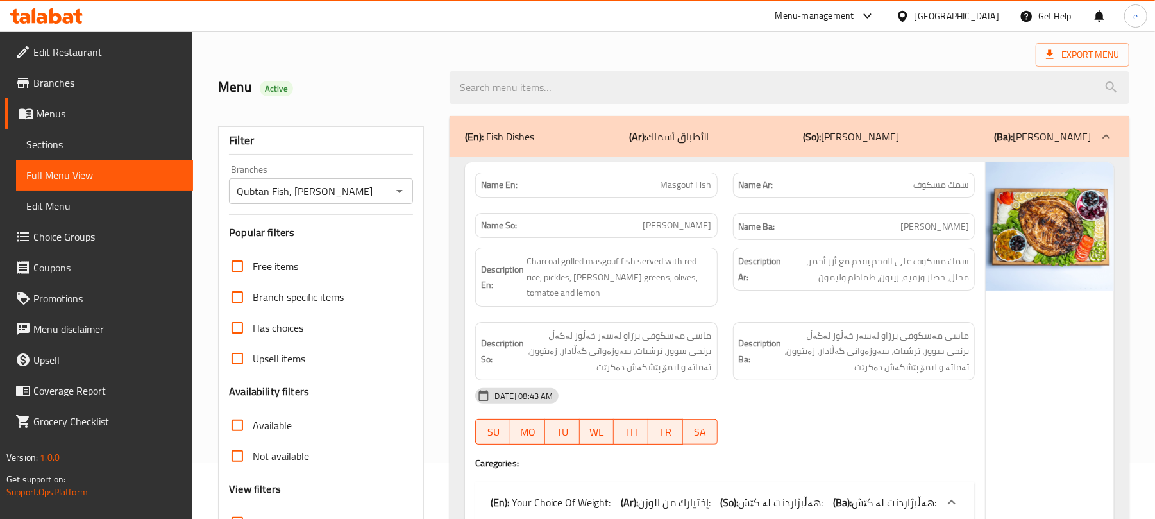
scroll to position [0, 0]
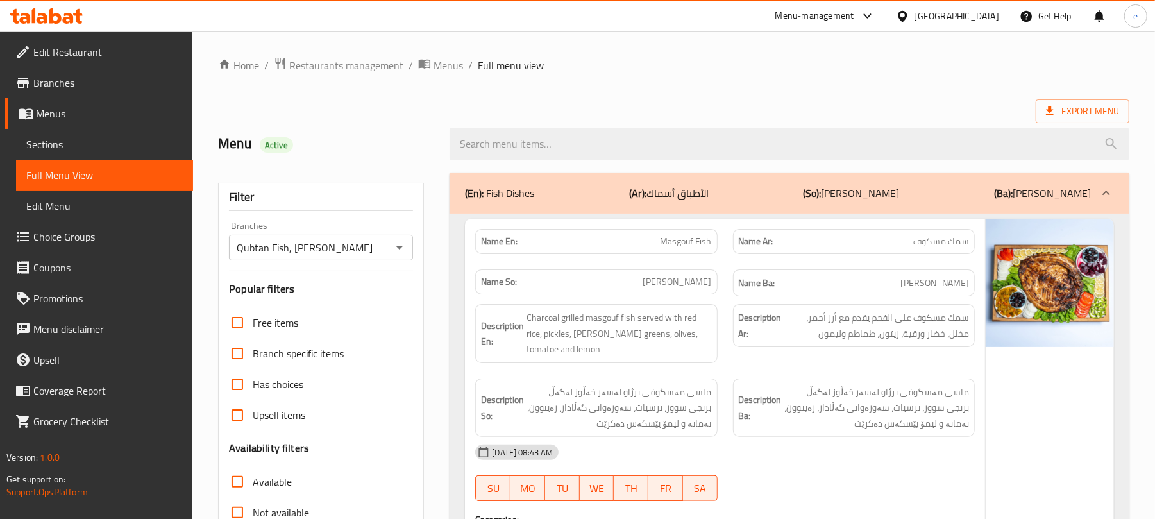
click at [401, 246] on icon "Open" at bounding box center [399, 247] width 15 height 15
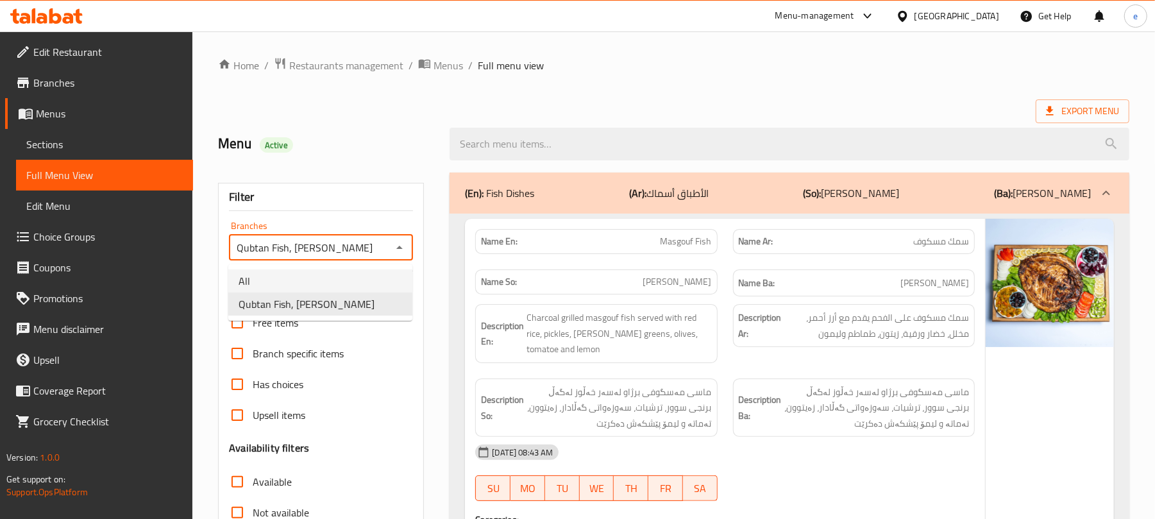
click at [311, 280] on li "All" at bounding box center [320, 280] width 184 height 23
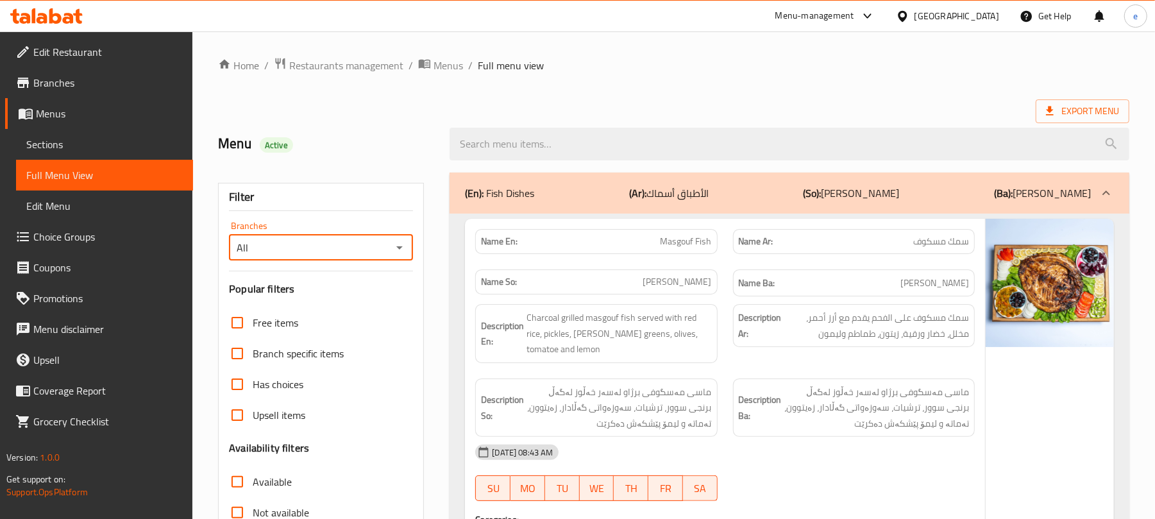
click at [407, 253] on icon "Open" at bounding box center [399, 247] width 15 height 15
click at [341, 309] on li "Qubtan Fish, [PERSON_NAME]" at bounding box center [320, 304] width 184 height 23
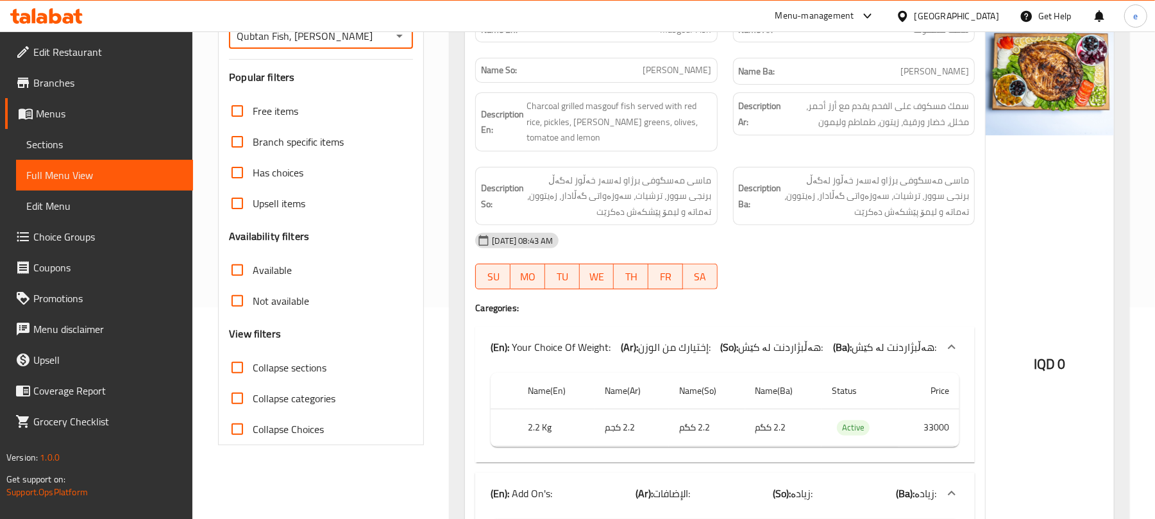
scroll to position [171, 0]
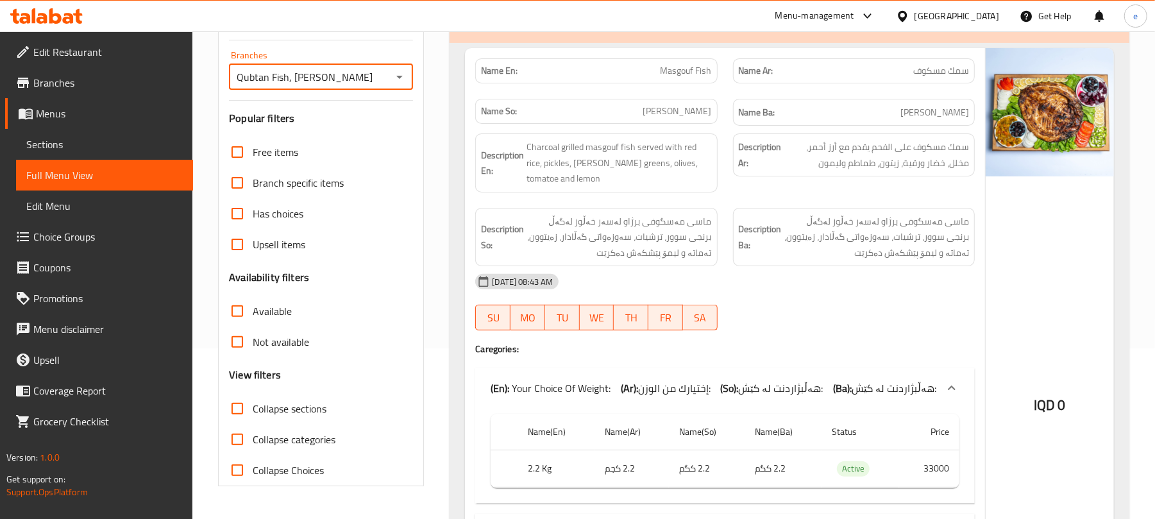
click at [689, 74] on span "Masgouf Fish" at bounding box center [686, 70] width 51 height 13
copy span "Masgouf Fish"
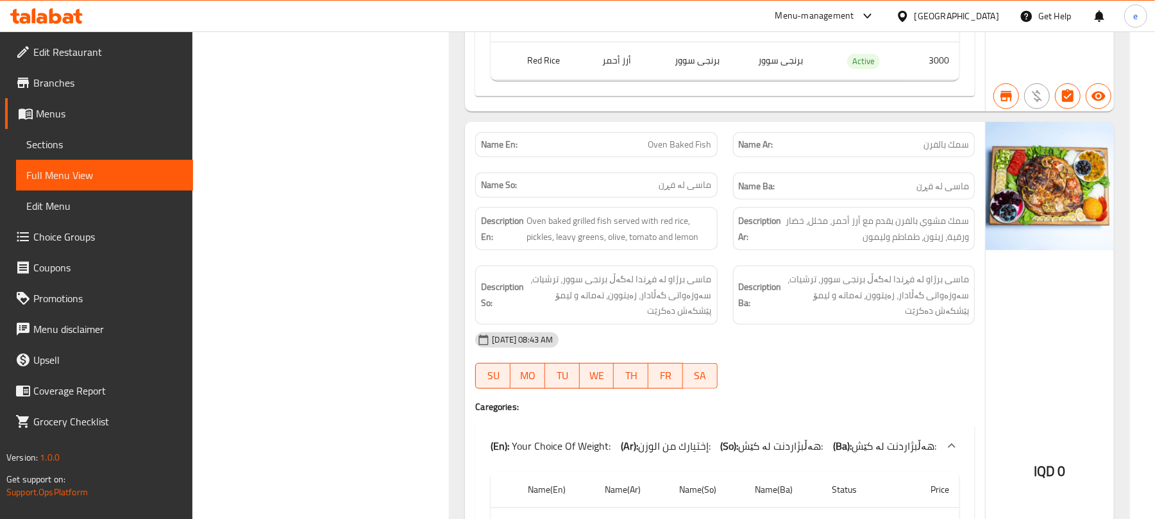
scroll to position [684, 0]
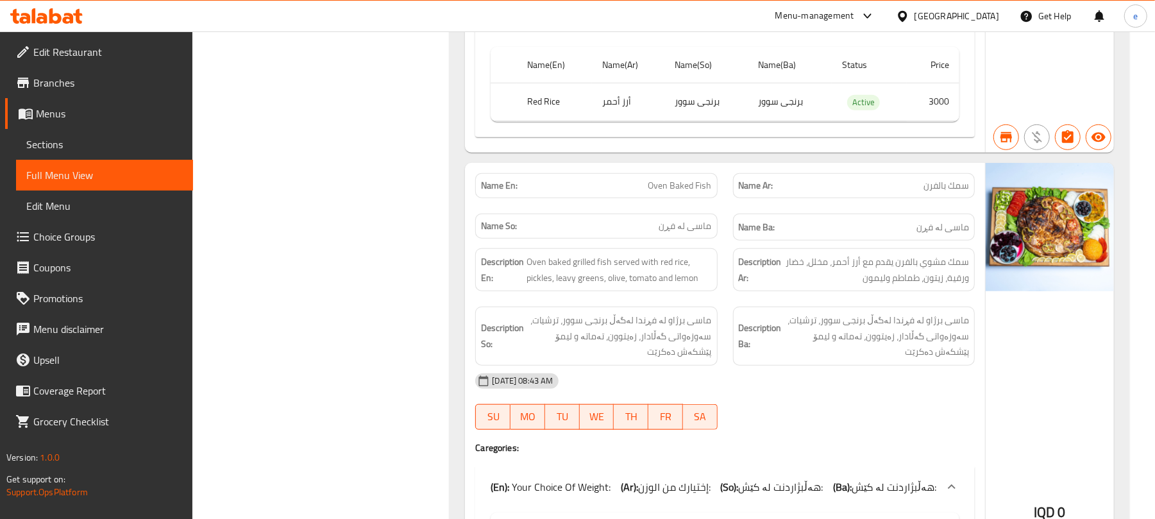
click at [689, 188] on span "Oven Baked Fish" at bounding box center [681, 185] width 64 height 13
copy span "Oven Baked Fish"
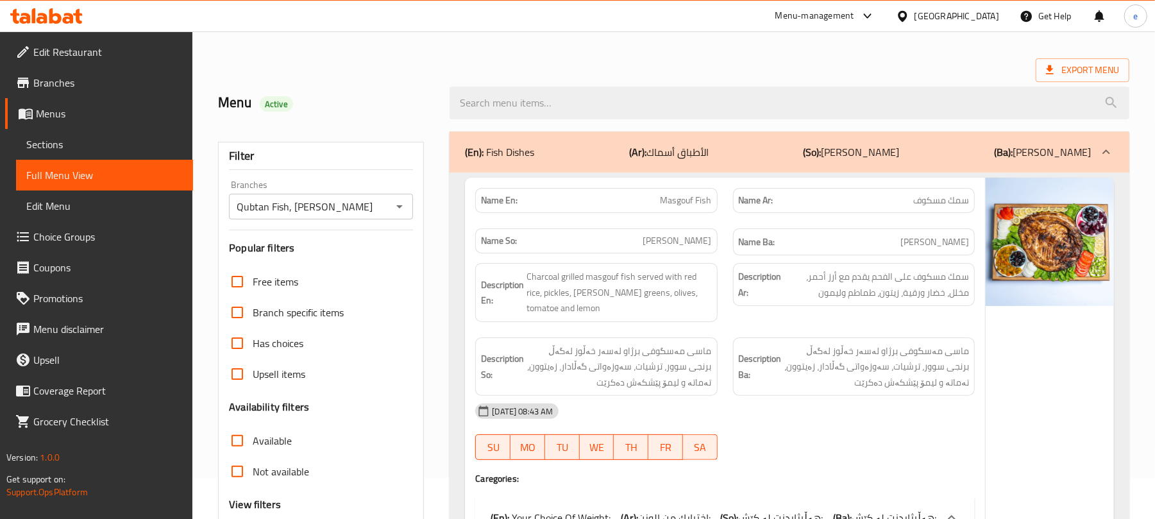
scroll to position [0, 0]
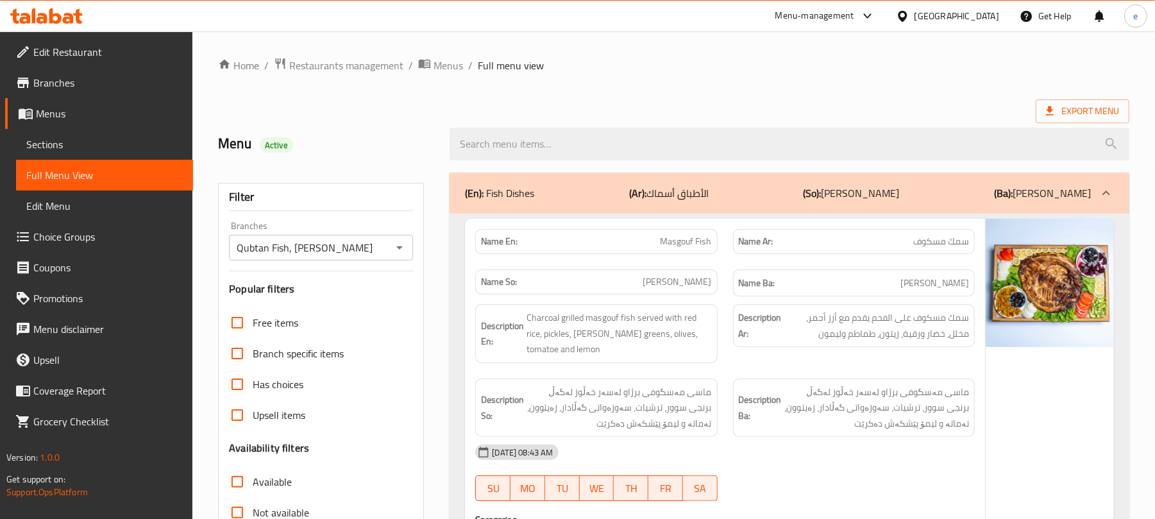
click at [406, 257] on div at bounding box center [399, 248] width 17 height 18
click at [404, 249] on icon "Open" at bounding box center [399, 247] width 15 height 15
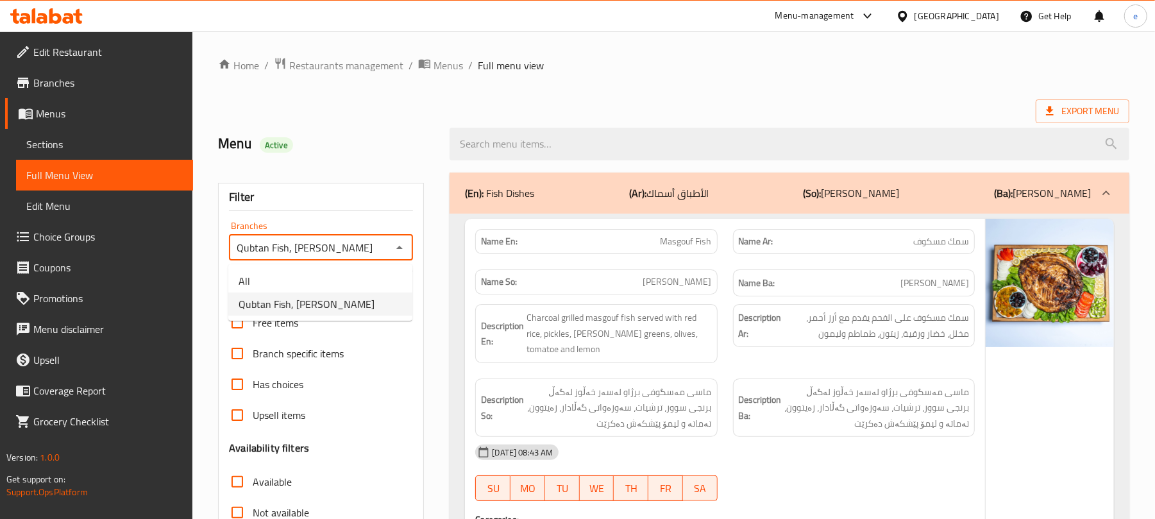
click at [355, 272] on li "All" at bounding box center [320, 280] width 184 height 23
click at [398, 244] on icon "Open" at bounding box center [399, 247] width 15 height 15
click at [373, 303] on li "Qubtan Fish, [PERSON_NAME]" at bounding box center [320, 304] width 184 height 23
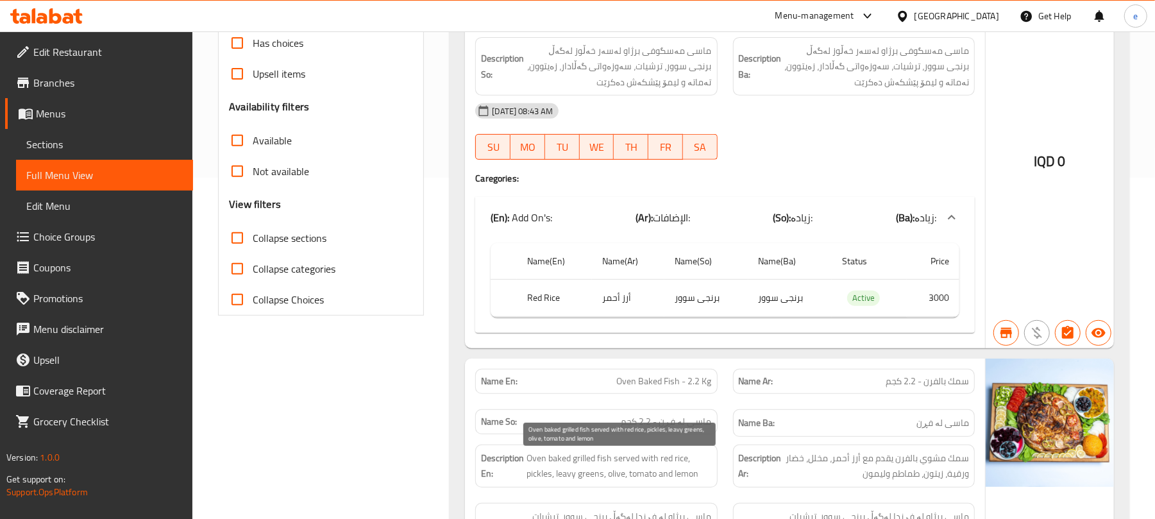
scroll to position [171, 0]
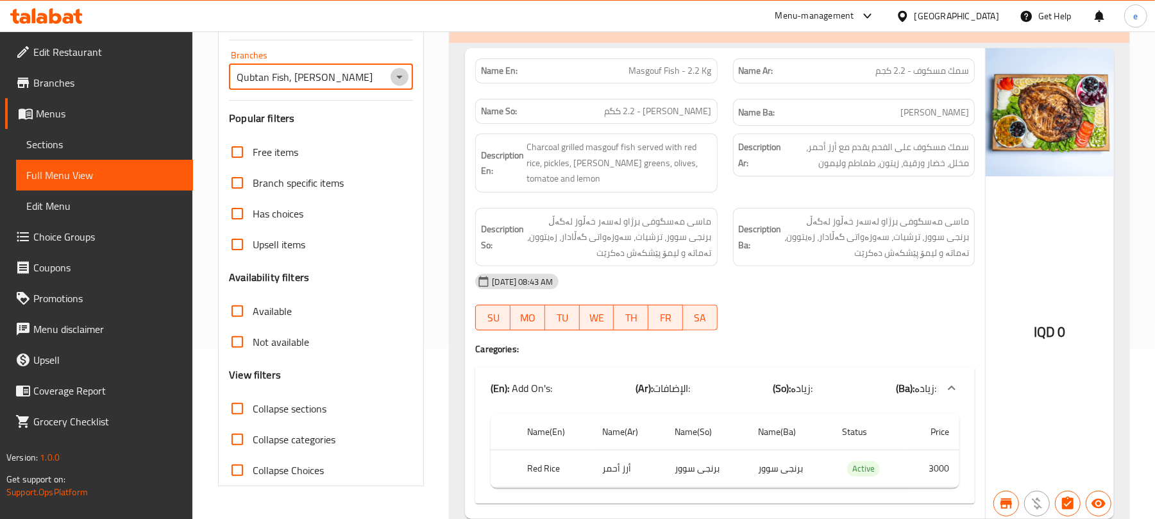
click at [396, 75] on icon "Open" at bounding box center [399, 76] width 15 height 15
click at [341, 109] on li "All" at bounding box center [320, 110] width 184 height 23
click at [398, 78] on icon "Open" at bounding box center [399, 77] width 6 height 3
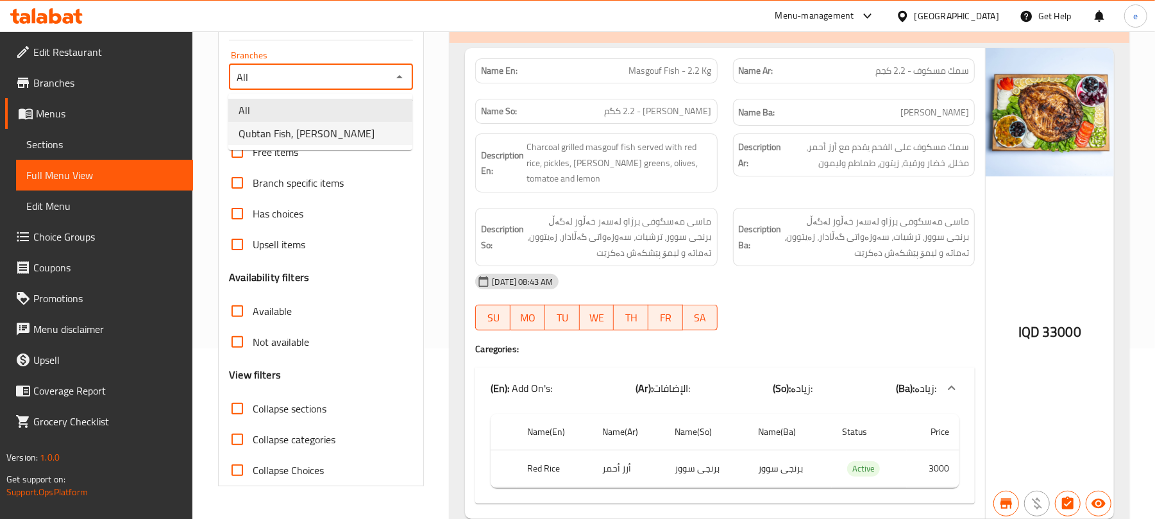
click at [355, 139] on li "Qubtan Fish, [PERSON_NAME]" at bounding box center [320, 133] width 184 height 23
type input "Qubtan Fish, [PERSON_NAME]"
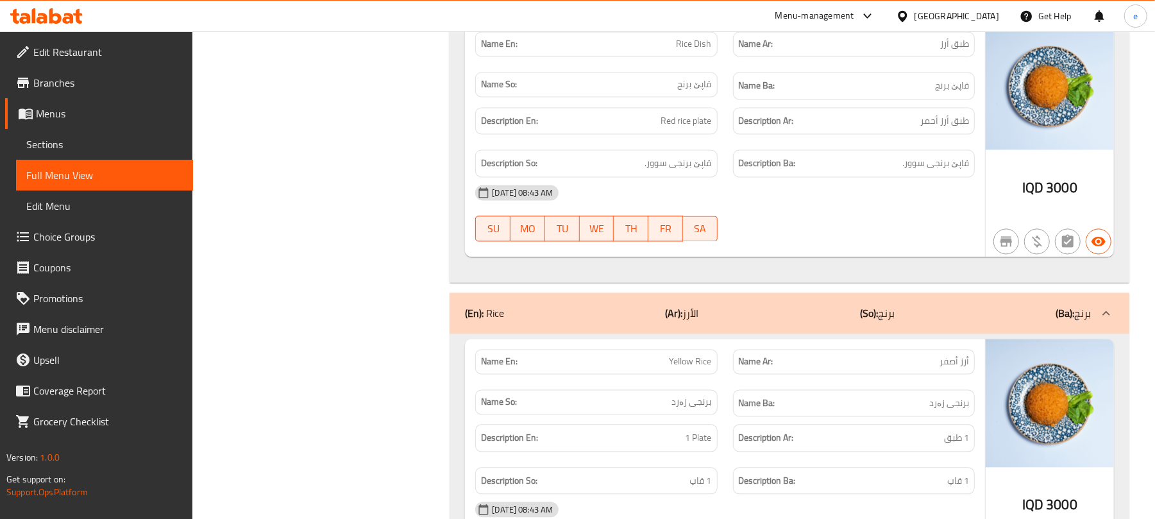
scroll to position [1710, 0]
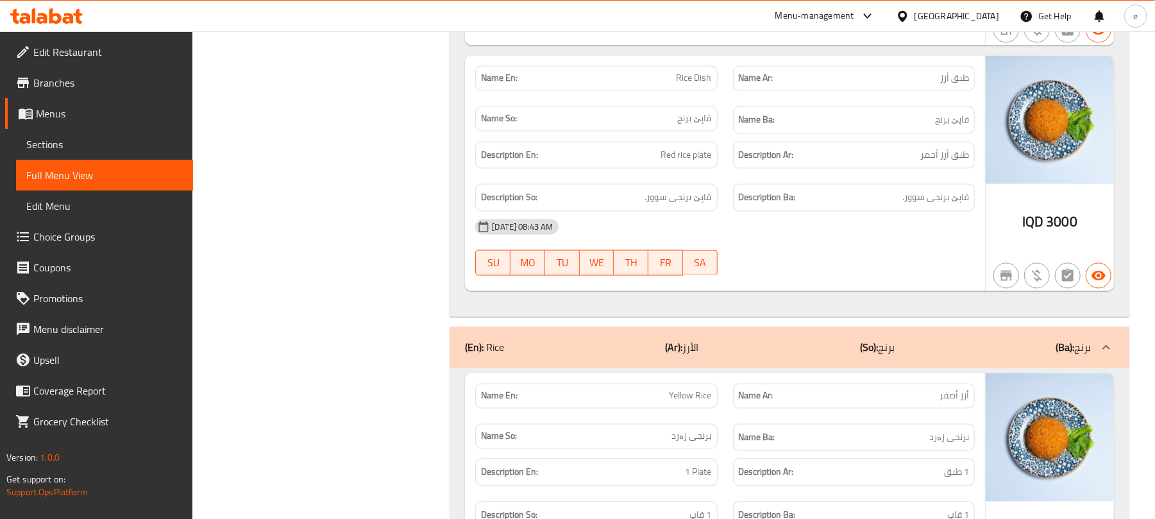
click at [713, 366] on div "(En): Rice (Ar): الأرز (So): برنج (Ba): برنج" at bounding box center [790, 347] width 680 height 41
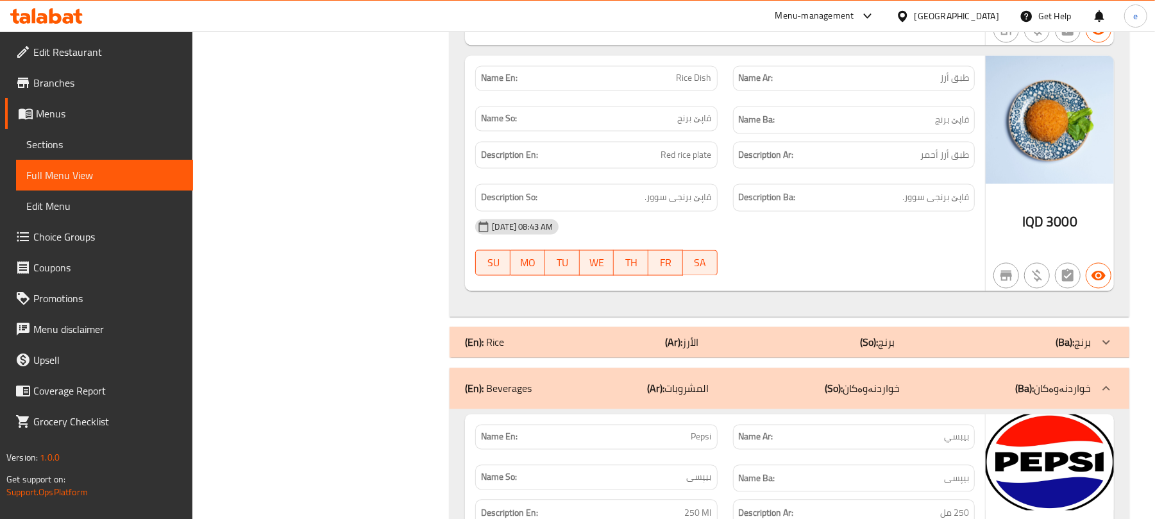
click at [712, 409] on div "(En): Beverages (Ar): المشروبات (So): خواردنەوەکان (Ba): خواردنەوەکان" at bounding box center [790, 388] width 680 height 41
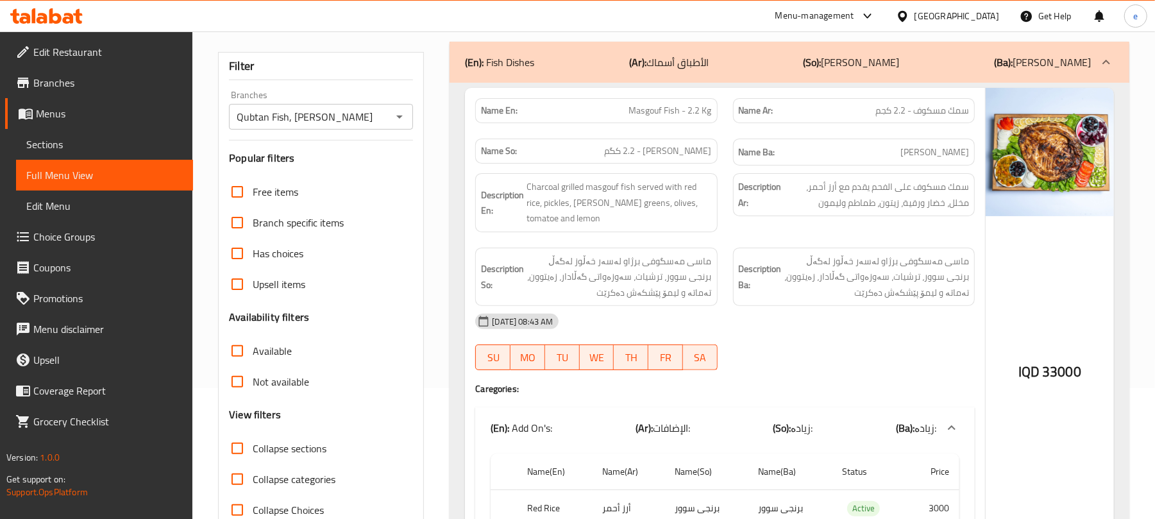
scroll to position [171, 0]
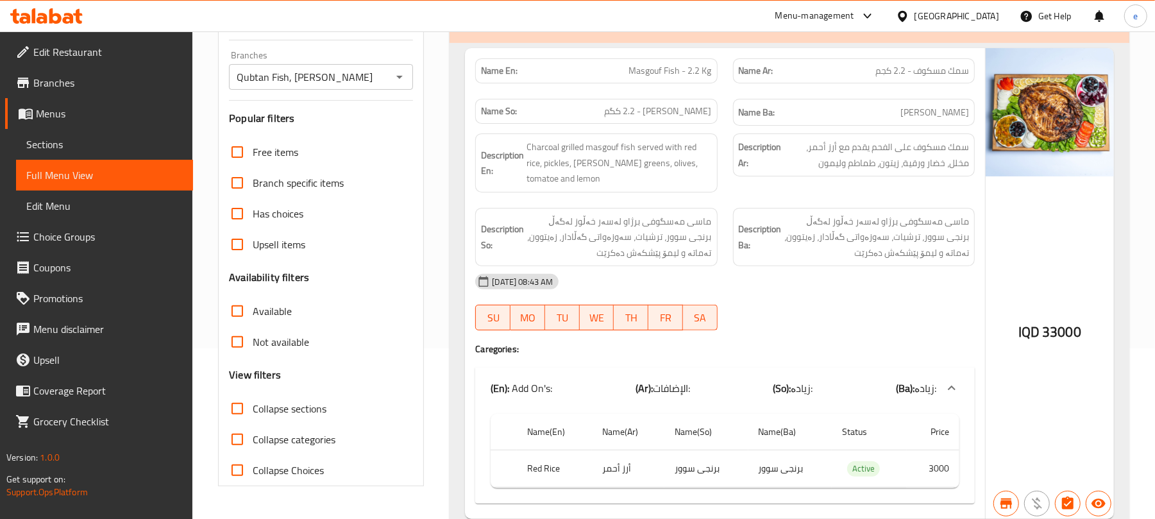
click at [231, 444] on input "Collapse categories" at bounding box center [237, 439] width 31 height 31
checkbox input "true"
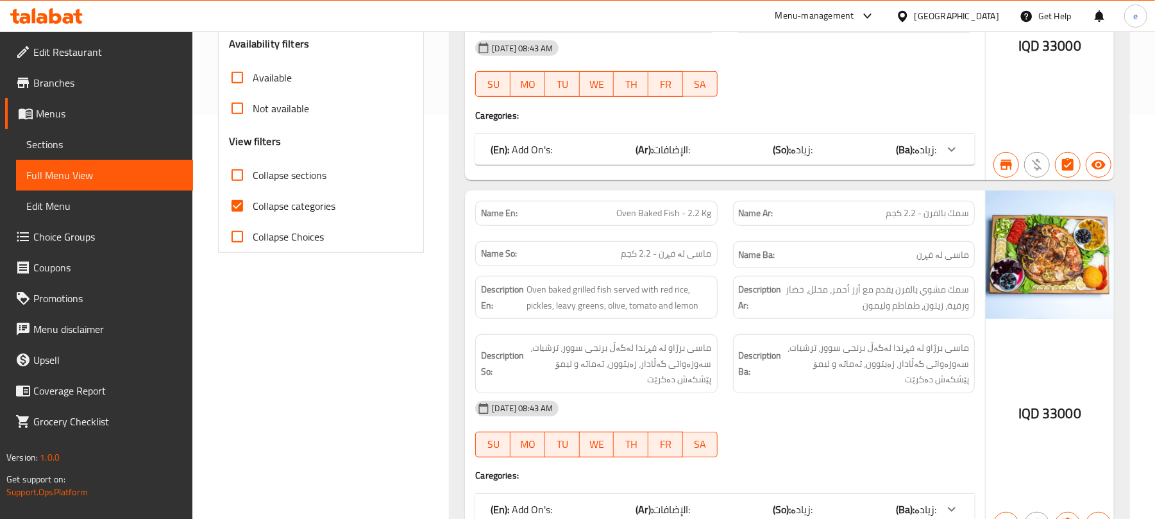
scroll to position [513, 0]
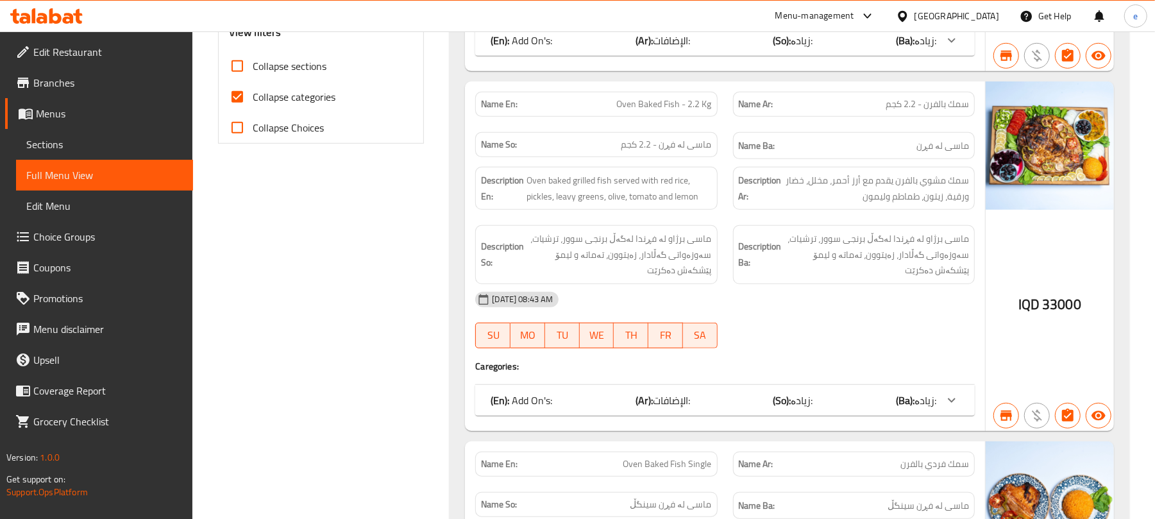
click at [794, 396] on span "زیادە:" at bounding box center [802, 400] width 22 height 19
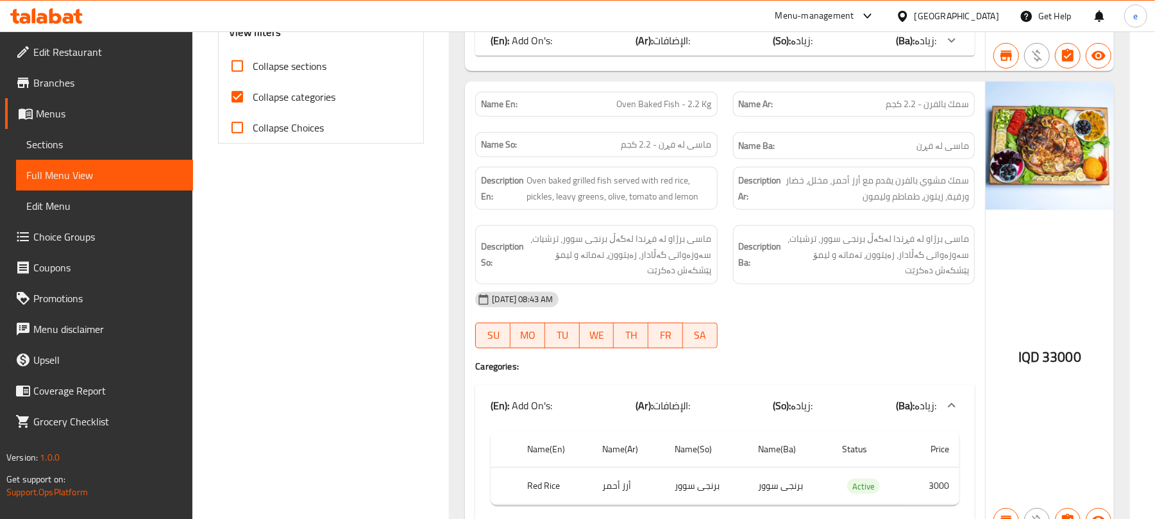
click at [794, 396] on div "(En): Add On's: (Ar): الإضافات: (So): زیادە: (Ba): زیادە:" at bounding box center [725, 405] width 500 height 41
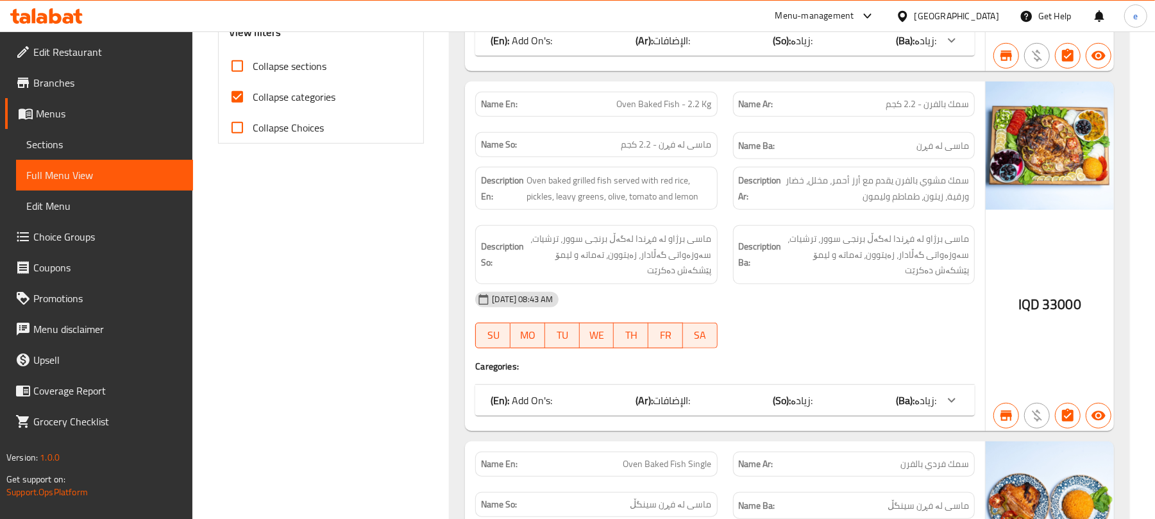
click at [794, 396] on span "زیادە:" at bounding box center [802, 400] width 22 height 19
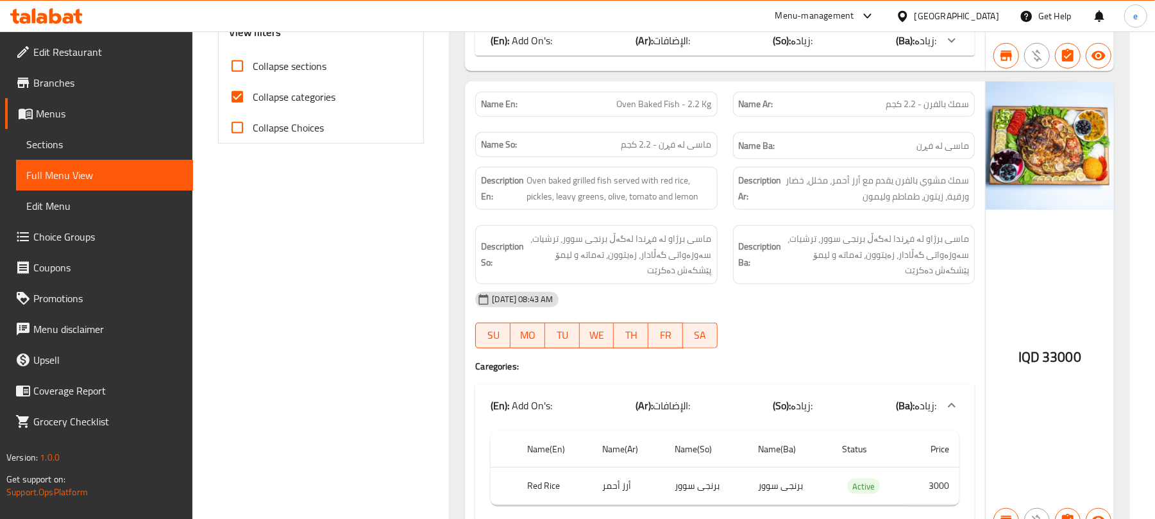
click at [794, 396] on div "(En): Add On's: (Ar): الإضافات: (So): زیادە: (Ba): زیادە:" at bounding box center [725, 405] width 500 height 41
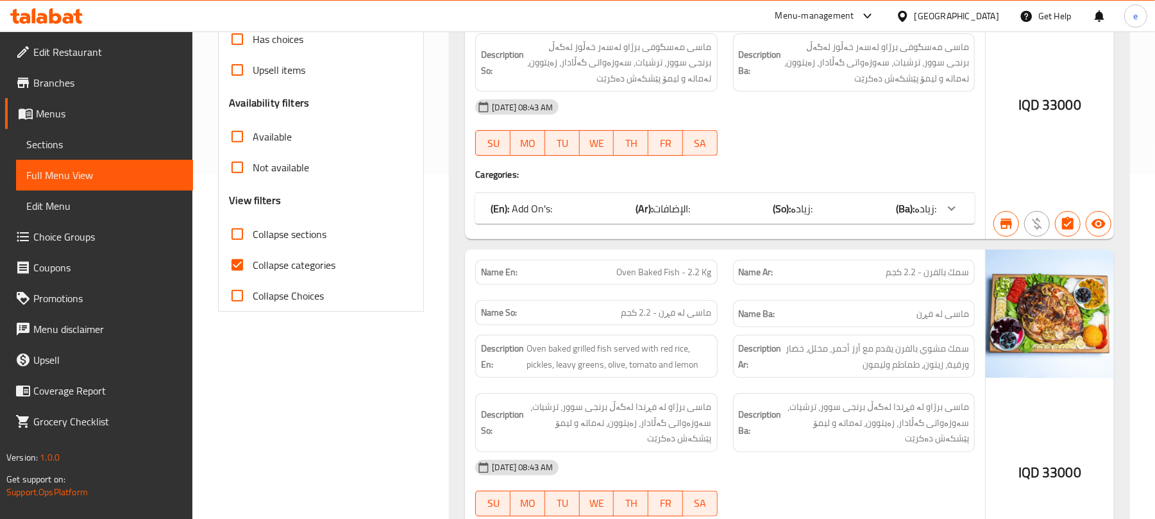
scroll to position [0, 0]
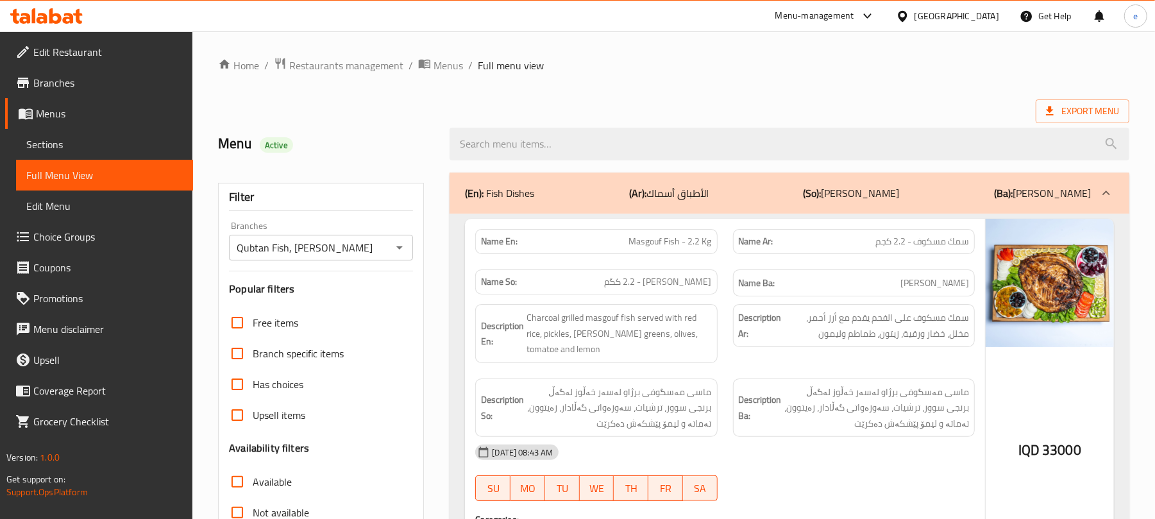
click at [620, 285] on span "ماسی مەسگوف - 2.2 کگم" at bounding box center [658, 281] width 107 height 13
copy span "کگم"
click at [402, 253] on icon "Open" at bounding box center [399, 247] width 15 height 15
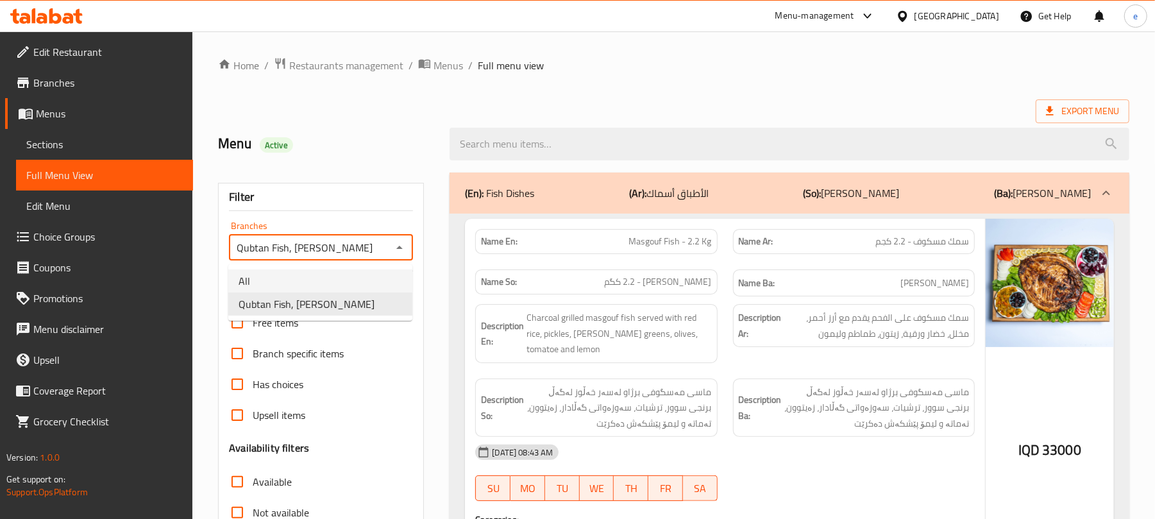
click at [332, 296] on li "Qubtan Fish, Ankawa" at bounding box center [320, 304] width 184 height 23
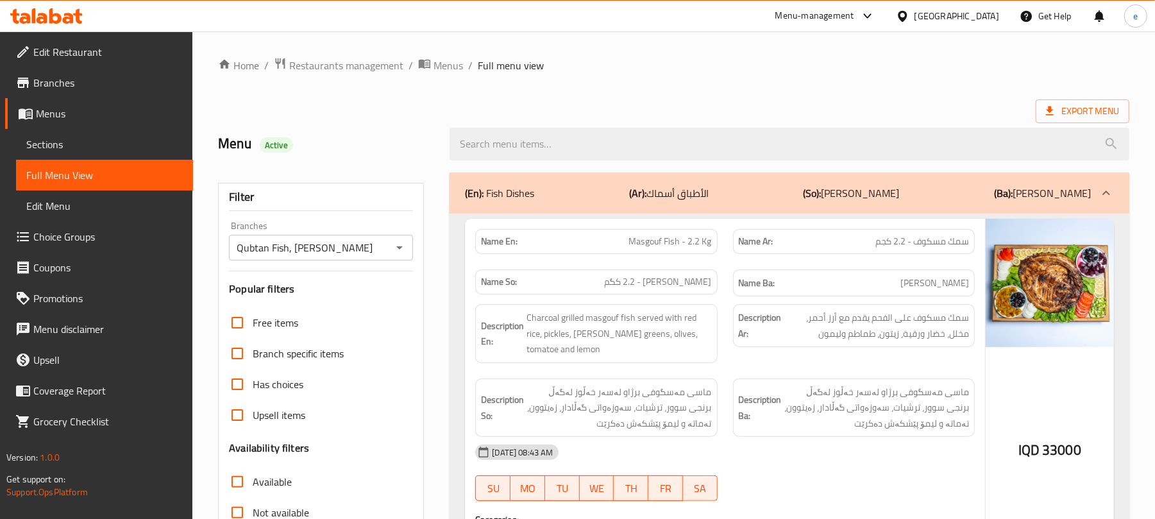
click at [345, 280] on div "Filter Branches Qubtan Fish, Ankawa Branches Popular filters Free items Branch …" at bounding box center [321, 420] width 206 height 474
click at [401, 248] on icon "Open" at bounding box center [399, 247] width 6 height 3
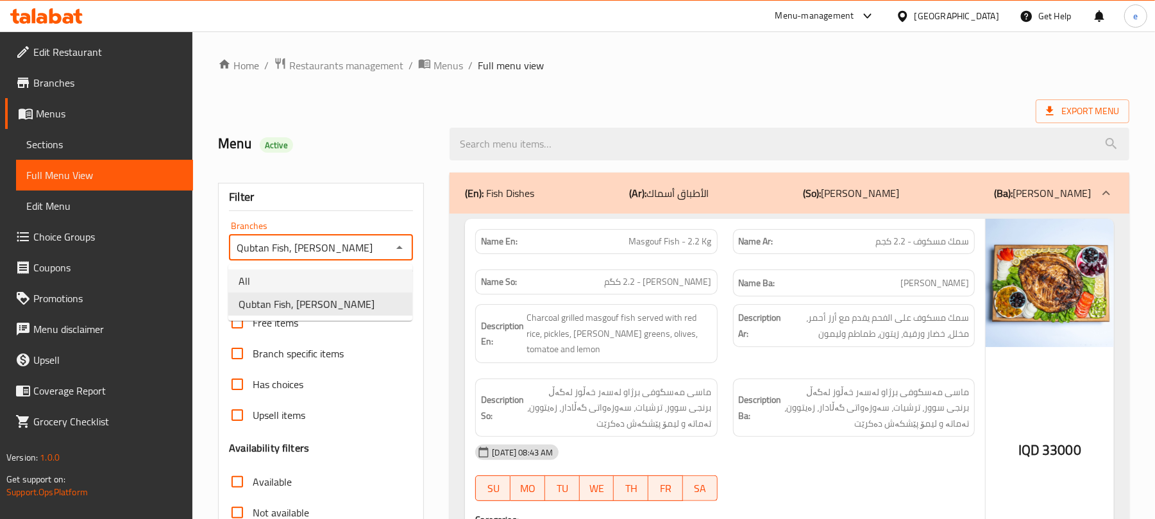
click at [348, 280] on li "All" at bounding box center [320, 280] width 184 height 23
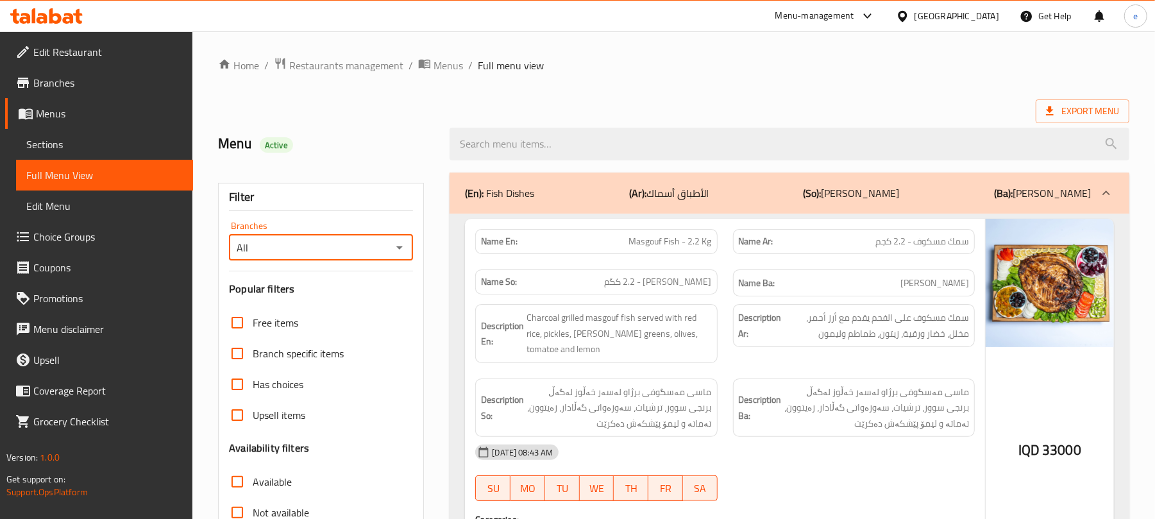
click at [398, 244] on icon "Open" at bounding box center [399, 247] width 15 height 15
click at [350, 291] on li "All" at bounding box center [320, 280] width 184 height 23
click at [406, 249] on icon "Open" at bounding box center [399, 247] width 15 height 15
click at [358, 305] on li "Qubtan Fish, Ankawa" at bounding box center [320, 304] width 184 height 23
type input "Qubtan Fish, Ankawa"
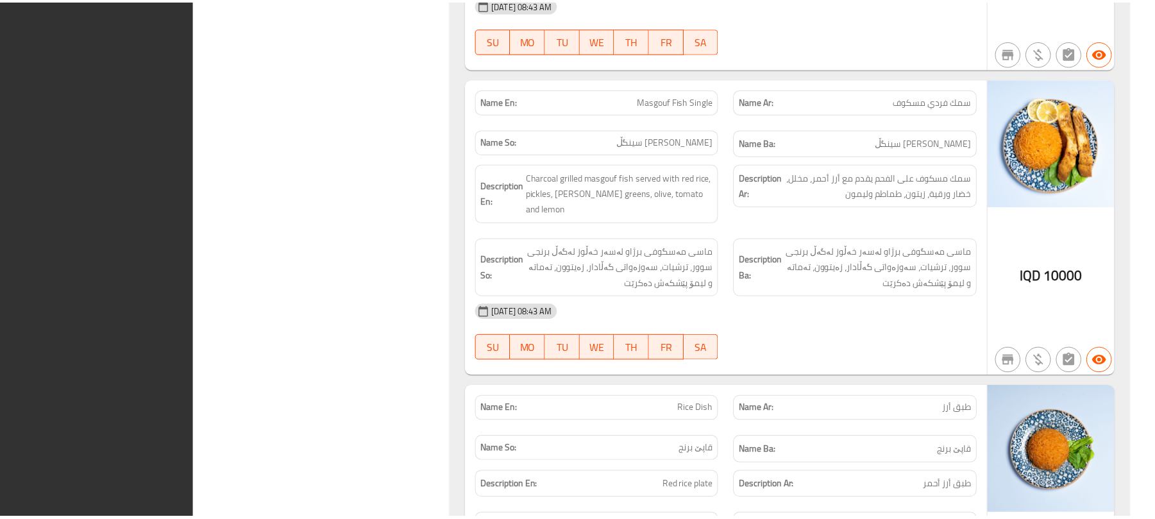
scroll to position [1372, 0]
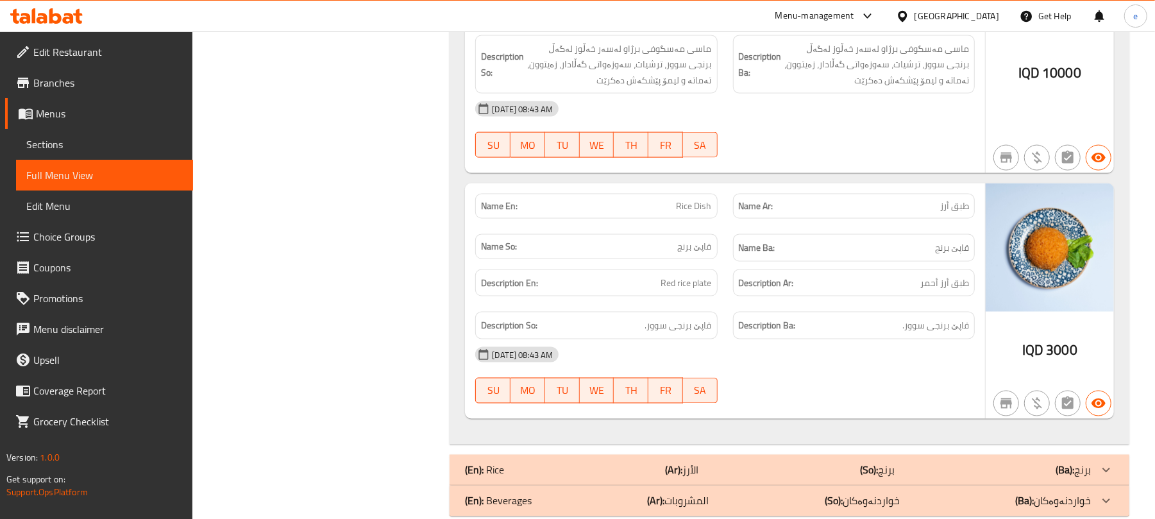
click at [78, 19] on icon at bounding box center [77, 16] width 9 height 15
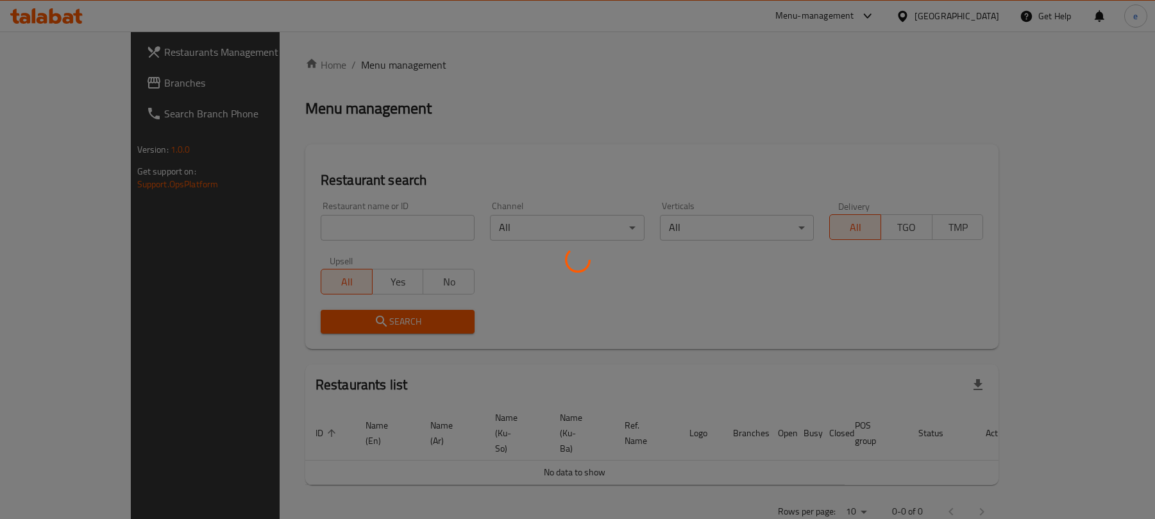
click at [313, 225] on div at bounding box center [577, 259] width 1155 height 519
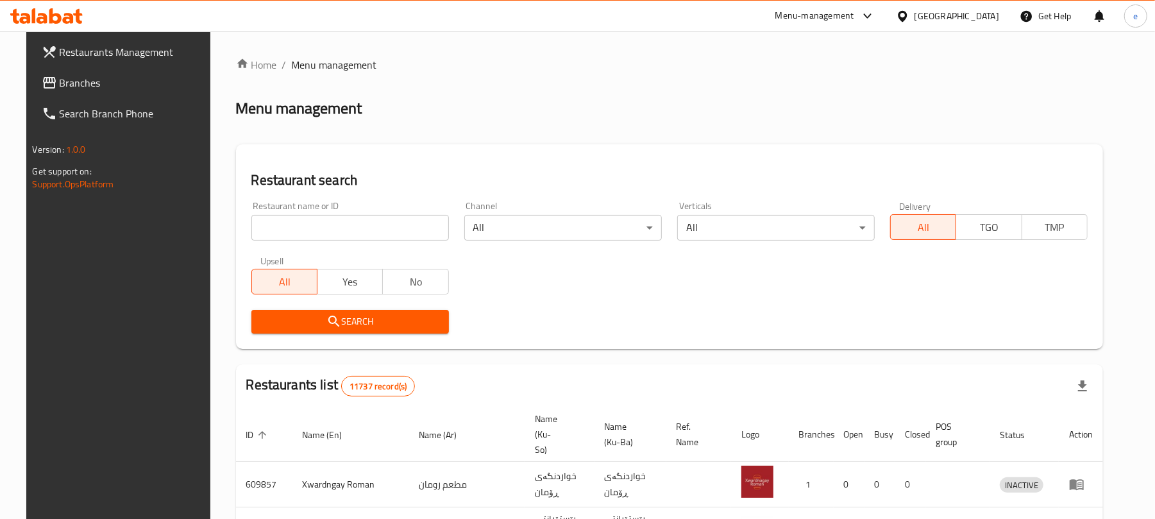
click at [323, 223] on input "search" at bounding box center [350, 228] width 198 height 26
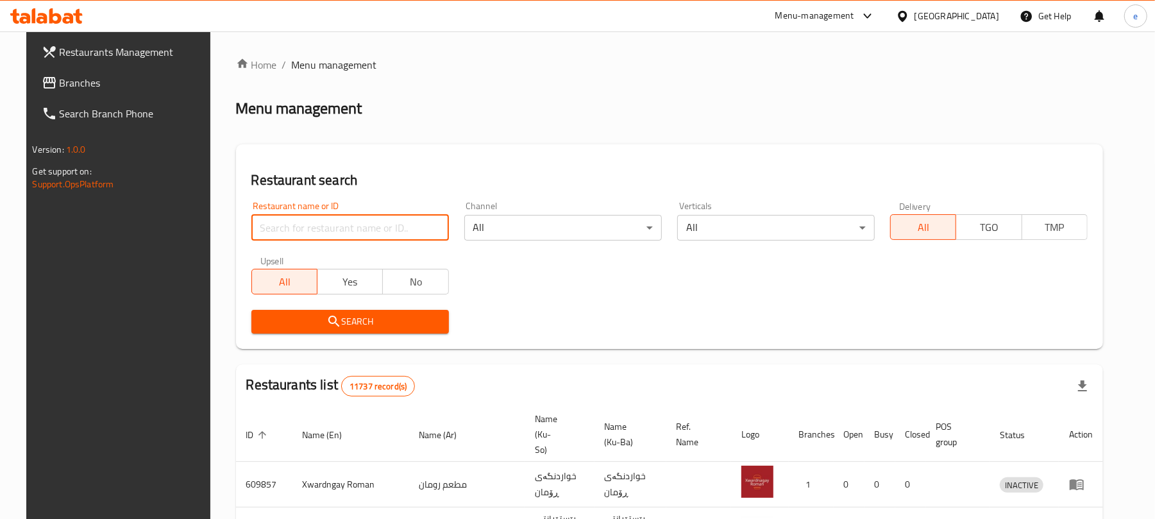
paste input "762234"
type input "762234"
click button "Search" at bounding box center [350, 322] width 198 height 24
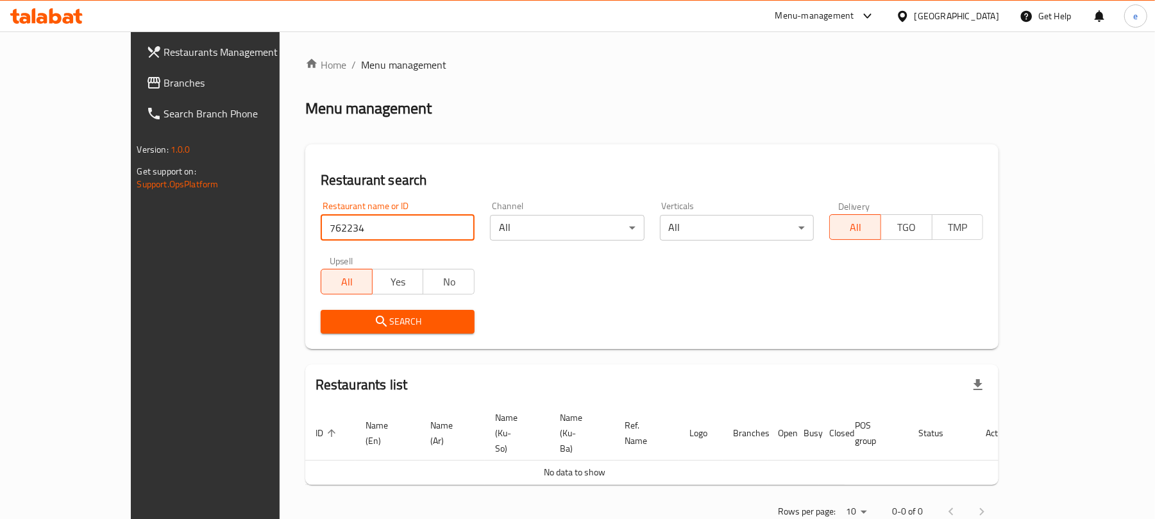
click at [164, 60] on span "Restaurants Management" at bounding box center [238, 51] width 149 height 15
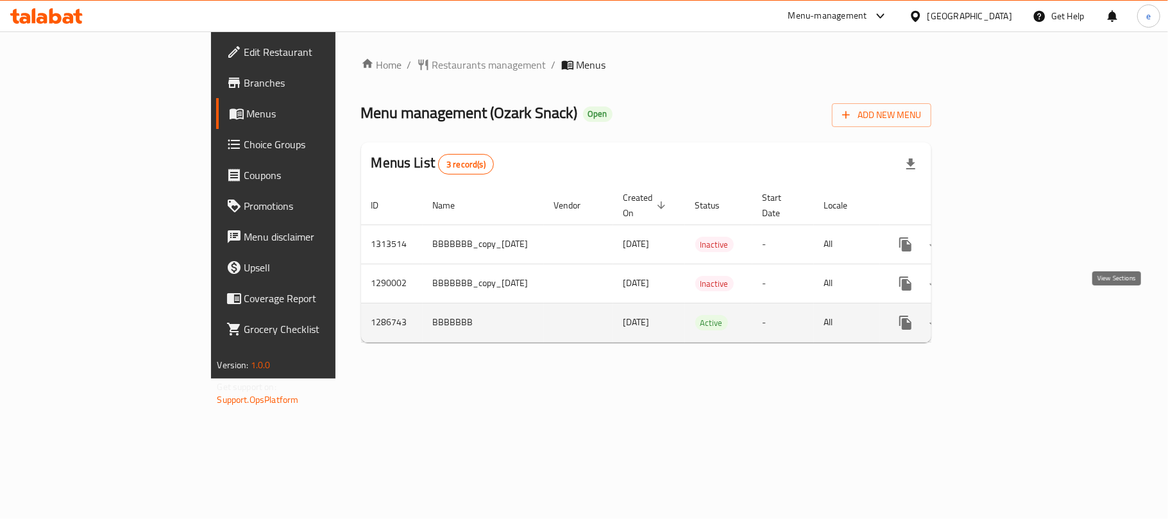
click at [1006, 315] on icon "enhanced table" at bounding box center [998, 322] width 15 height 15
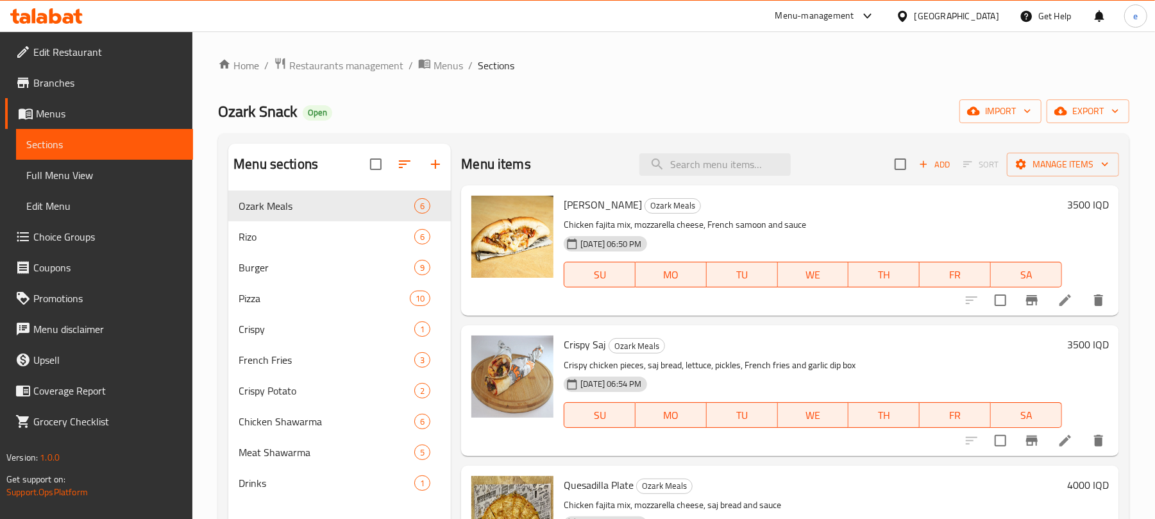
click at [98, 176] on span "Full Menu View" at bounding box center [104, 174] width 157 height 15
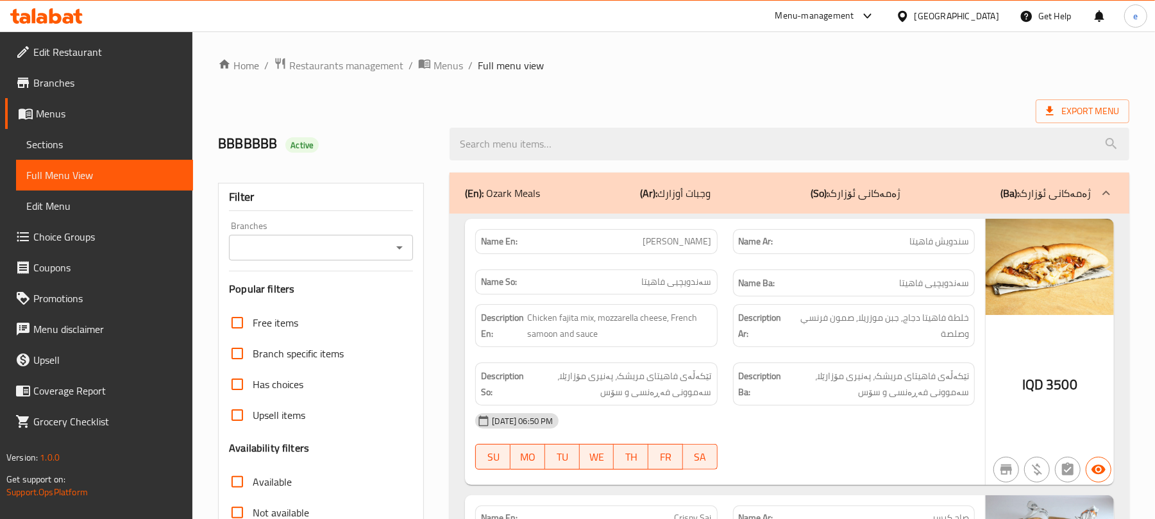
click at [398, 244] on icon "Open" at bounding box center [399, 247] width 15 height 15
click at [402, 246] on icon "Close" at bounding box center [399, 247] width 15 height 15
click at [402, 246] on icon "Open" at bounding box center [399, 247] width 15 height 15
click at [403, 253] on icon "Open" at bounding box center [399, 247] width 15 height 15
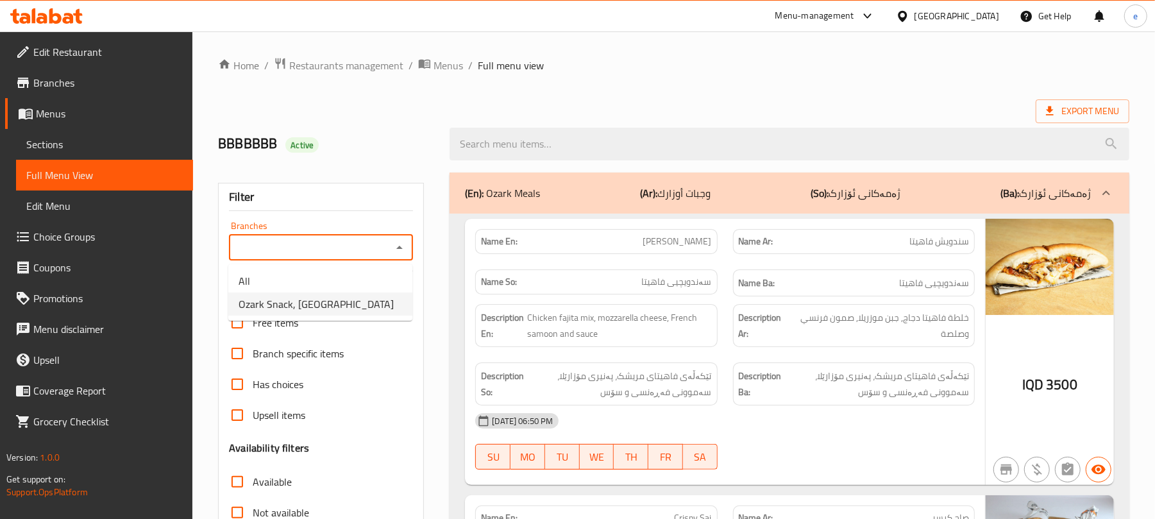
click at [334, 309] on span "Ozark Snack, Kardalan" at bounding box center [316, 303] width 155 height 15
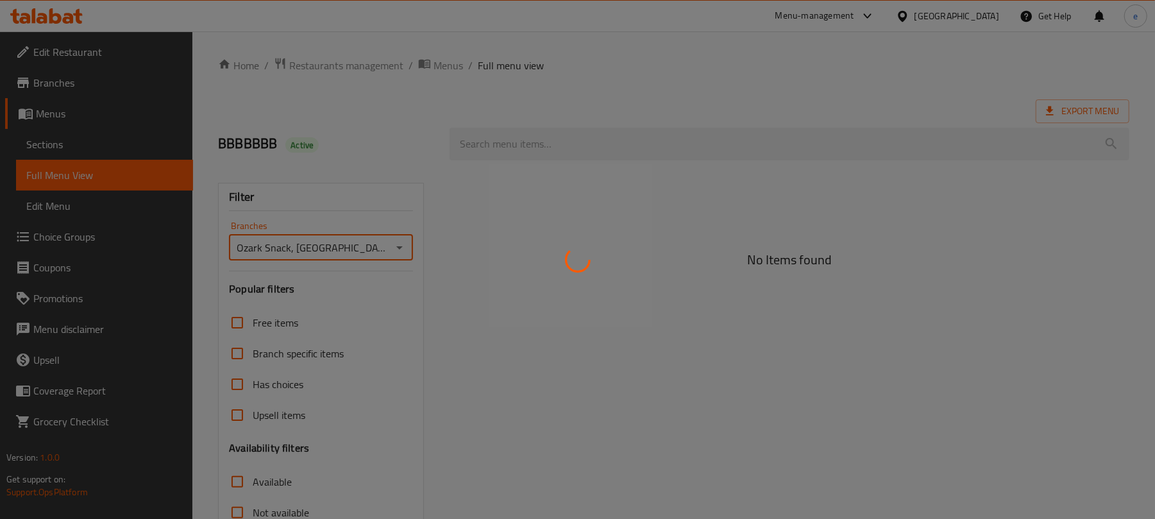
type input "Ozark Snack, Kardalan"
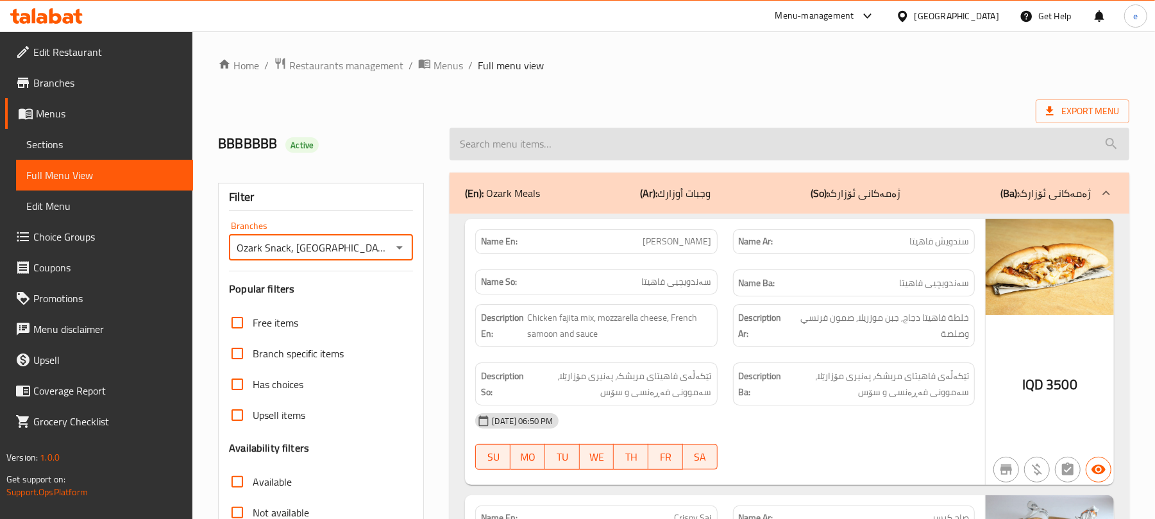
click at [609, 134] on input "search" at bounding box center [790, 144] width 680 height 33
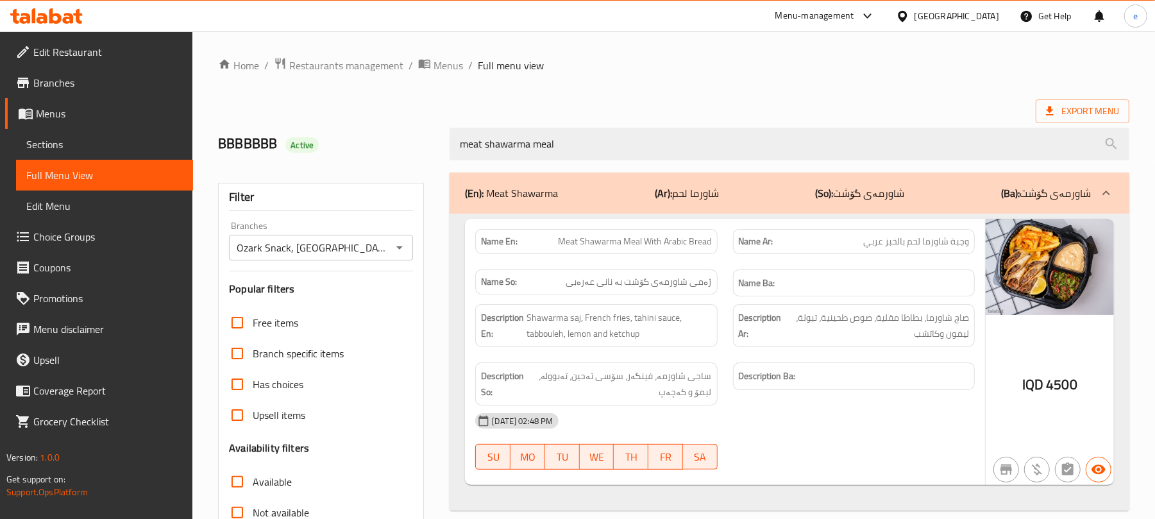
type input "meat shawarma meal"
click at [680, 242] on span "Meat Shawarma Meal With Arabic Bread" at bounding box center [635, 241] width 153 height 13
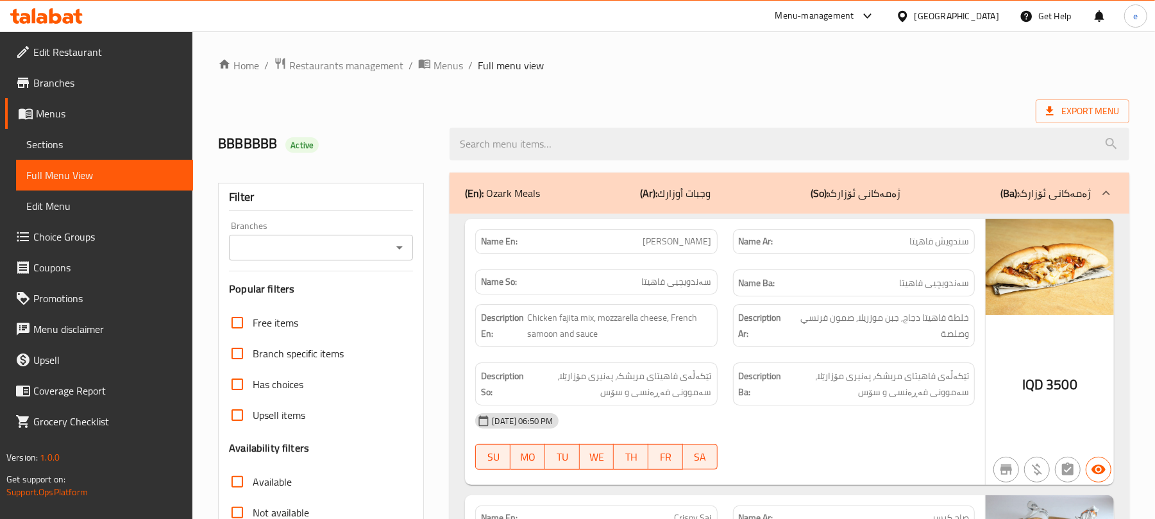
drag, startPoint x: 0, startPoint y: 0, endPoint x: 541, endPoint y: 1, distance: 541.5
